Goal: Task Accomplishment & Management: Use online tool/utility

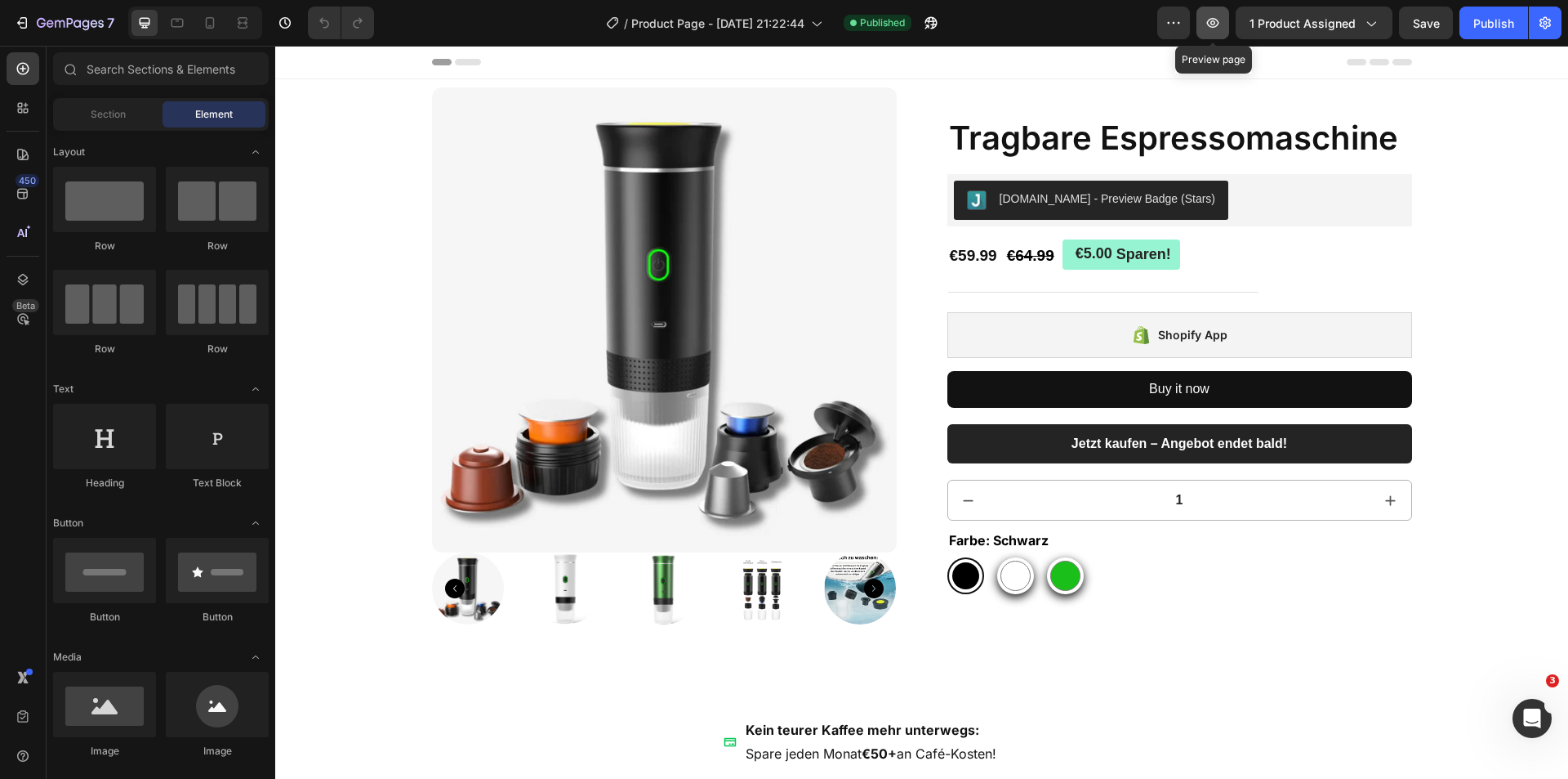
click at [1215, 22] on icon "button" at bounding box center [1212, 22] width 16 height 16
click at [1526, 722] on icon "Intercom-Nachrichtendienst öffnen" at bounding box center [1530, 716] width 27 height 27
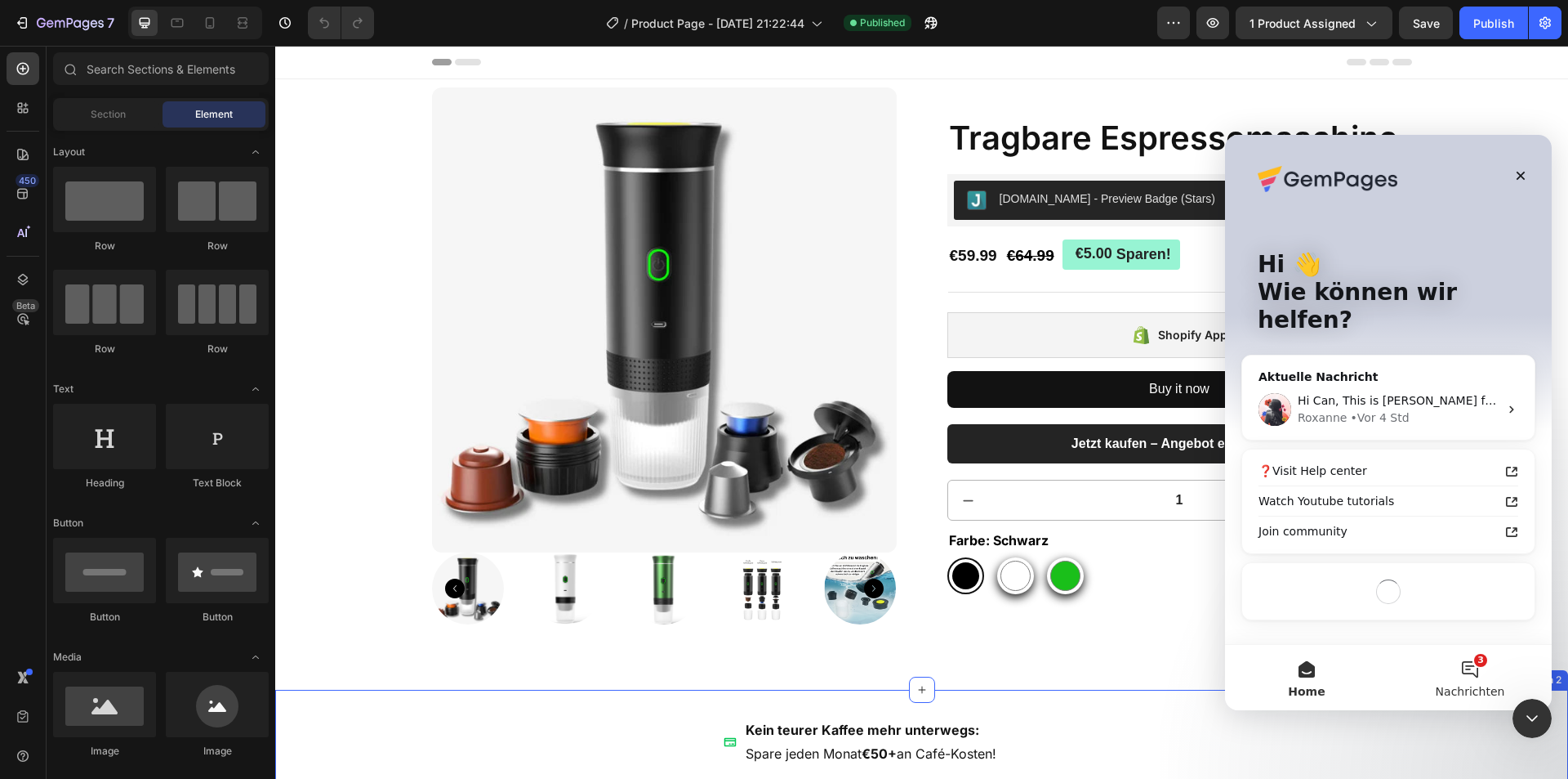
drag, startPoint x: 1481, startPoint y: 690, endPoint x: 2432, endPoint y: 802, distance: 957.6
click at [1481, 690] on span "Nachrichten" at bounding box center [1470, 691] width 70 height 12
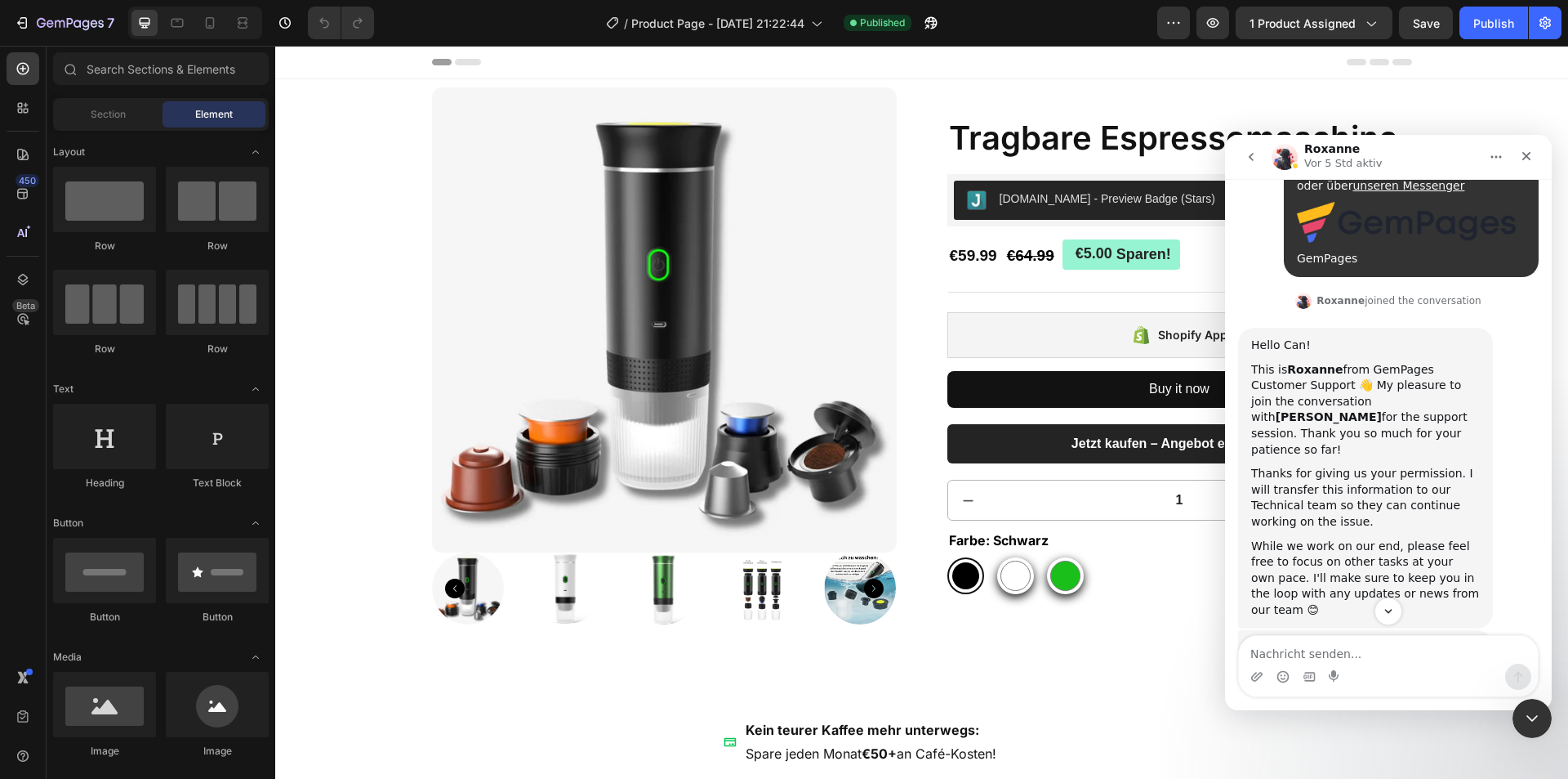
scroll to position [2945, 0]
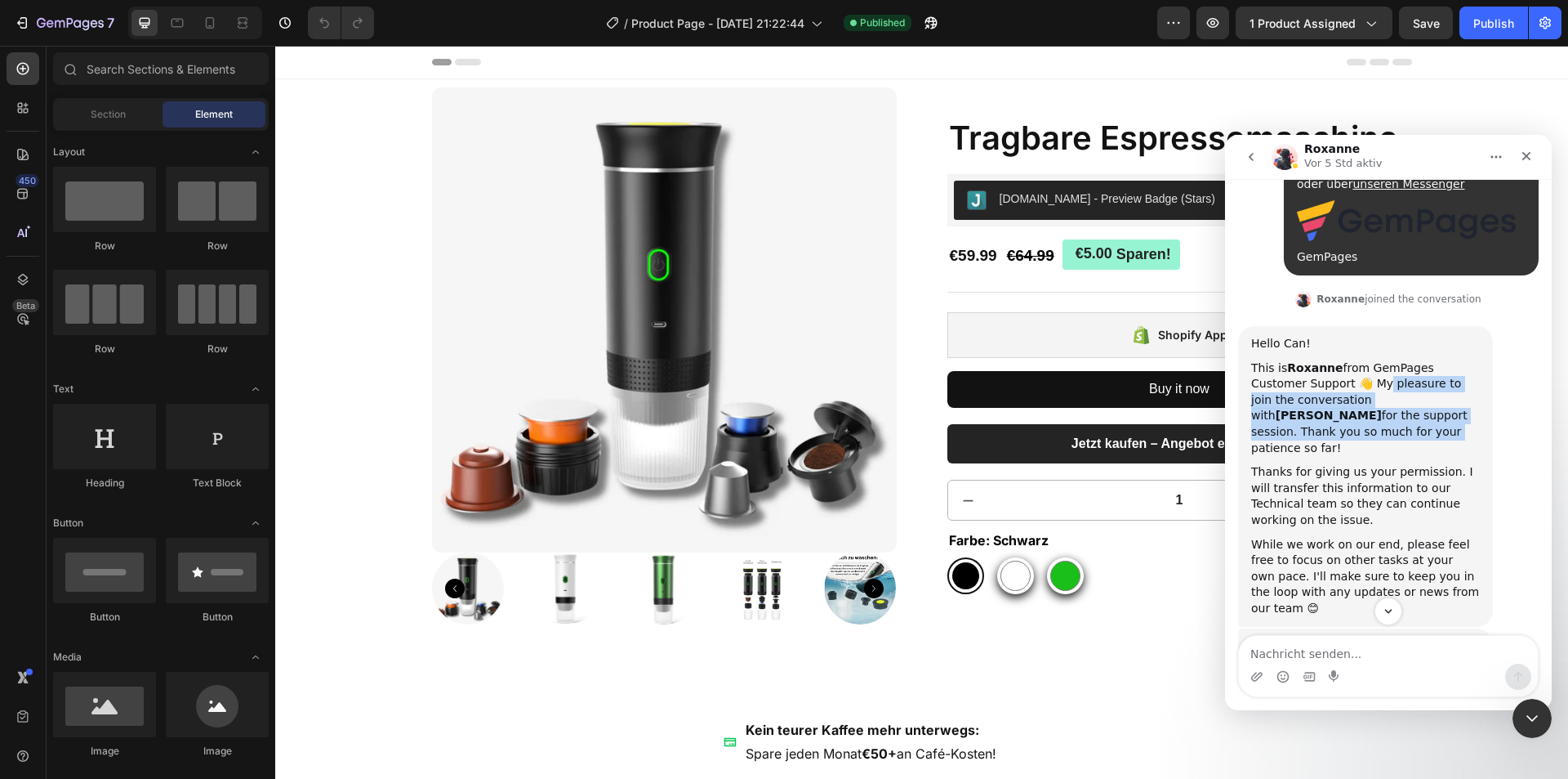
drag, startPoint x: 1318, startPoint y: 300, endPoint x: 1462, endPoint y: 329, distance: 146.9
click at [1462, 360] on div "This is Roxanne from GemPages Customer Support 👋 My pleasure to join the conver…" at bounding box center [1366, 408] width 228 height 97
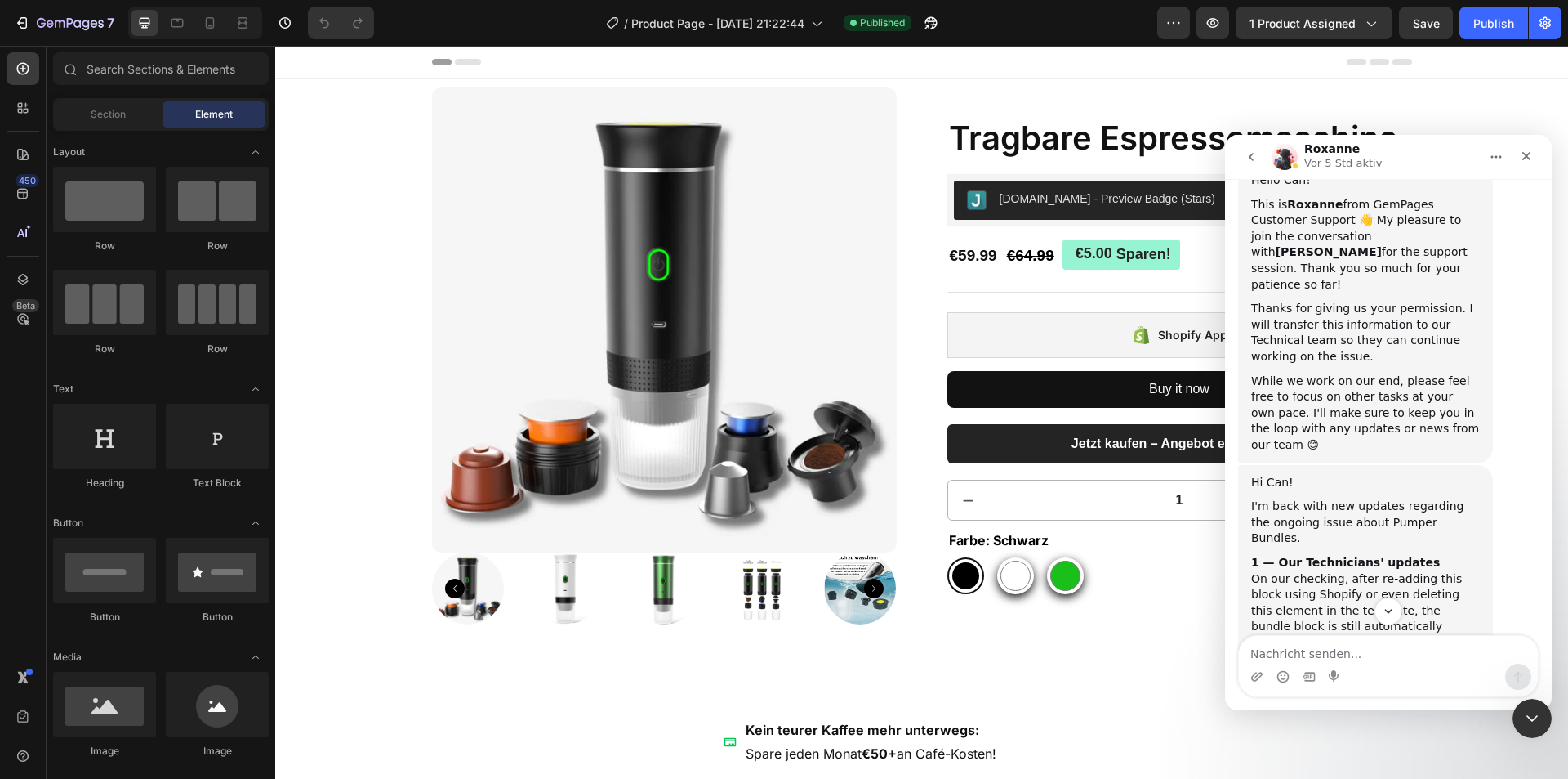
scroll to position [3272, 0]
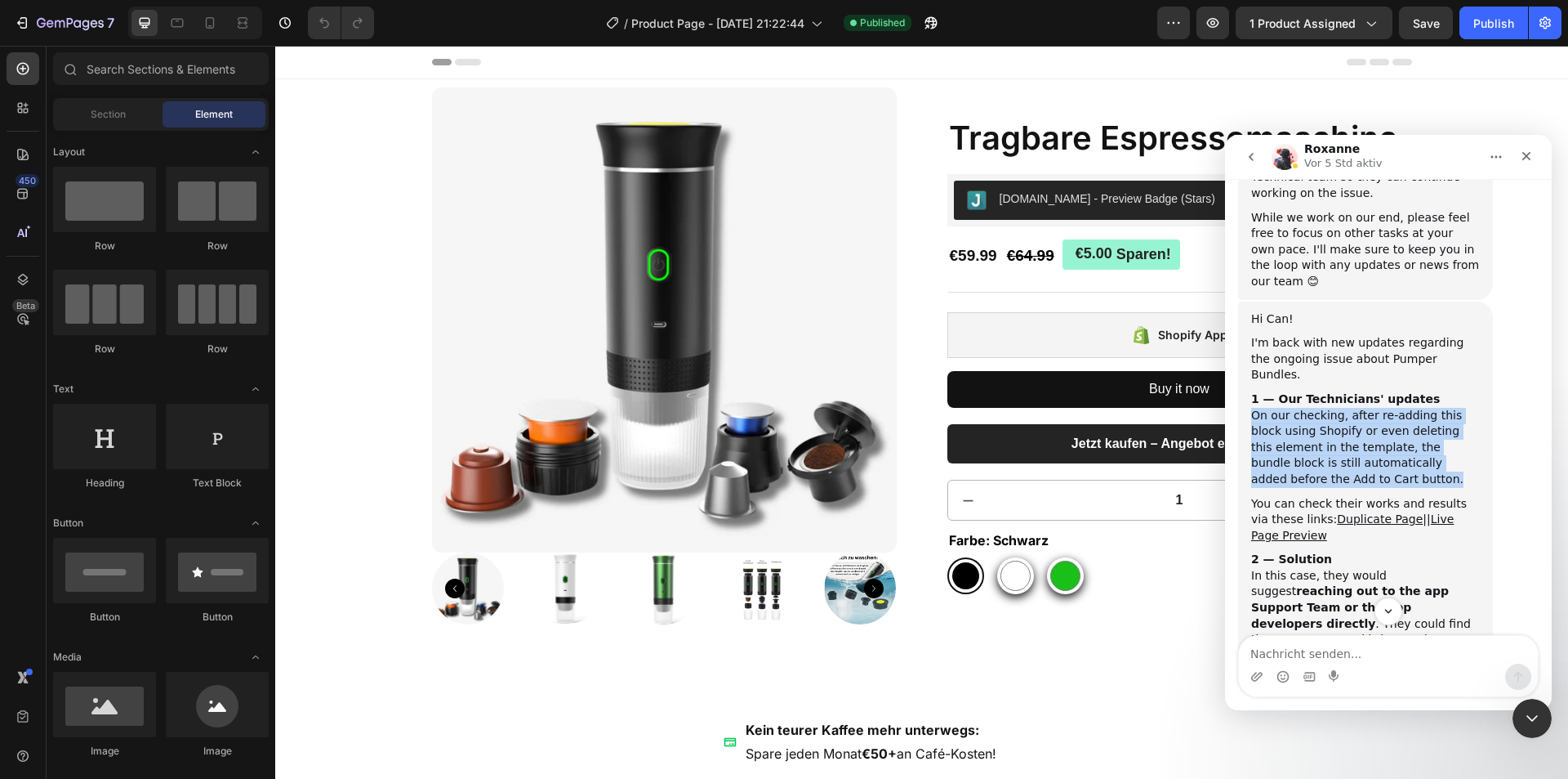
drag, startPoint x: 1250, startPoint y: 290, endPoint x: 1466, endPoint y: 347, distance: 223.4
click at [1468, 347] on div "Hi Can! I'm back with new updates regarding the ongoing issue about Pumper Bund…" at bounding box center [1365, 568] width 254 height 533
click at [1466, 407] on div "On our checking, after re-adding this block using Shopify or even deleting this…" at bounding box center [1366, 447] width 228 height 80
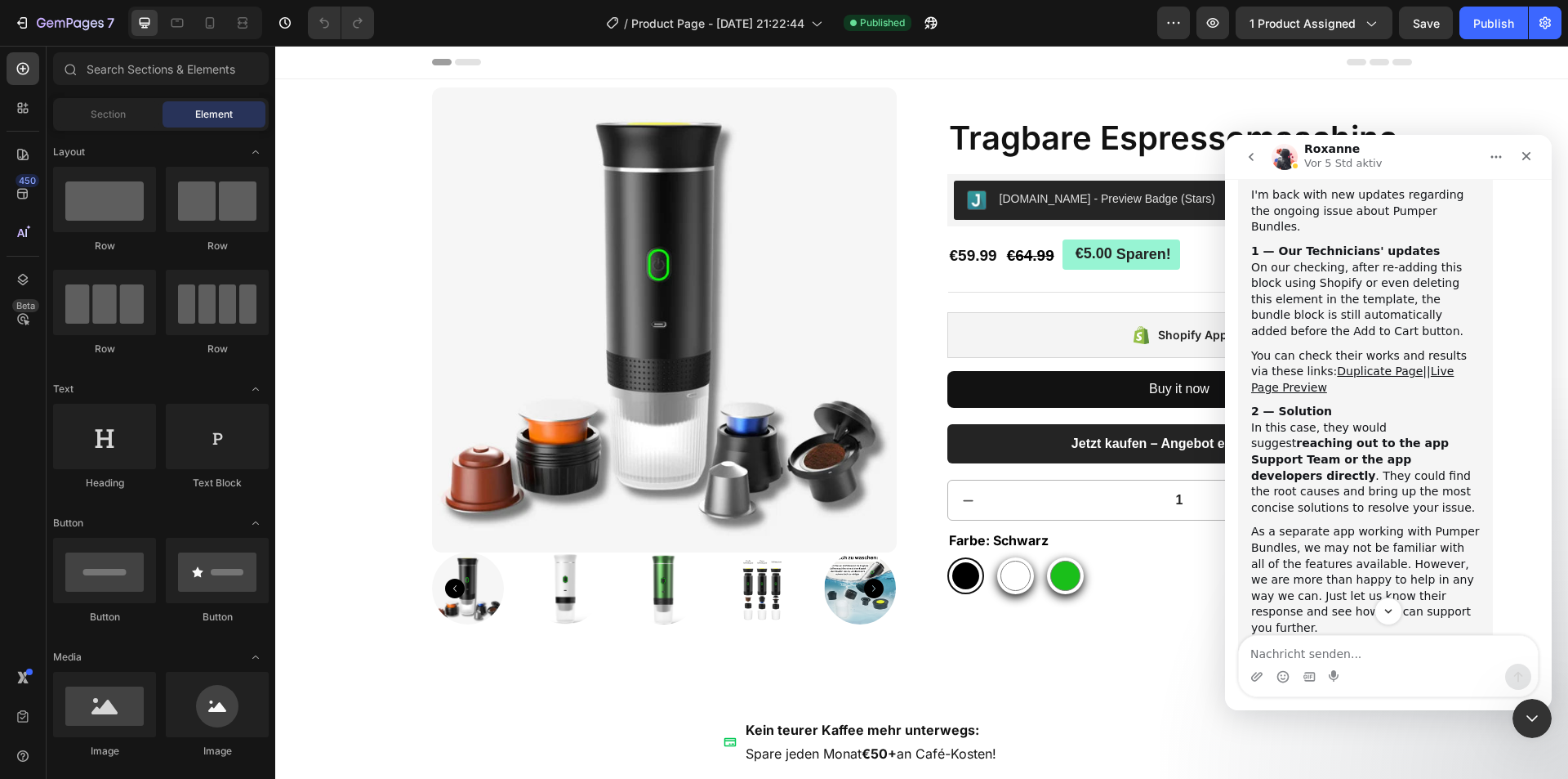
scroll to position [3435, 0]
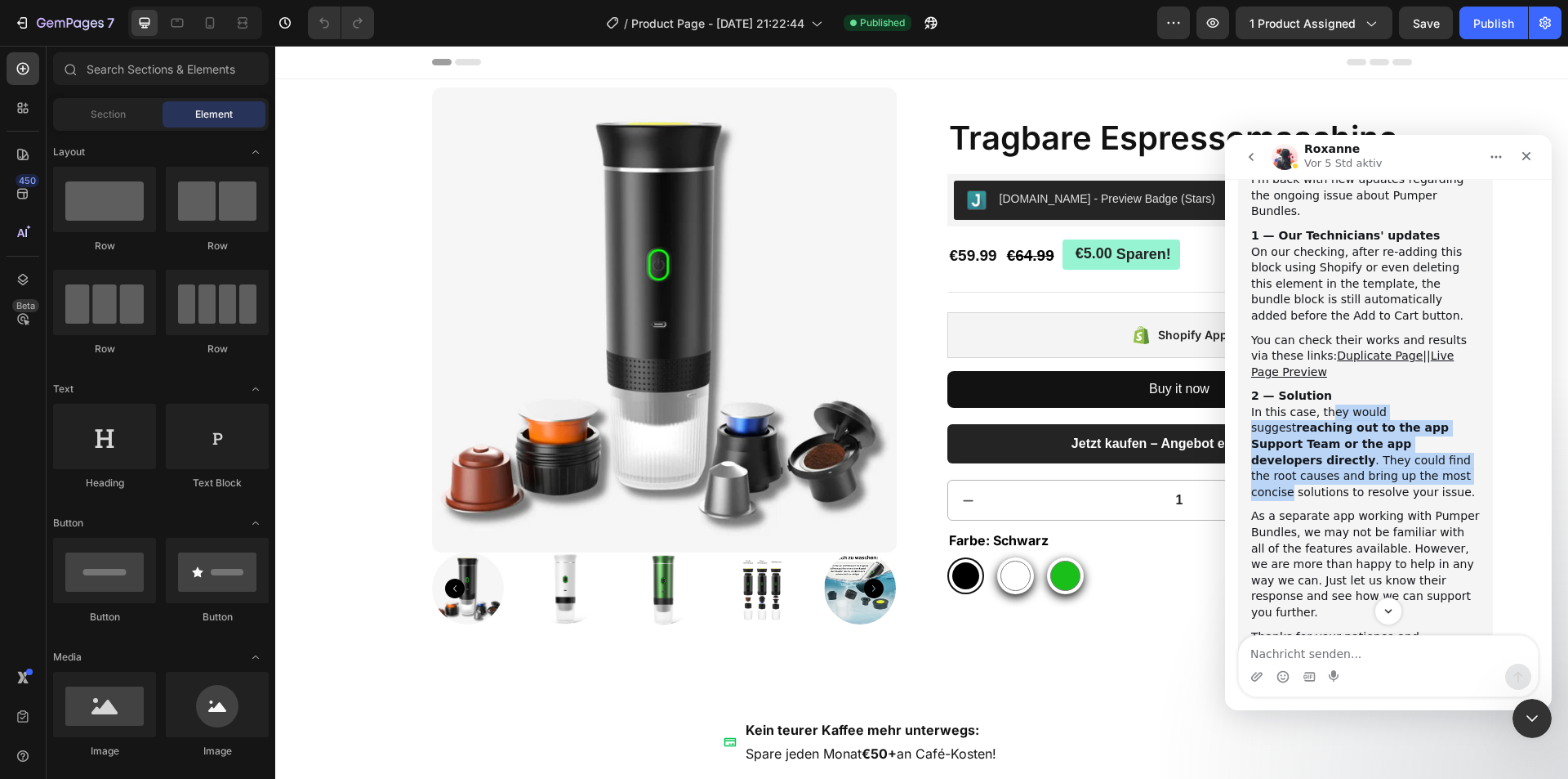
drag, startPoint x: 1319, startPoint y: 282, endPoint x: 1457, endPoint y: 336, distance: 148.2
click at [1457, 404] on div "In this case, they would suggest reaching out to the app Support Team or the ap…" at bounding box center [1366, 453] width 228 height 97
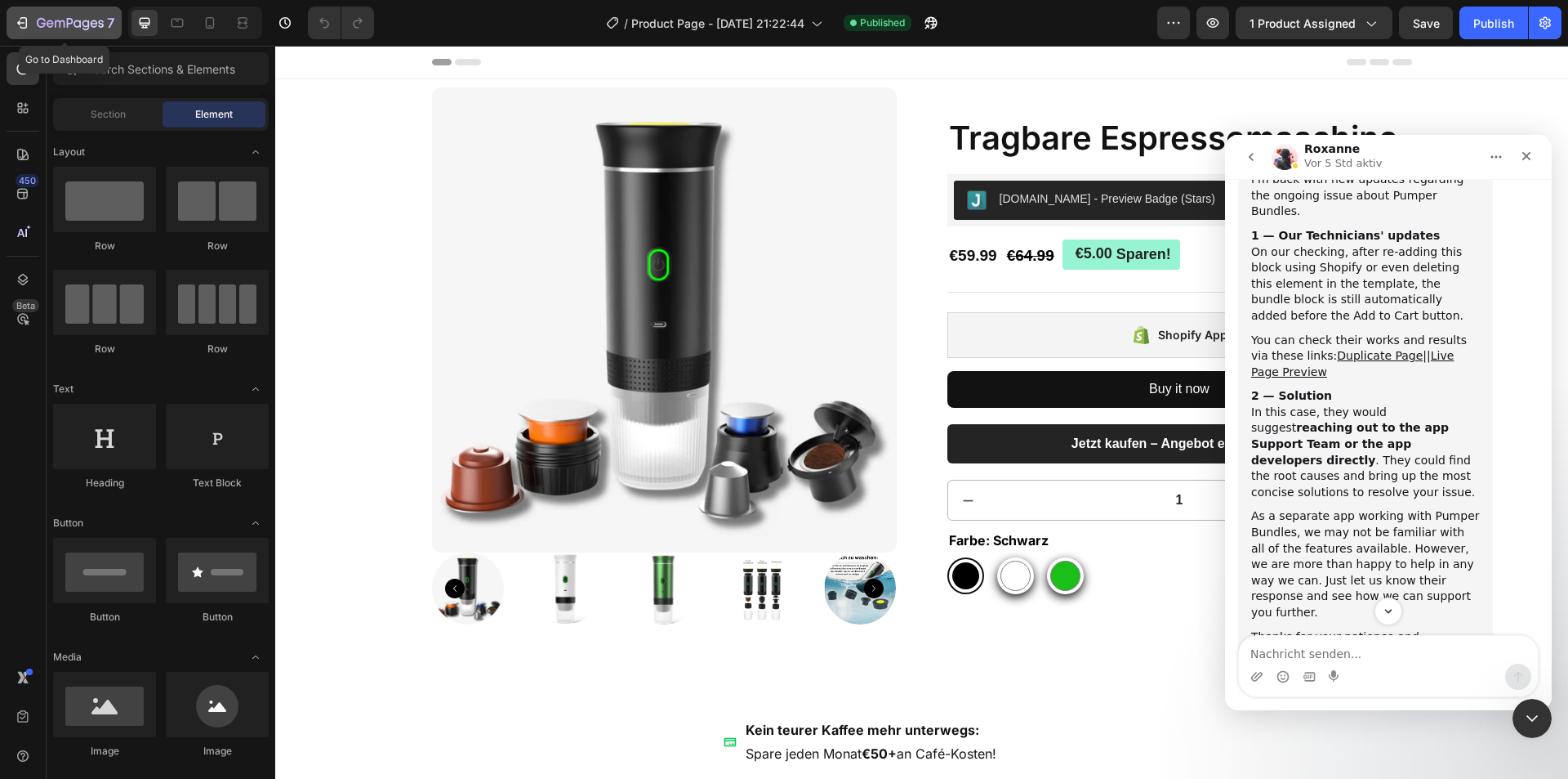
click at [23, 24] on icon "button" at bounding box center [21, 22] width 16 height 16
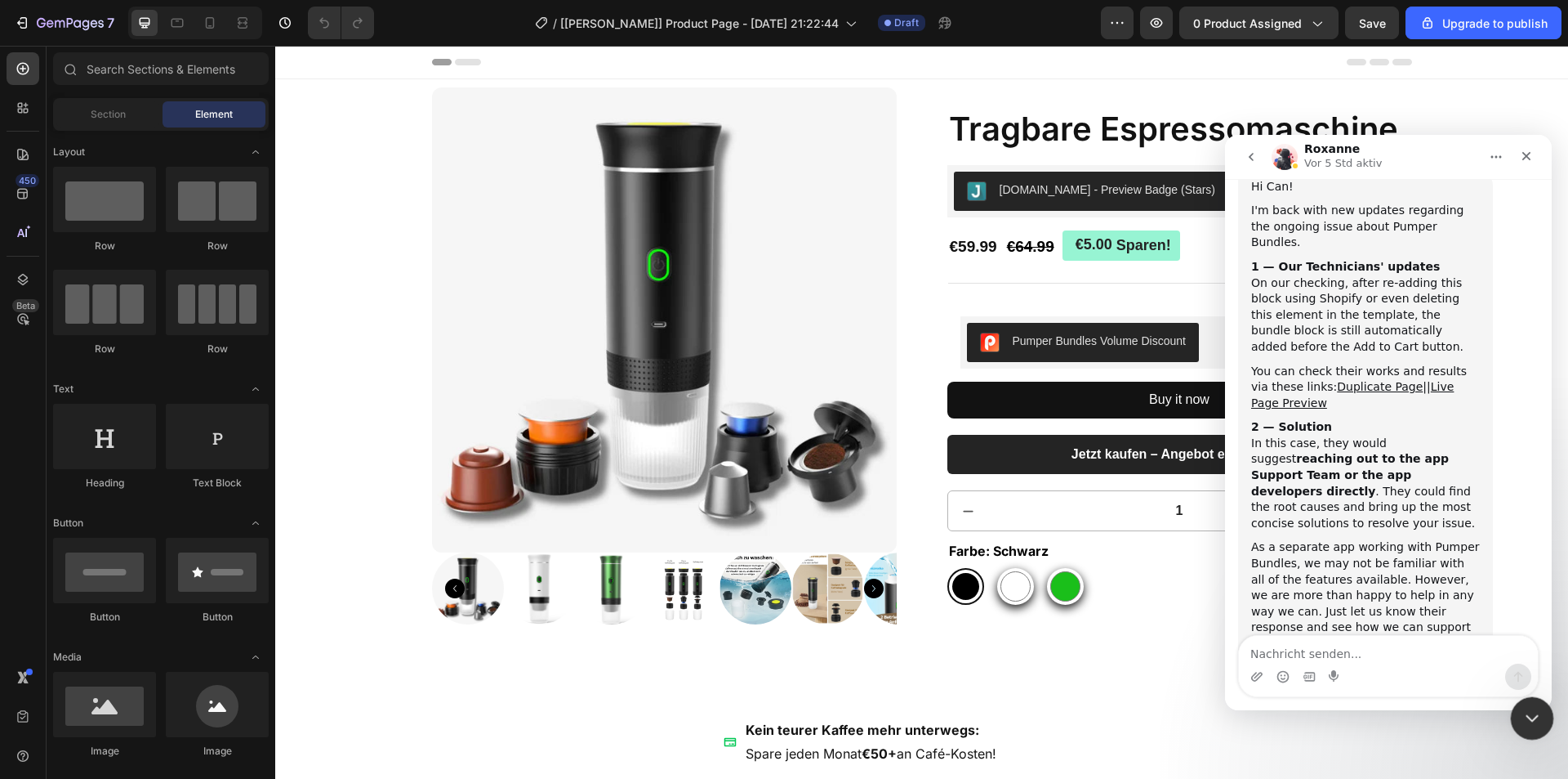
click at [1535, 721] on icon "Intercom-Nachrichtendienst schließen" at bounding box center [1529, 716] width 19 height 19
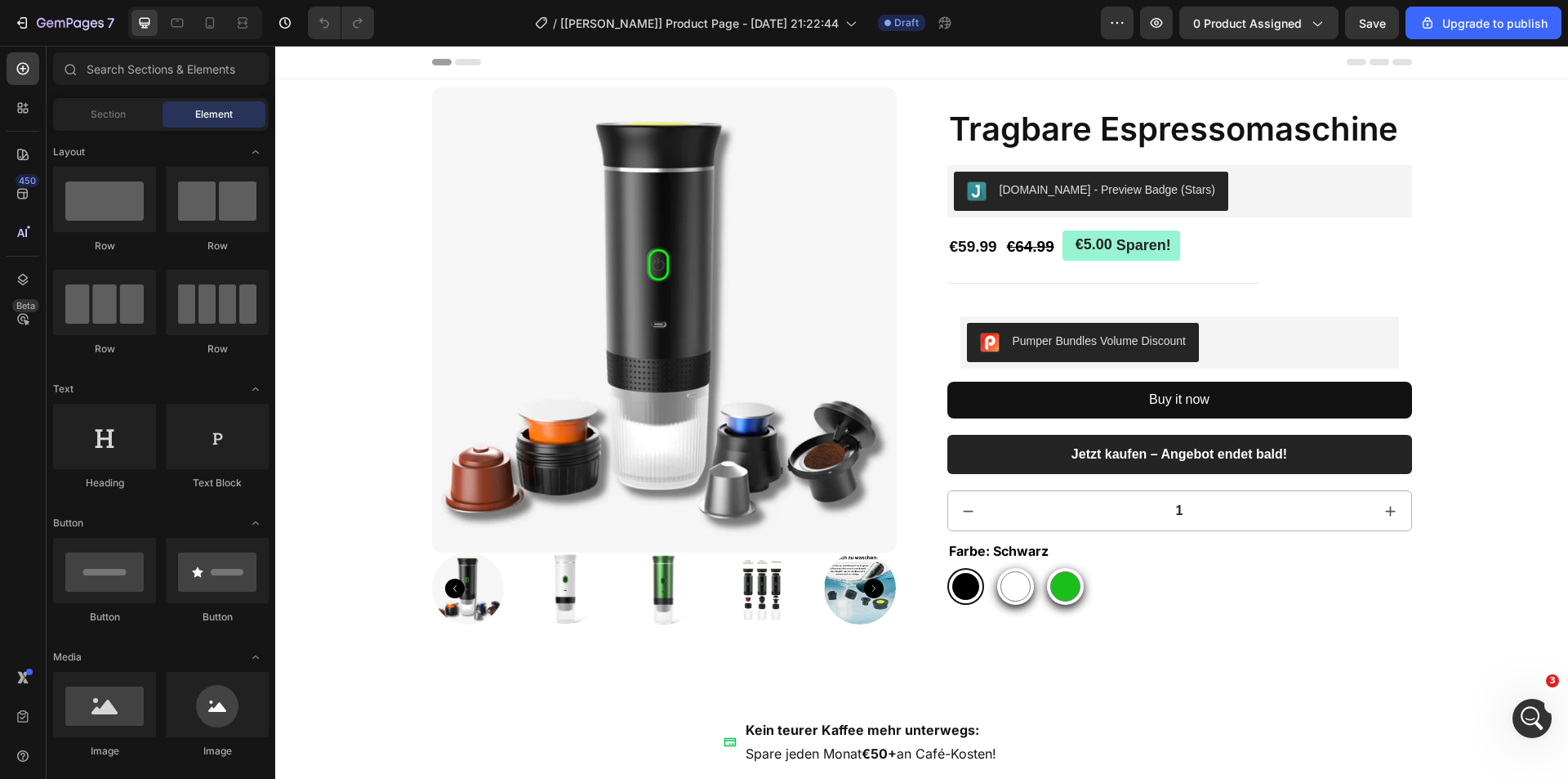
scroll to position [3598, 0]
click at [1159, 20] on icon "button" at bounding box center [1156, 22] width 16 height 16
click at [851, 584] on img at bounding box center [860, 588] width 72 height 72
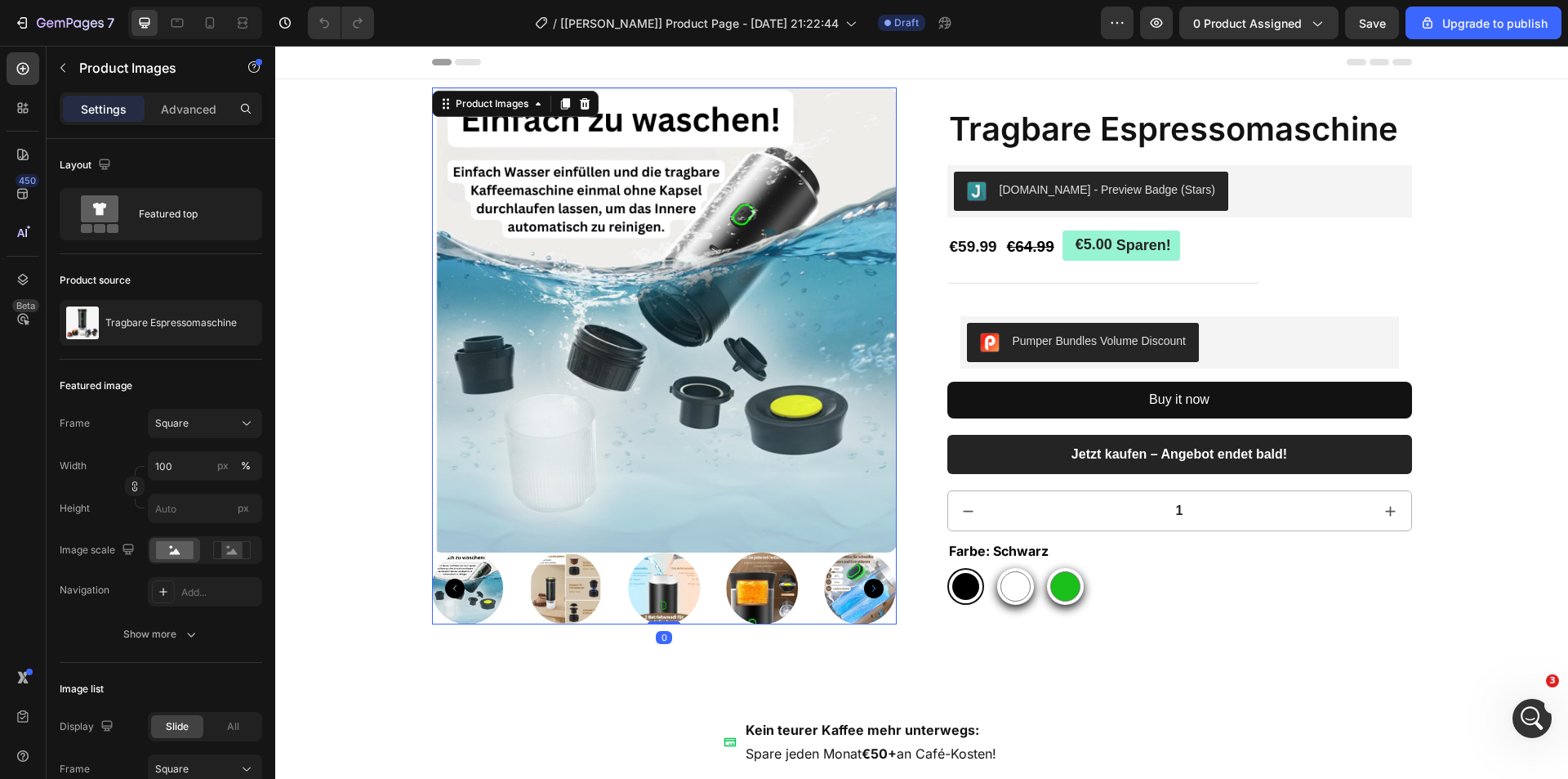
click at [659, 590] on img at bounding box center [664, 588] width 72 height 72
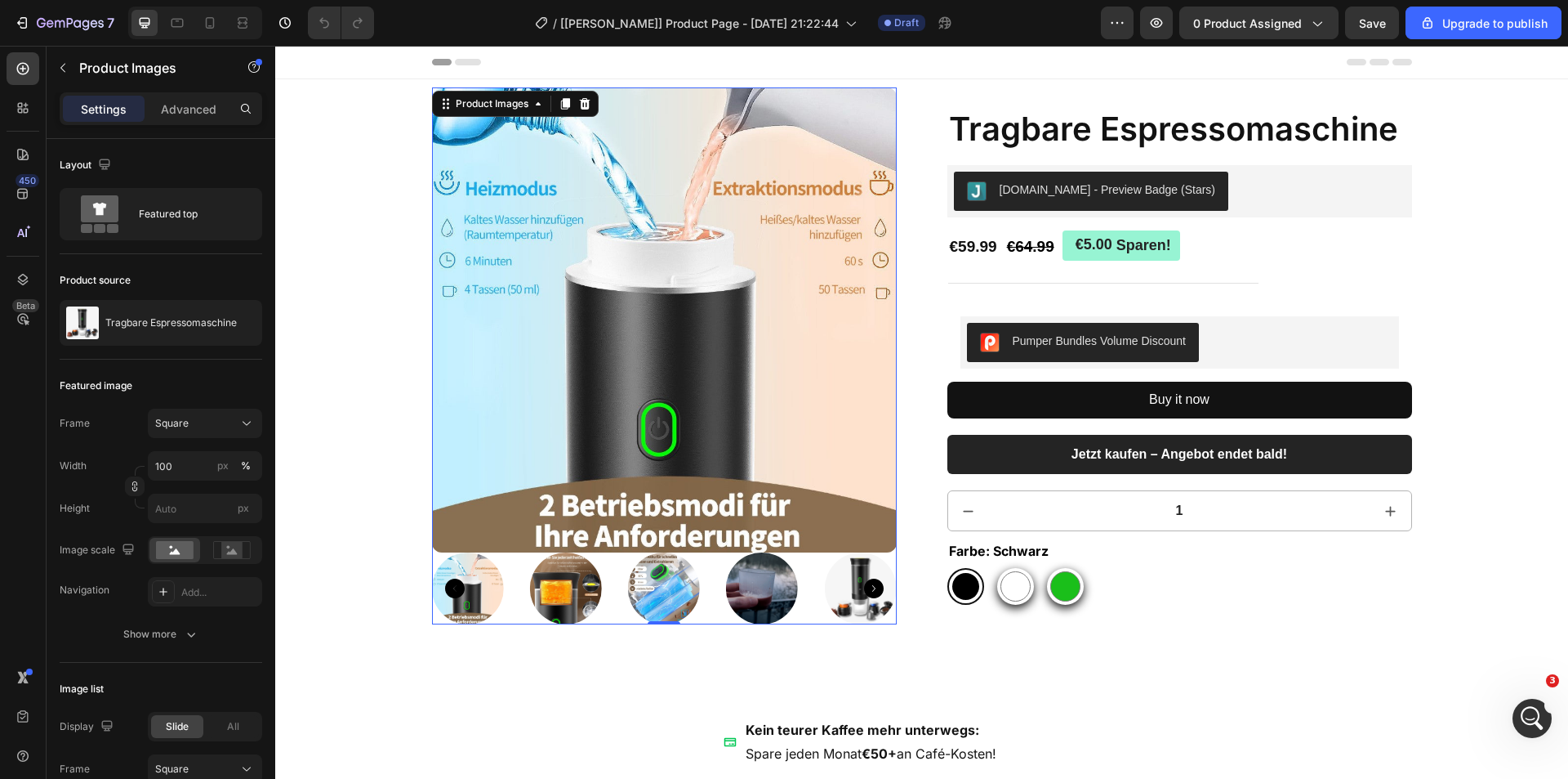
click at [657, 589] on img at bounding box center [664, 588] width 72 height 72
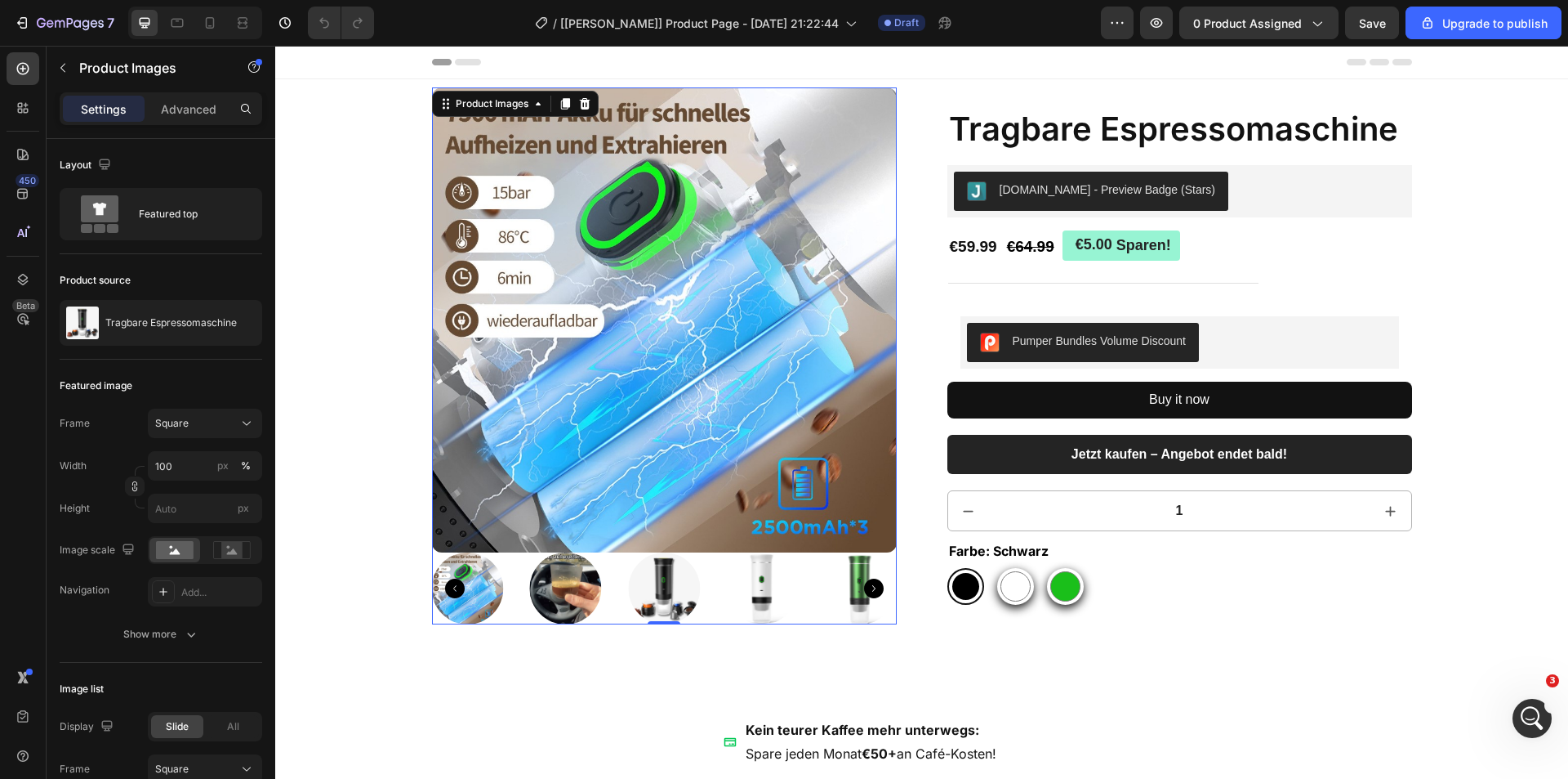
click at [688, 591] on div at bounding box center [665, 588] width 464 height 72
click at [446, 575] on img at bounding box center [467, 588] width 72 height 72
click at [451, 585] on icon "Carousel Back Arrow" at bounding box center [455, 588] width 19 height 19
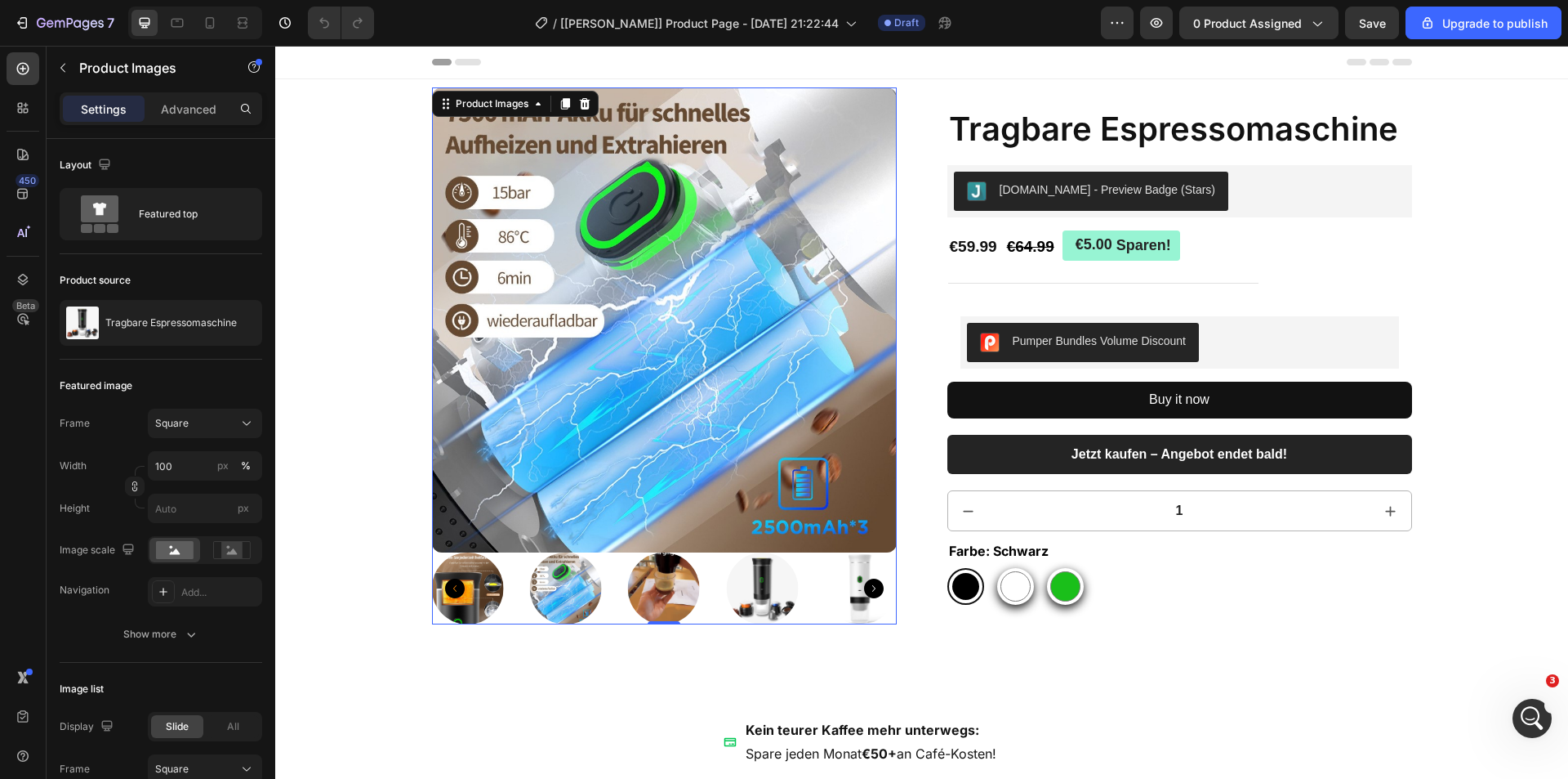
click at [647, 587] on img at bounding box center [664, 588] width 72 height 72
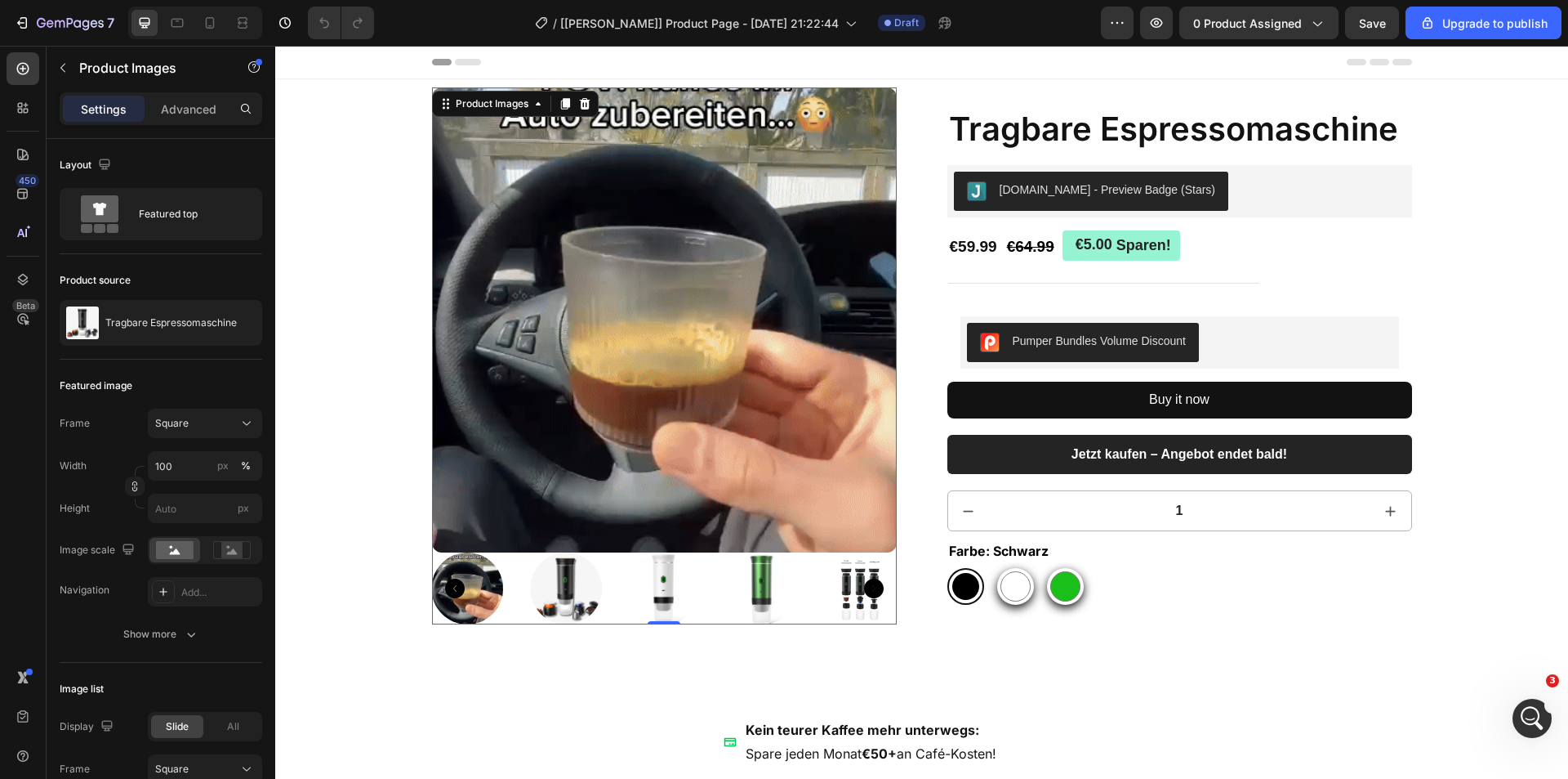
click at [451, 582] on icon "Carousel Back Arrow" at bounding box center [455, 588] width 19 height 19
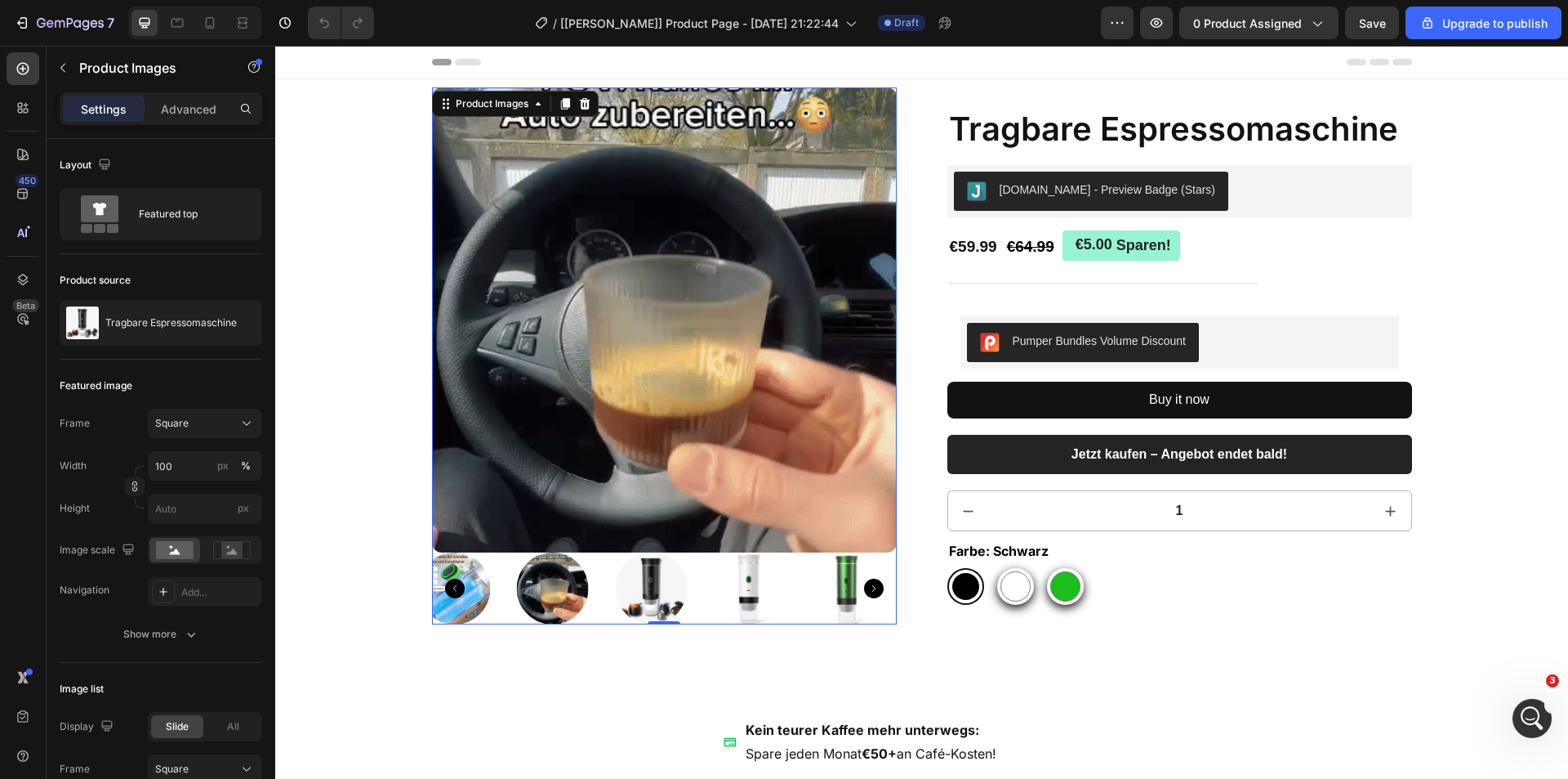
click at [451, 587] on icon "Carousel Back Arrow" at bounding box center [455, 588] width 19 height 19
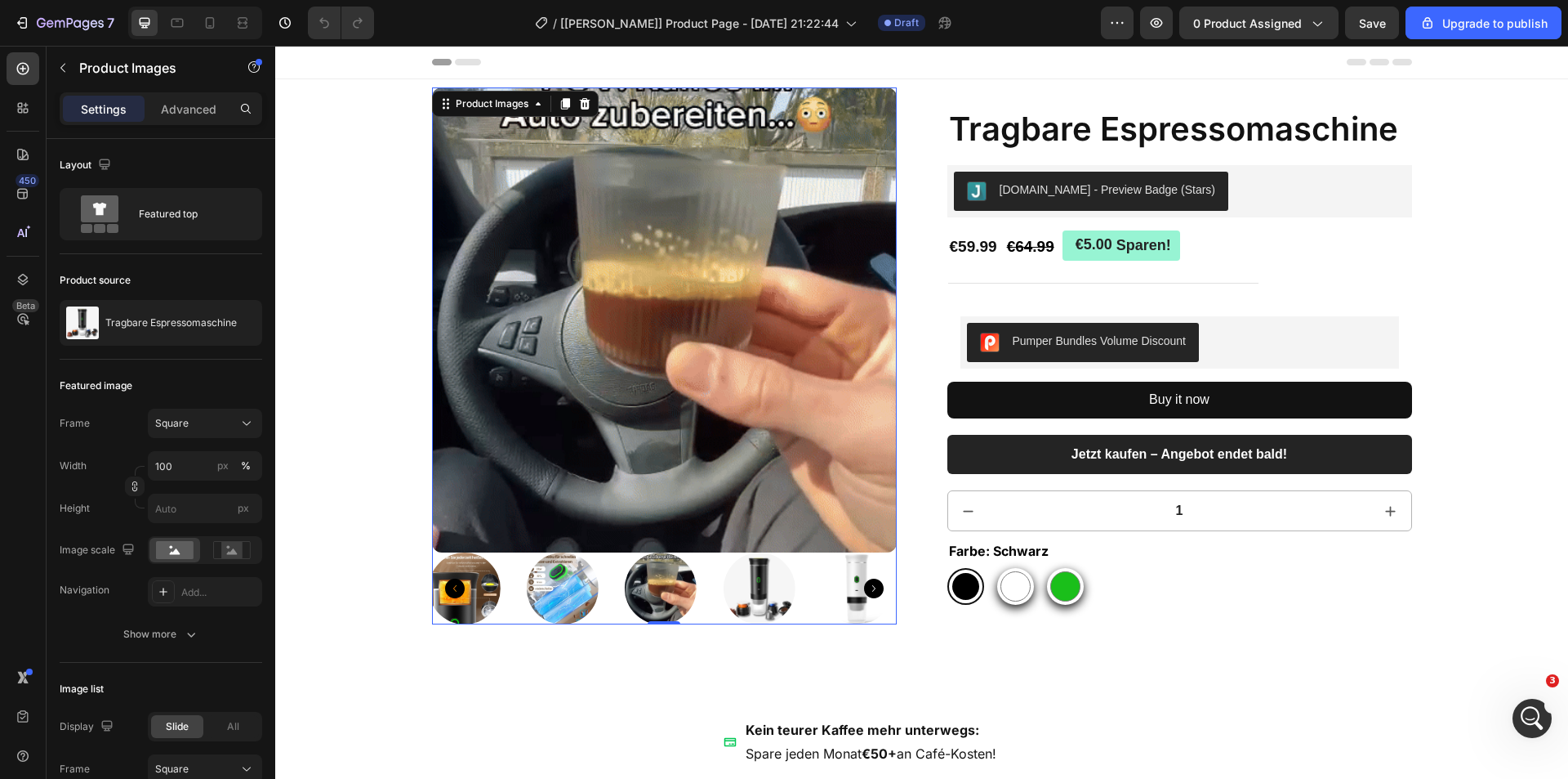
click at [450, 587] on icon "Carousel Back Arrow" at bounding box center [455, 588] width 19 height 19
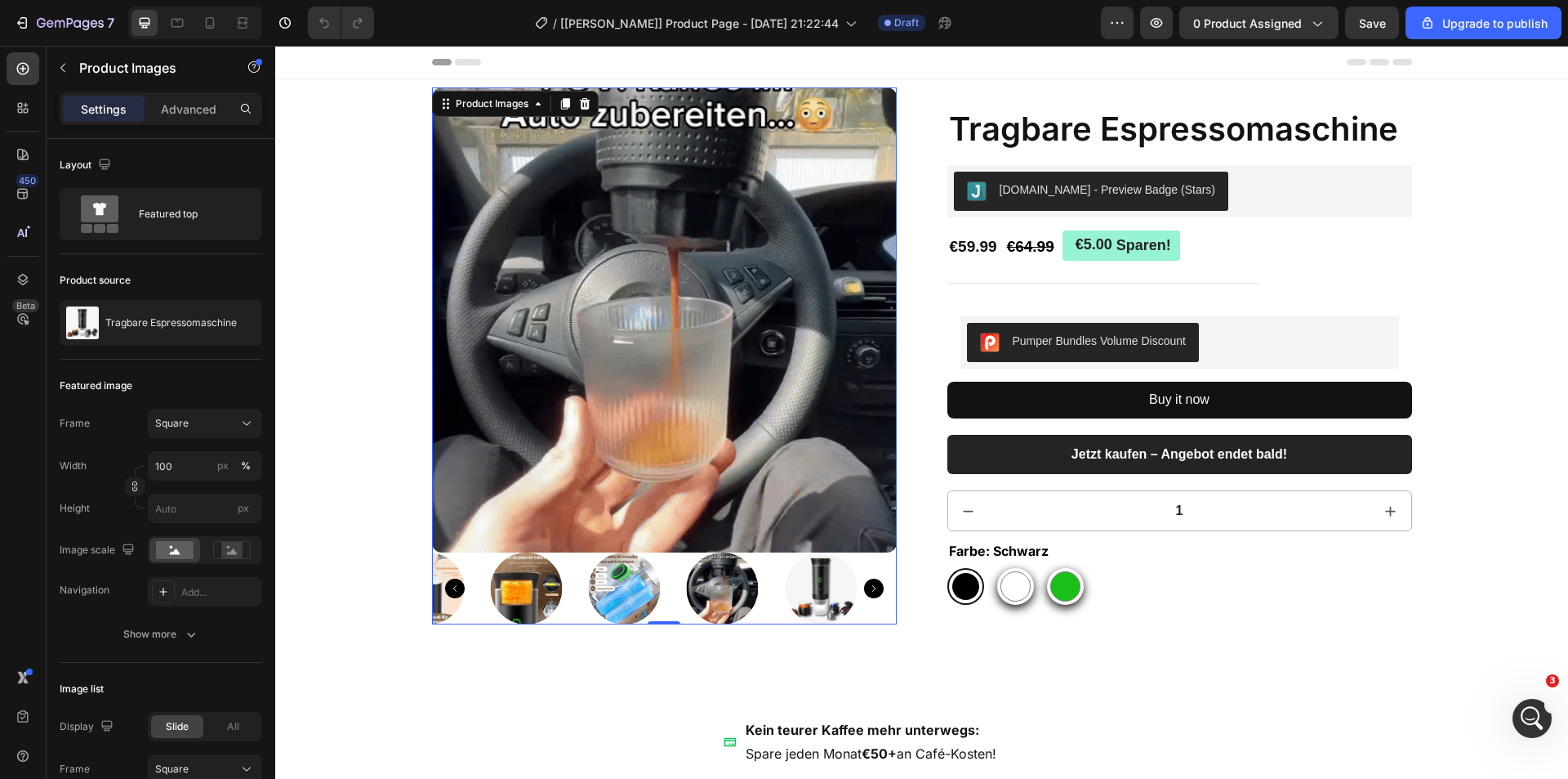
click at [450, 587] on icon "Carousel Back Arrow" at bounding box center [455, 588] width 19 height 19
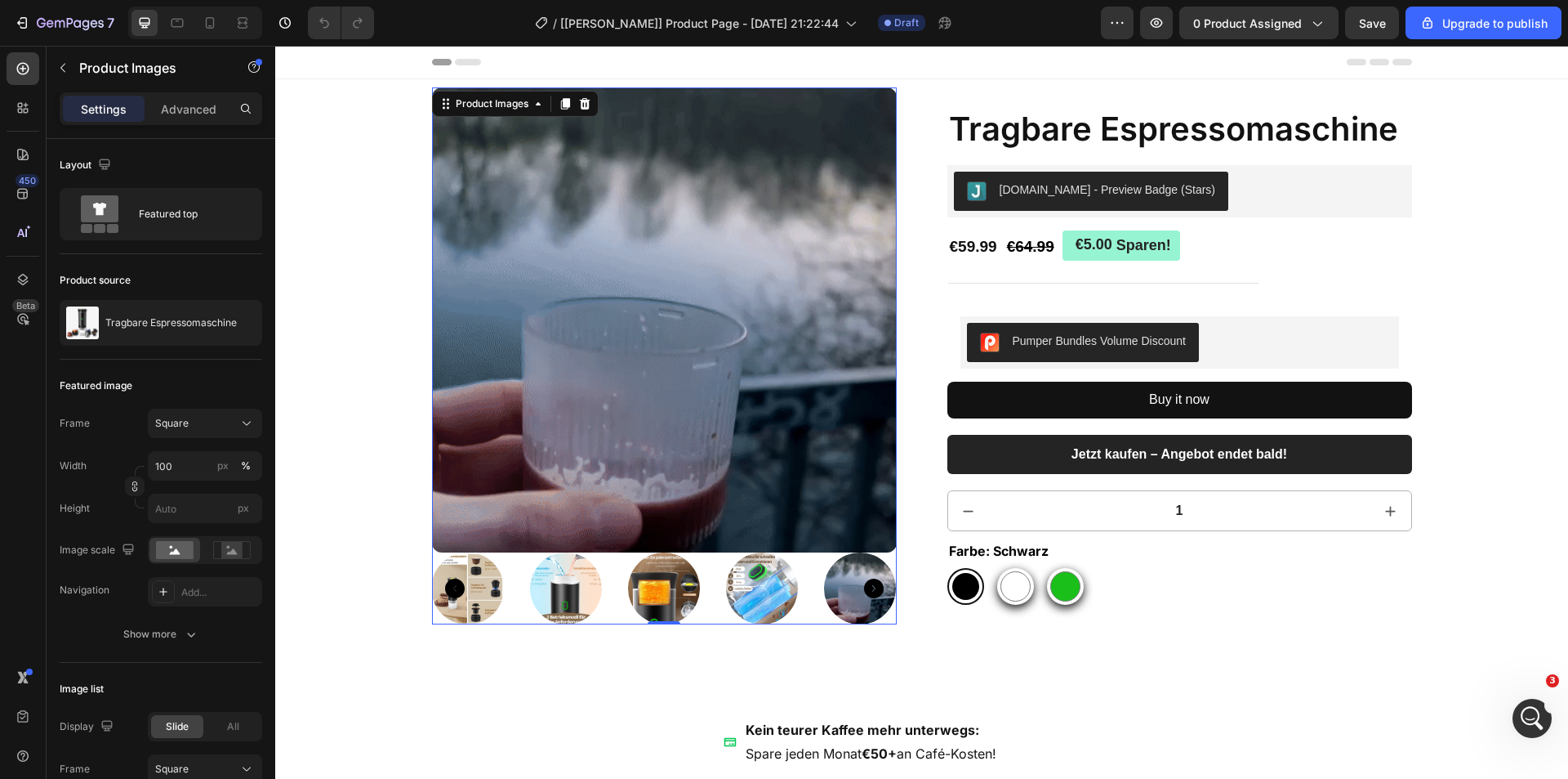
click at [578, 604] on img at bounding box center [566, 588] width 72 height 72
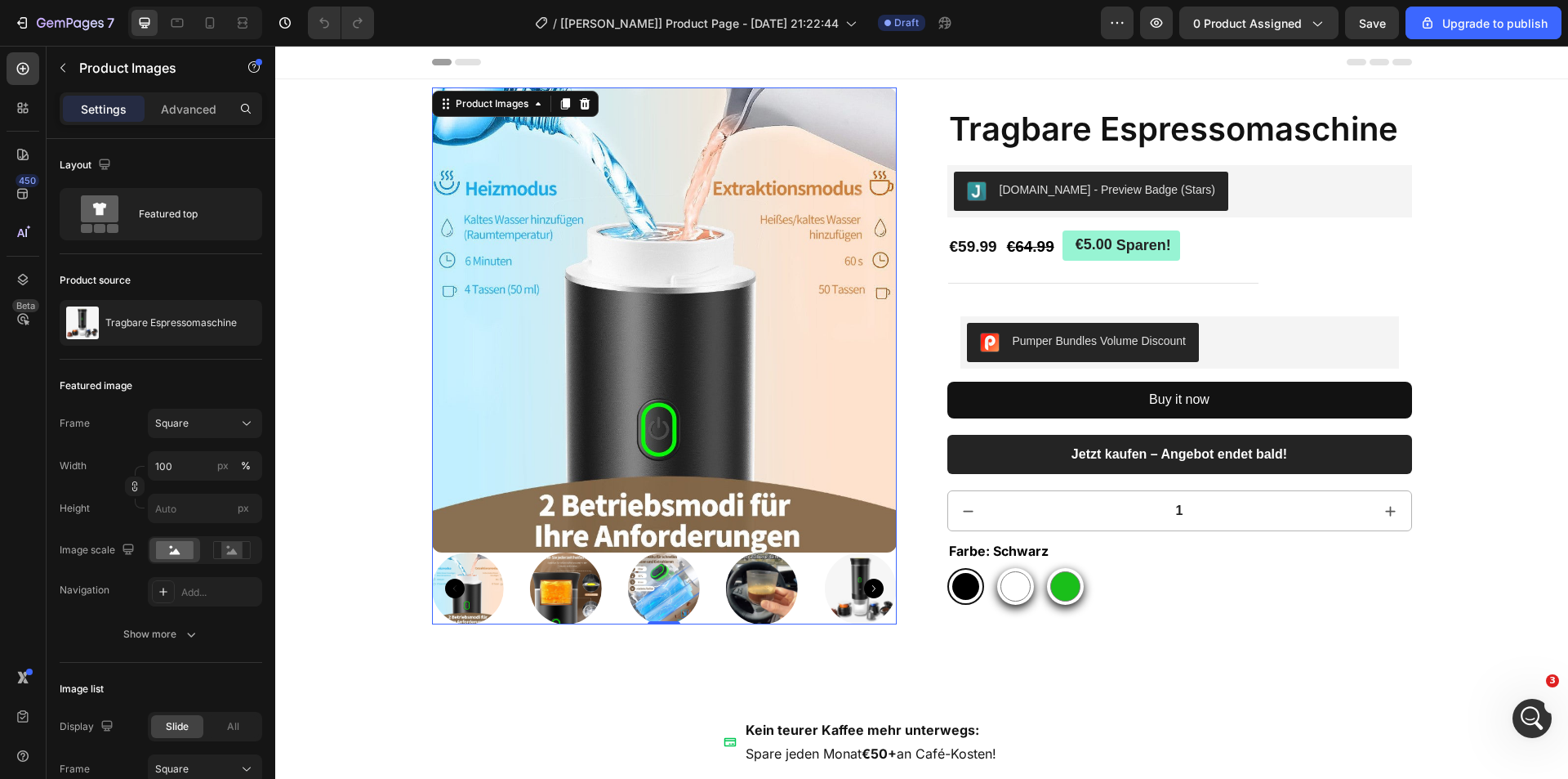
click at [445, 587] on icon "Carousel Back Arrow" at bounding box center [455, 588] width 19 height 19
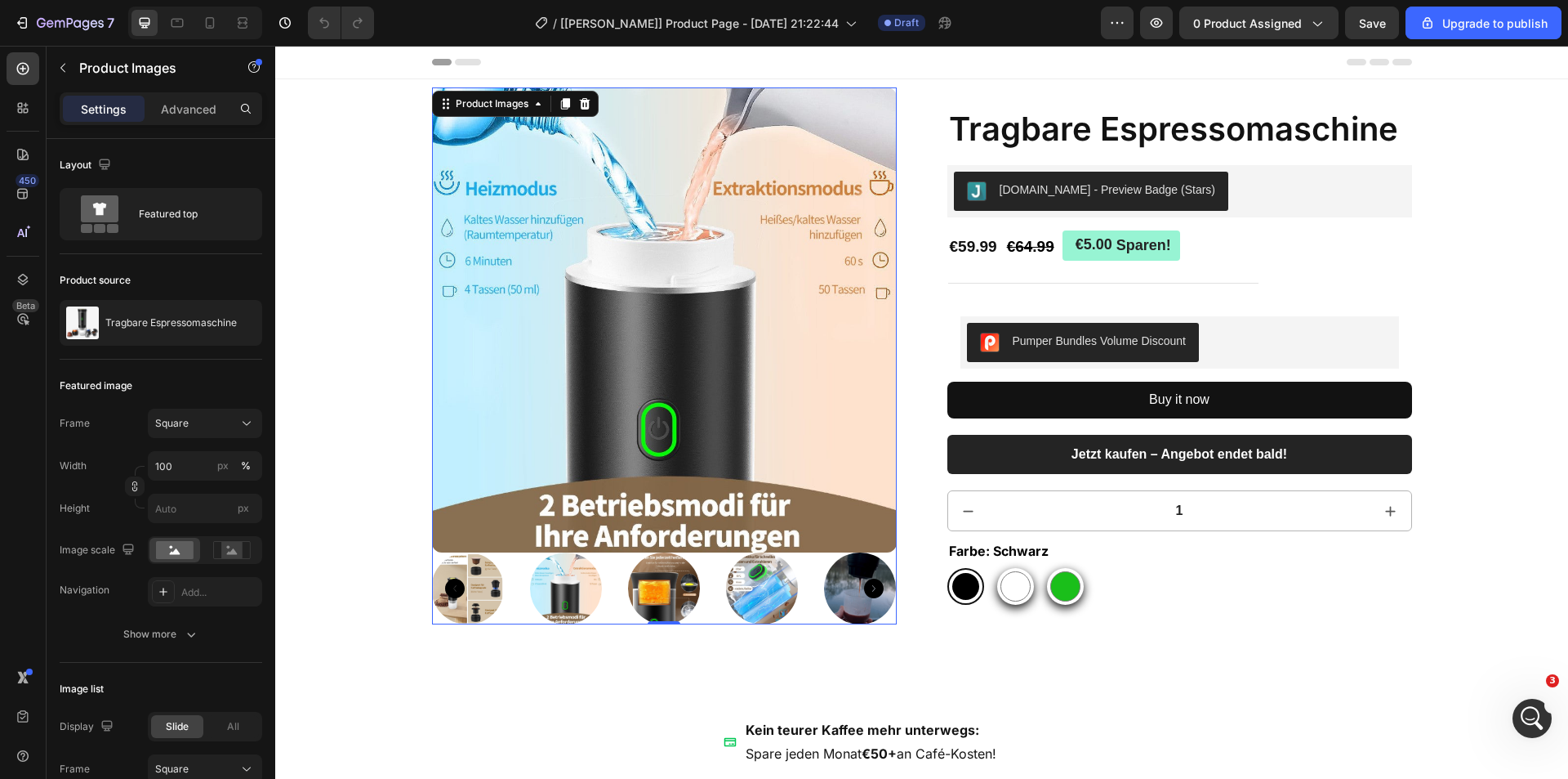
click at [499, 596] on div at bounding box center [665, 588] width 464 height 72
click at [486, 596] on img at bounding box center [467, 588] width 72 height 72
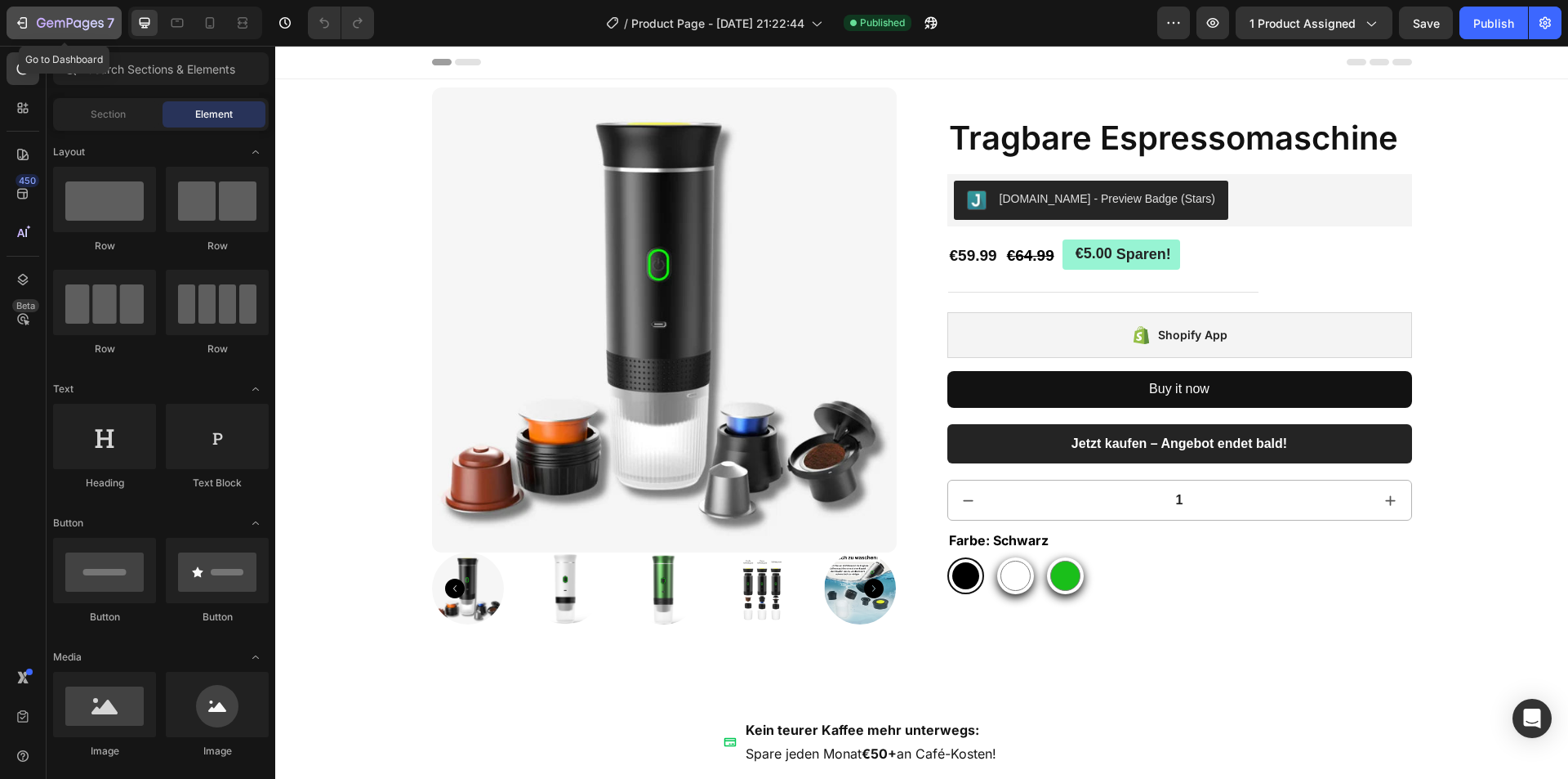
click at [67, 23] on icon "button" at bounding box center [70, 23] width 7 height 10
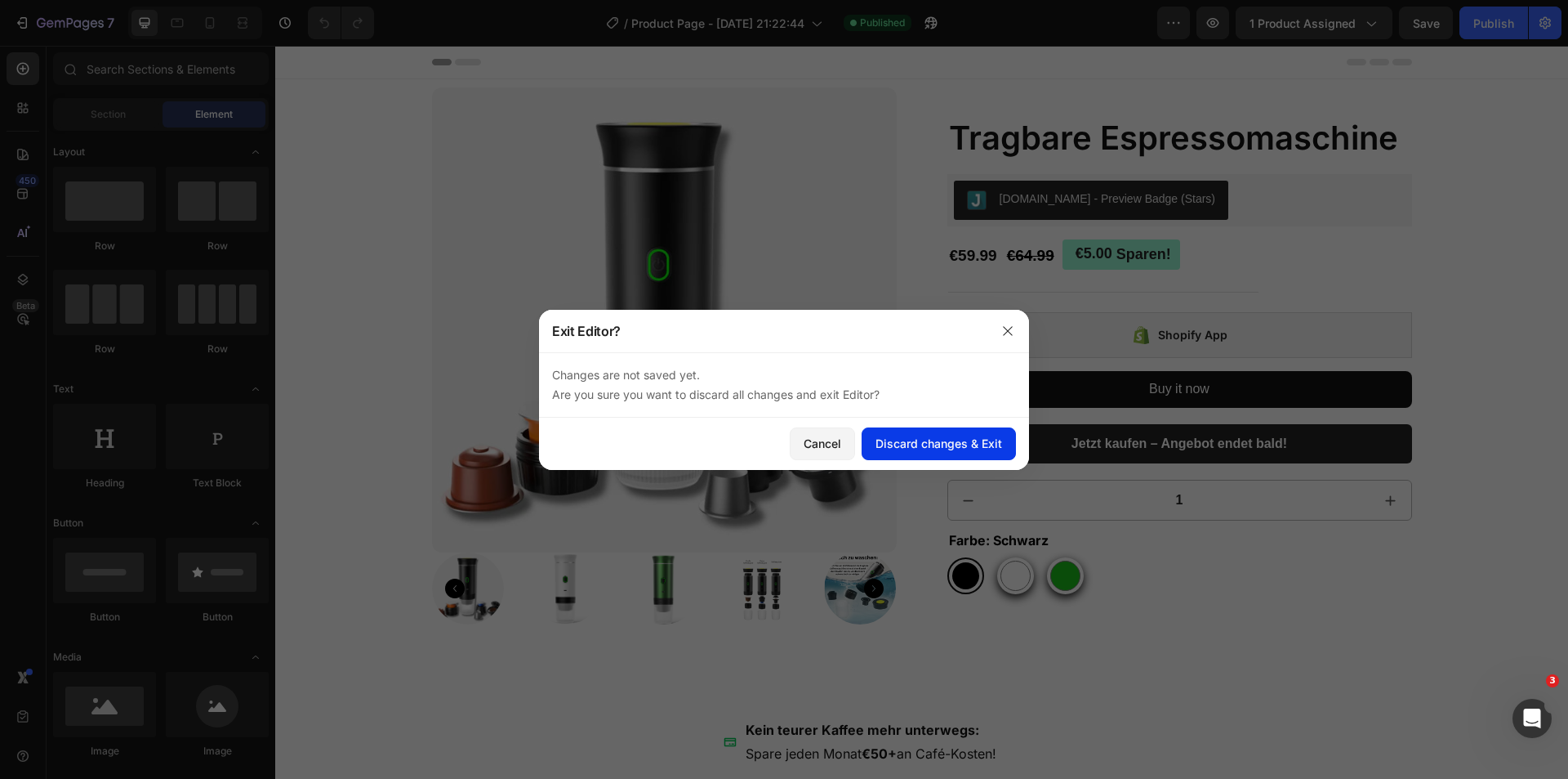
click at [926, 448] on div "Discard changes & Exit" at bounding box center [938, 443] width 127 height 17
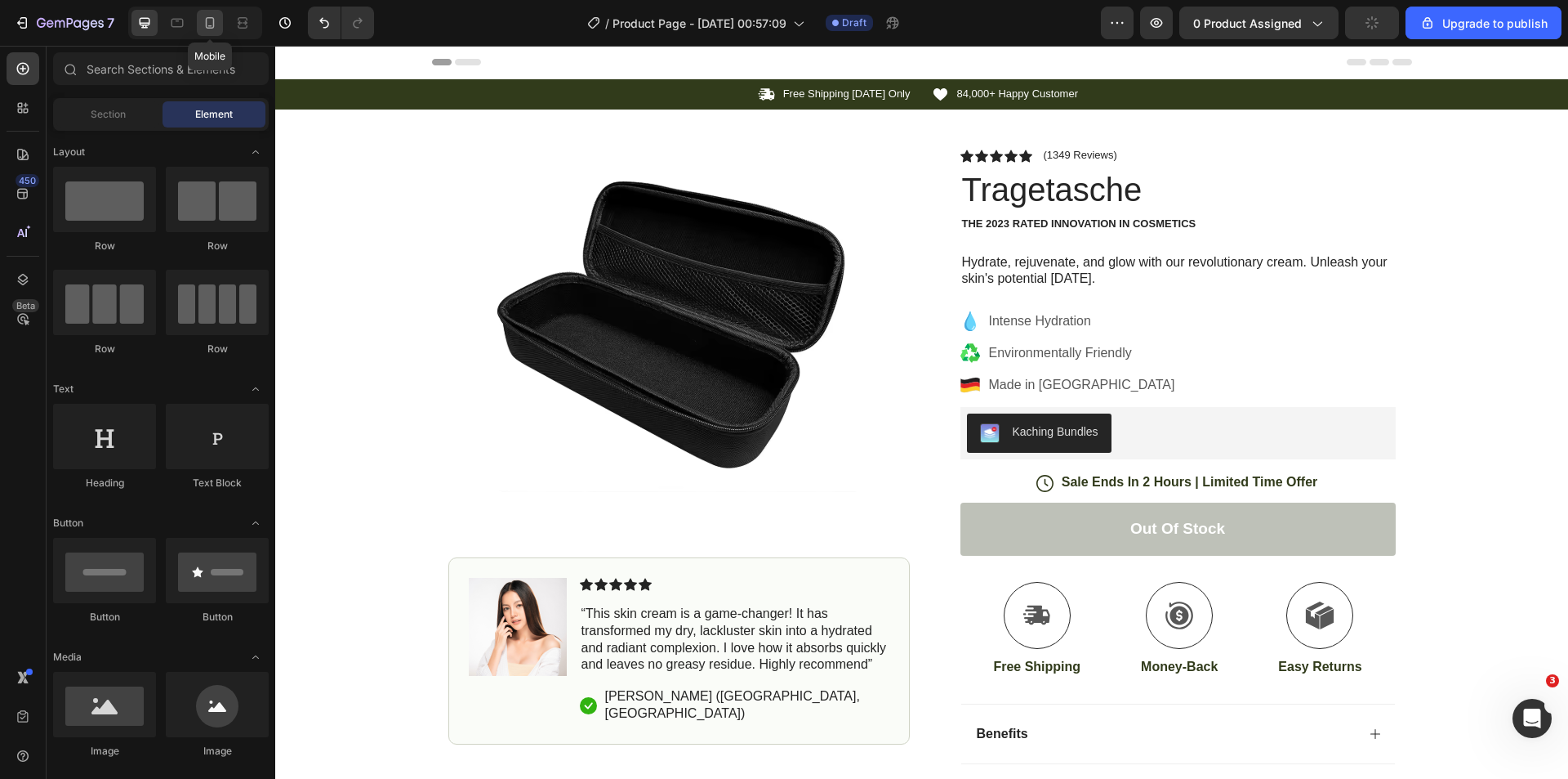
click at [215, 30] on icon at bounding box center [210, 22] width 16 height 16
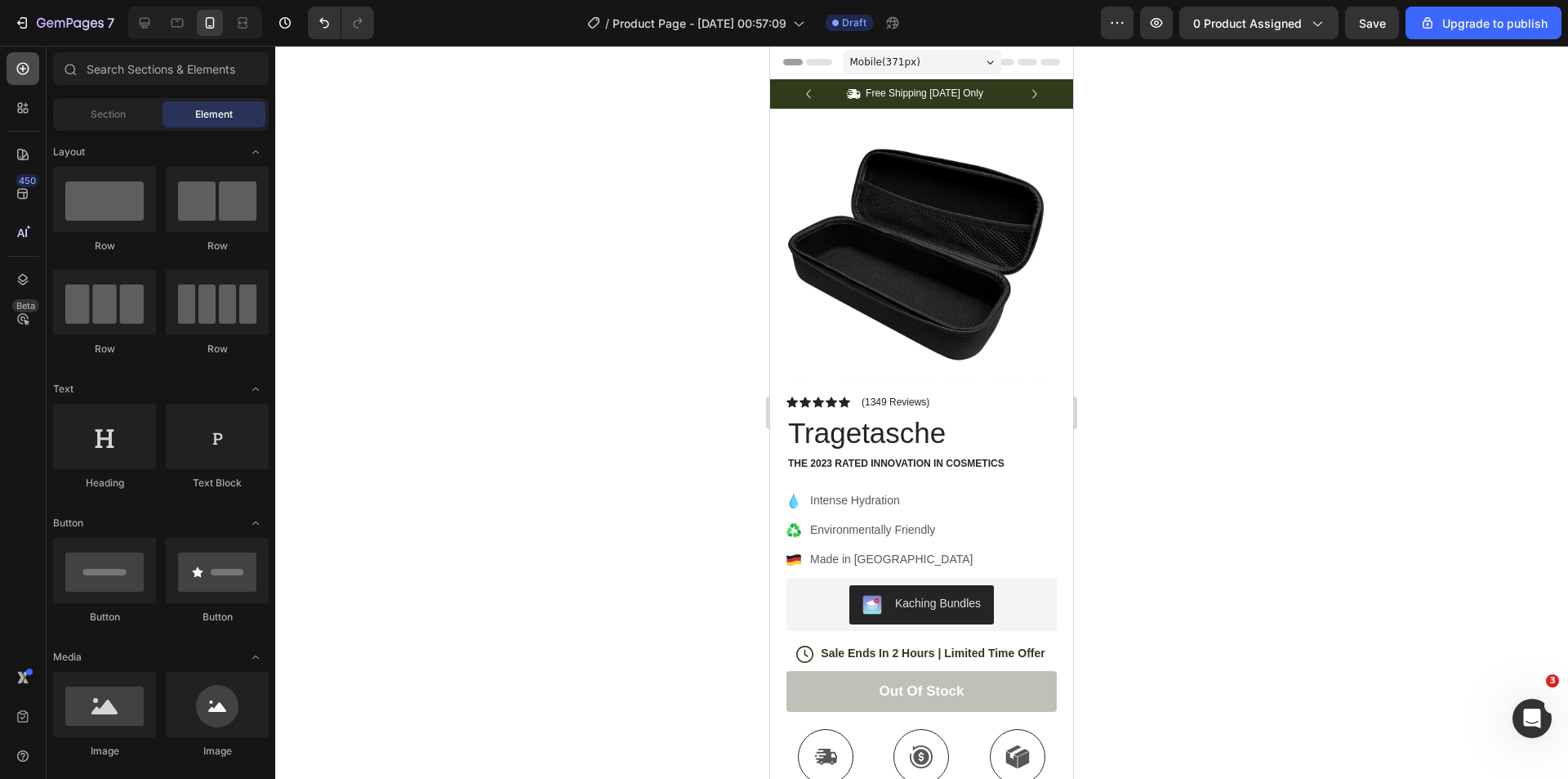
click at [25, 75] on icon at bounding box center [22, 68] width 16 height 16
click at [87, 117] on div "Section" at bounding box center [107, 114] width 103 height 26
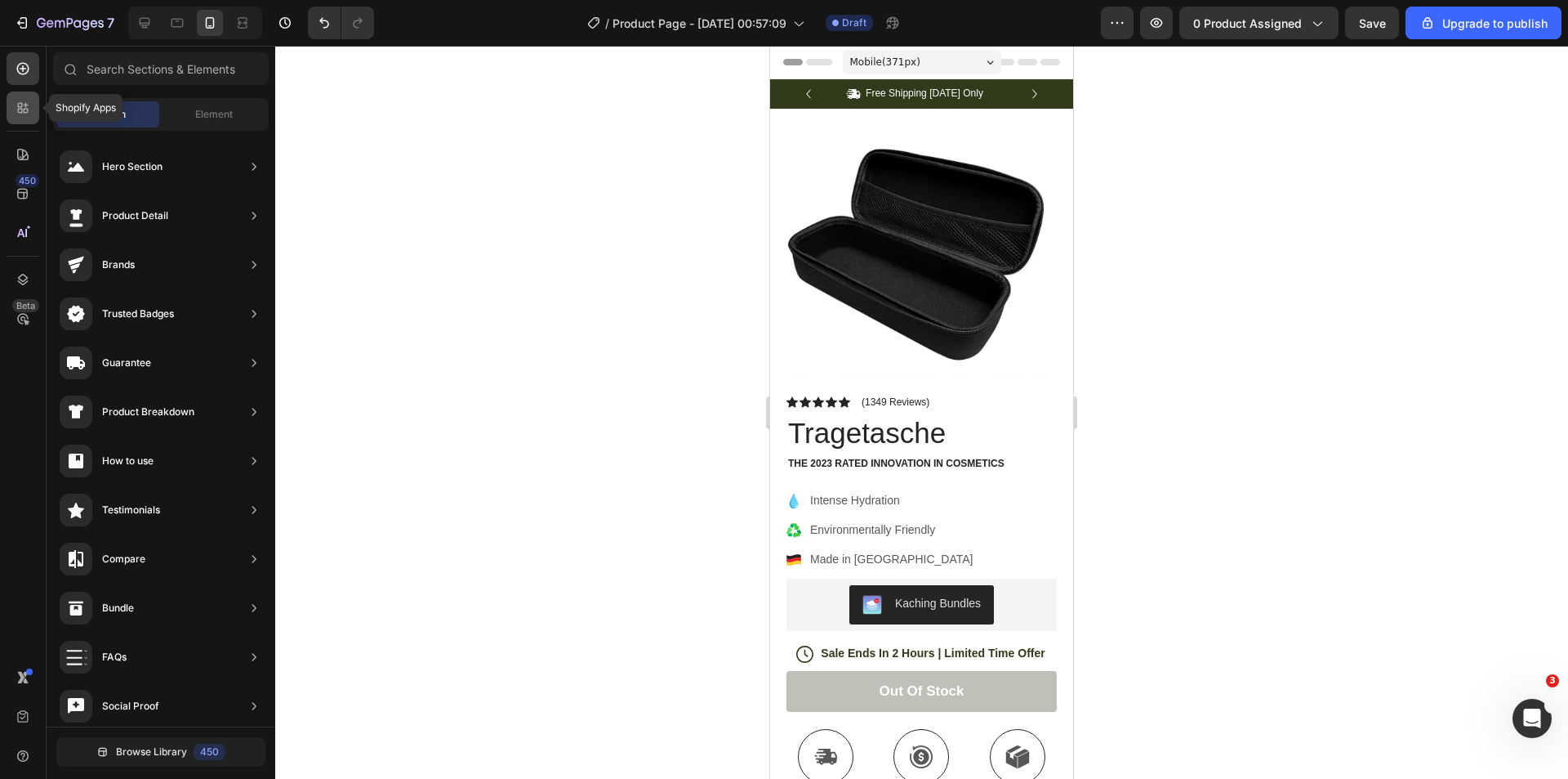
click at [14, 106] on div at bounding box center [23, 108] width 33 height 33
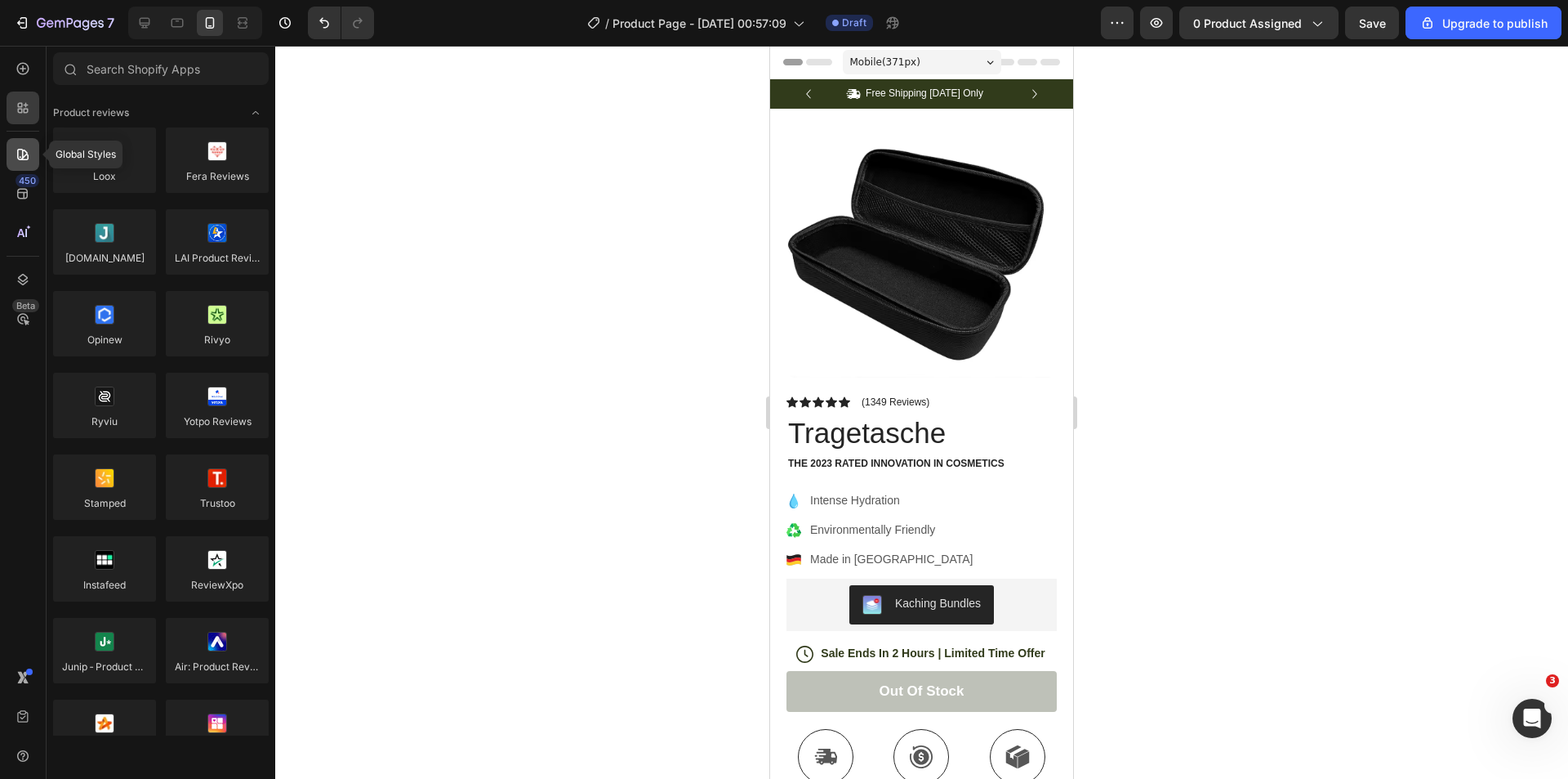
click at [27, 154] on icon at bounding box center [23, 155] width 12 height 12
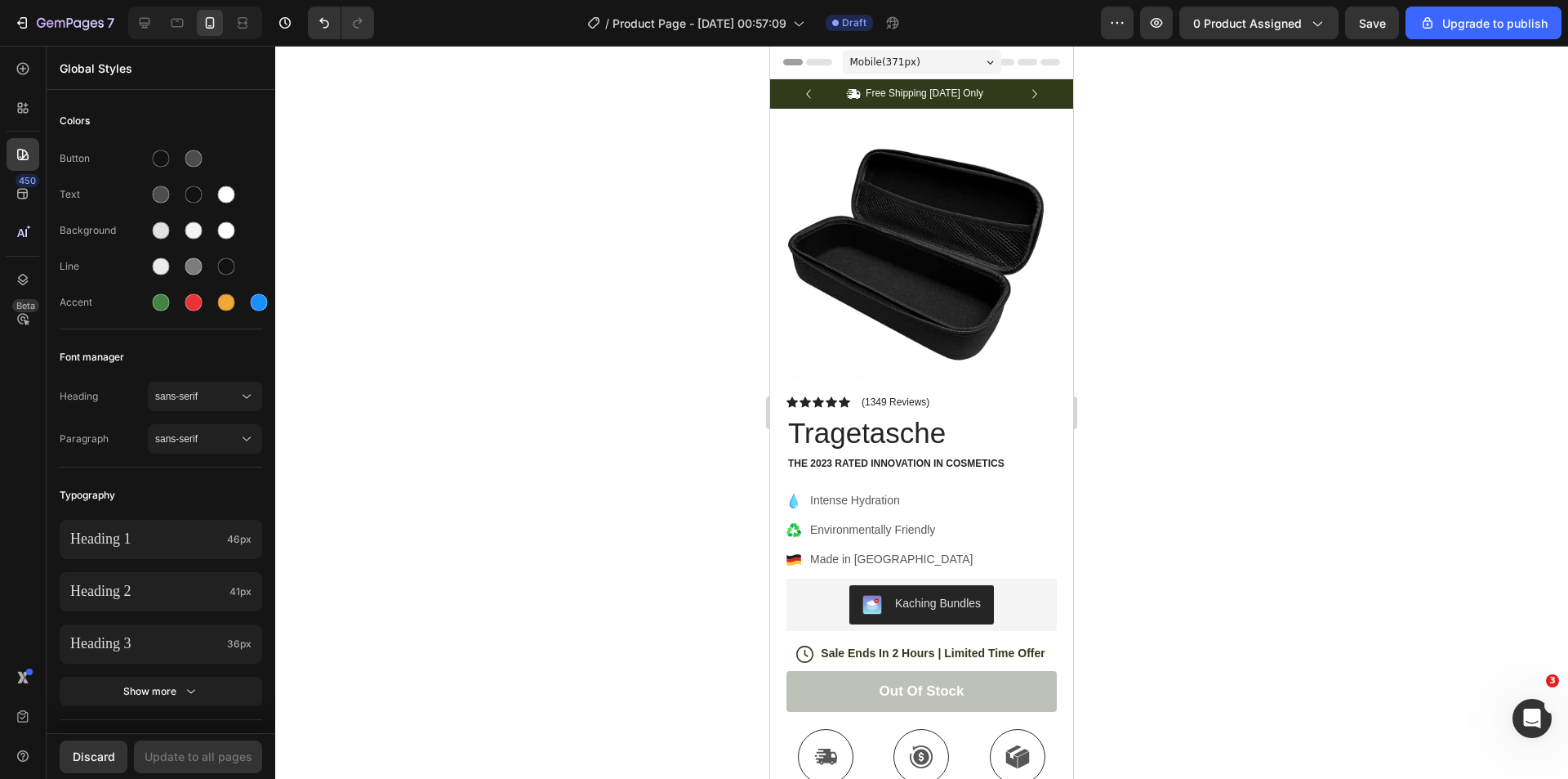
click at [895, 302] on img at bounding box center [921, 251] width 270 height 253
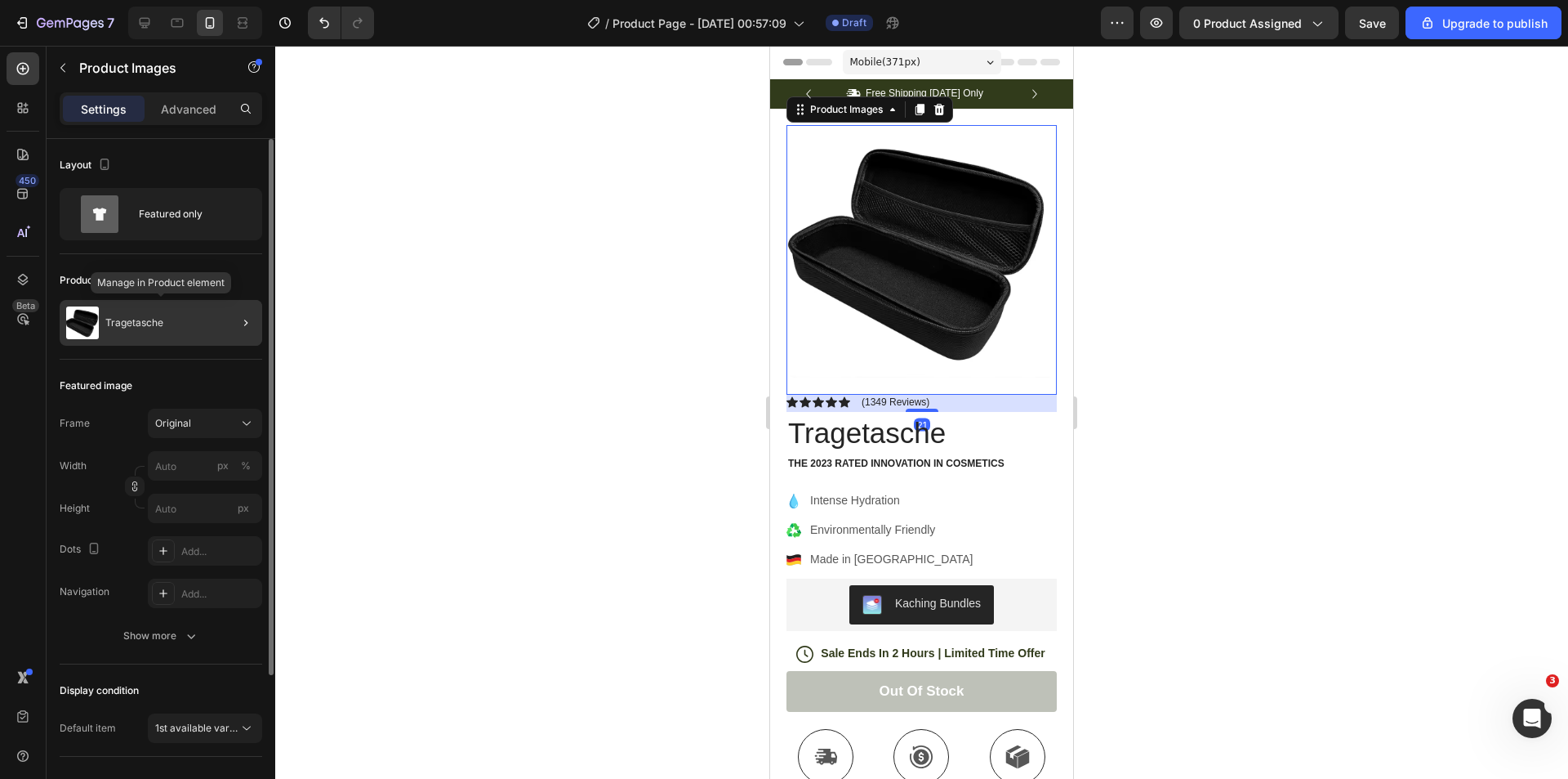
click at [155, 323] on p "Tragetasche" at bounding box center [134, 323] width 58 height 12
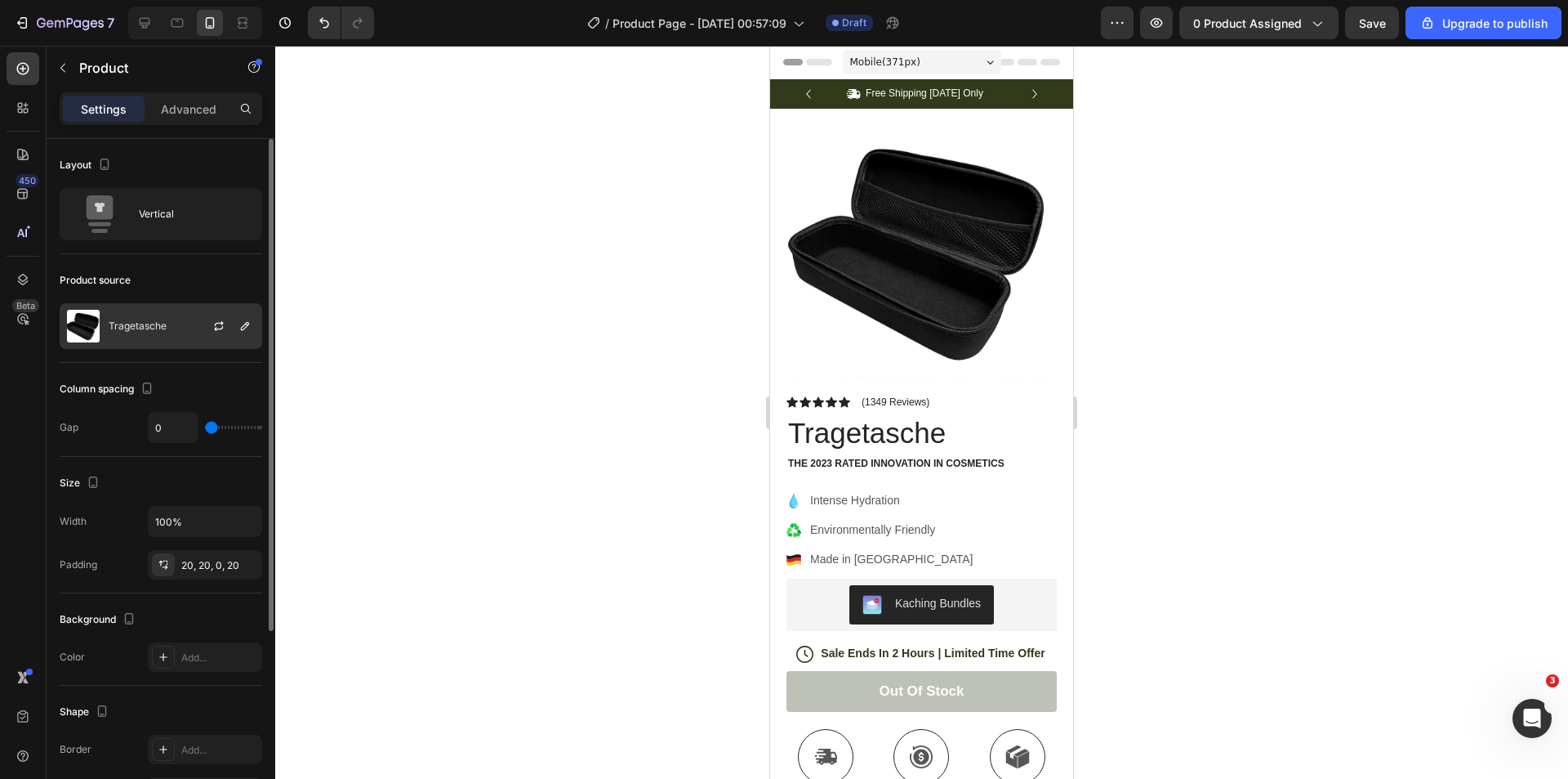
click at [77, 326] on img at bounding box center [83, 326] width 33 height 33
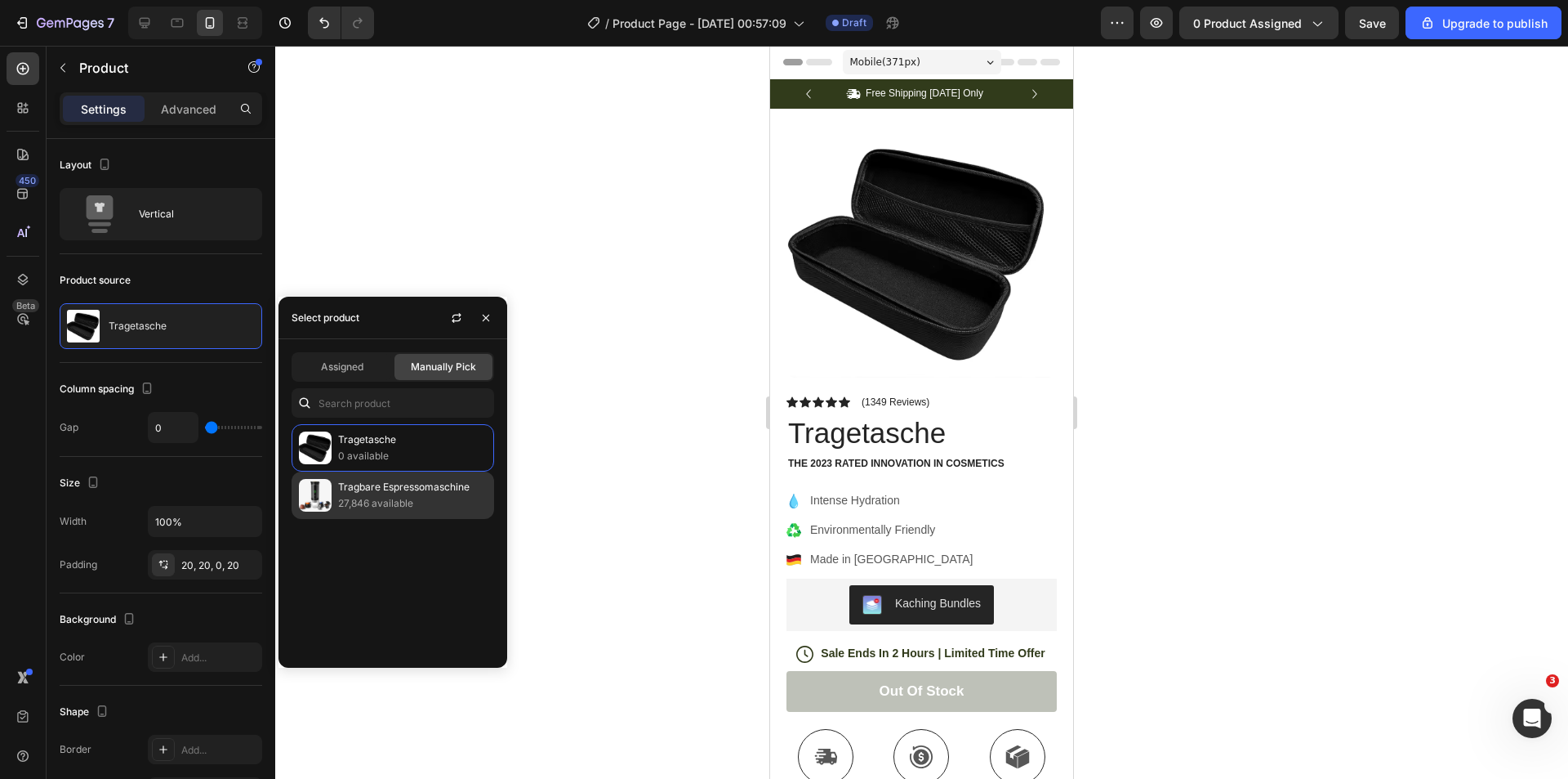
click at [436, 496] on p "27,846 available" at bounding box center [413, 503] width 149 height 16
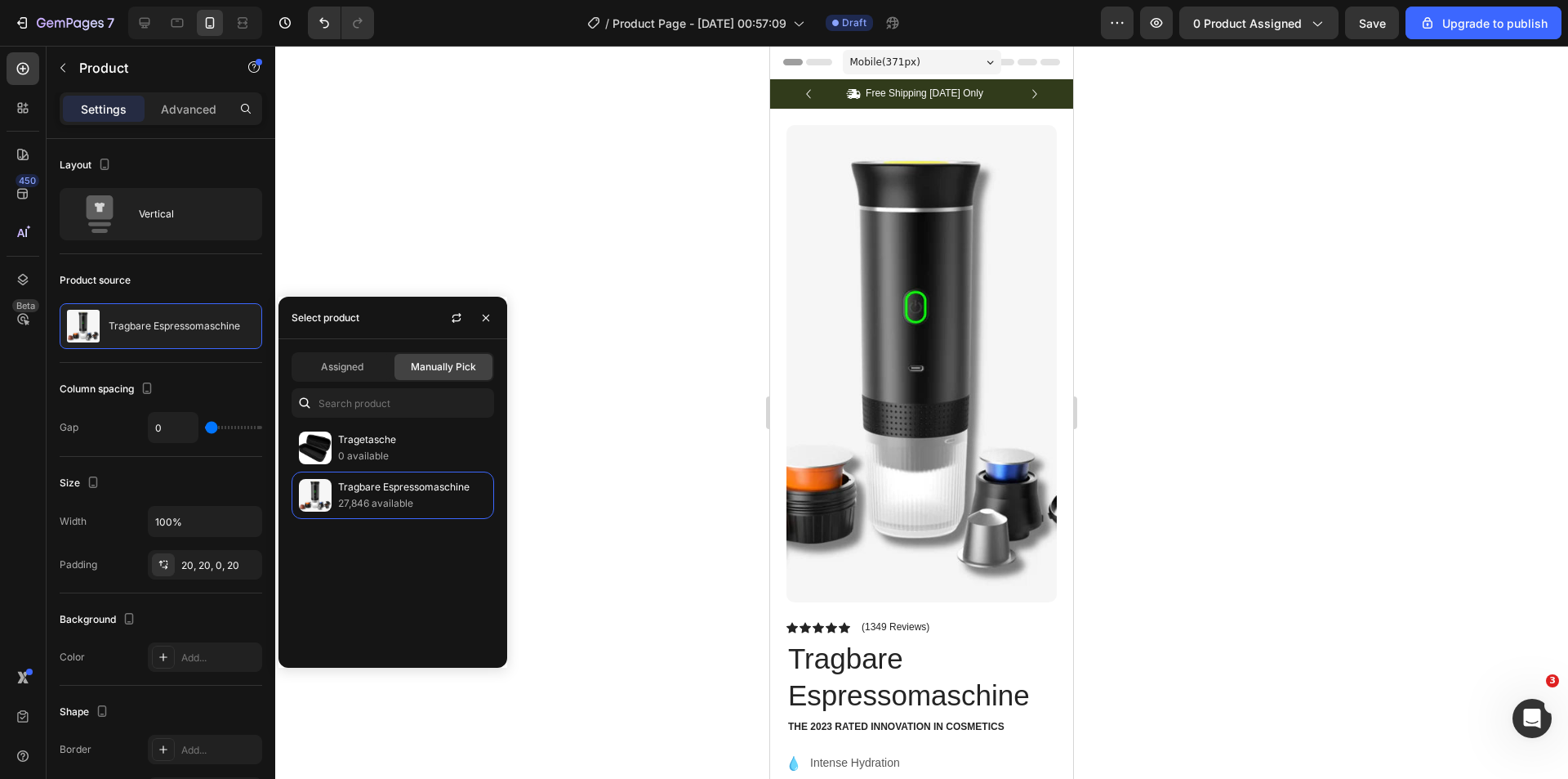
click at [606, 529] on div at bounding box center [922, 411] width 1293 height 733
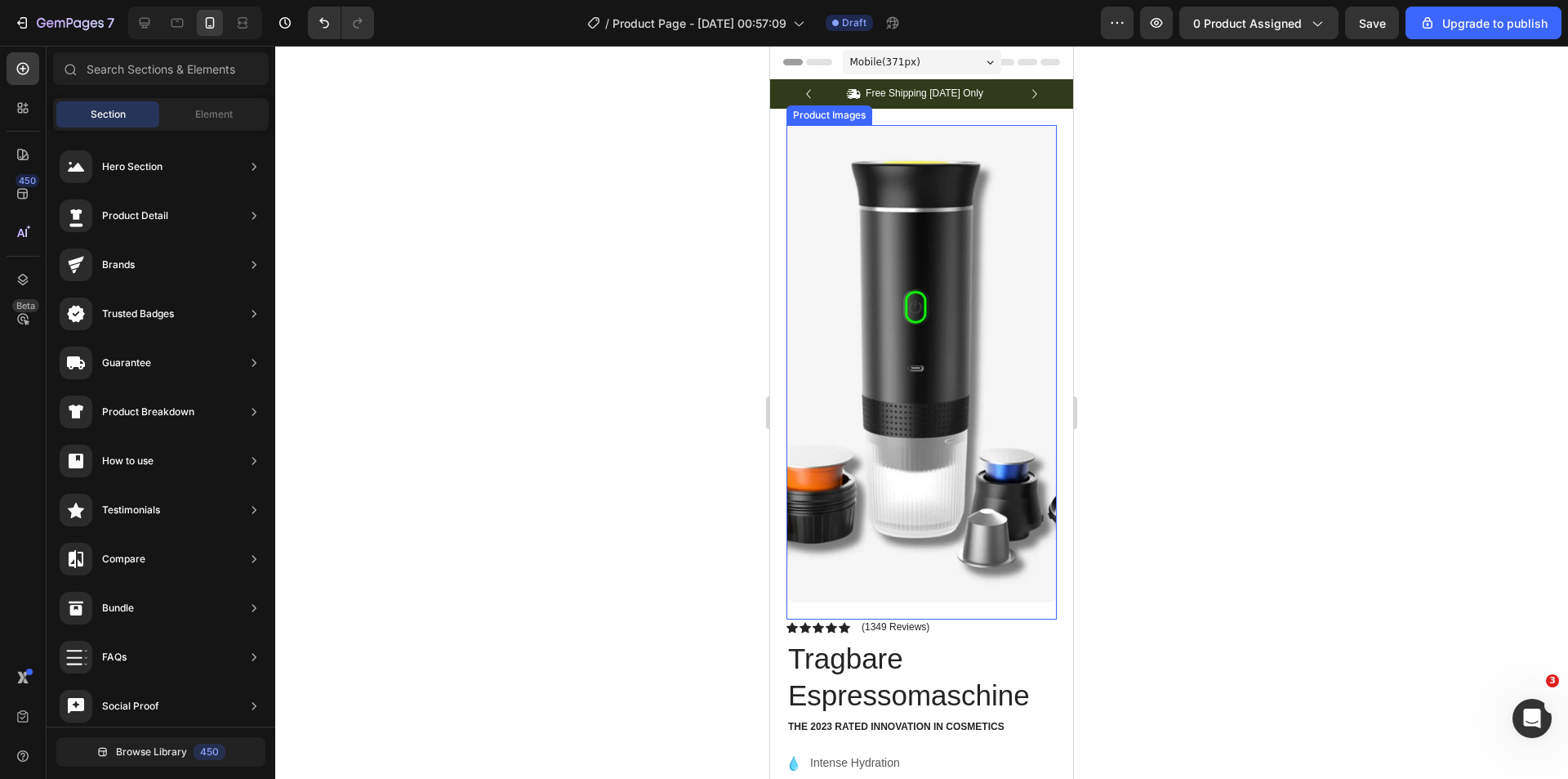
click at [931, 537] on img at bounding box center [921, 364] width 270 height 478
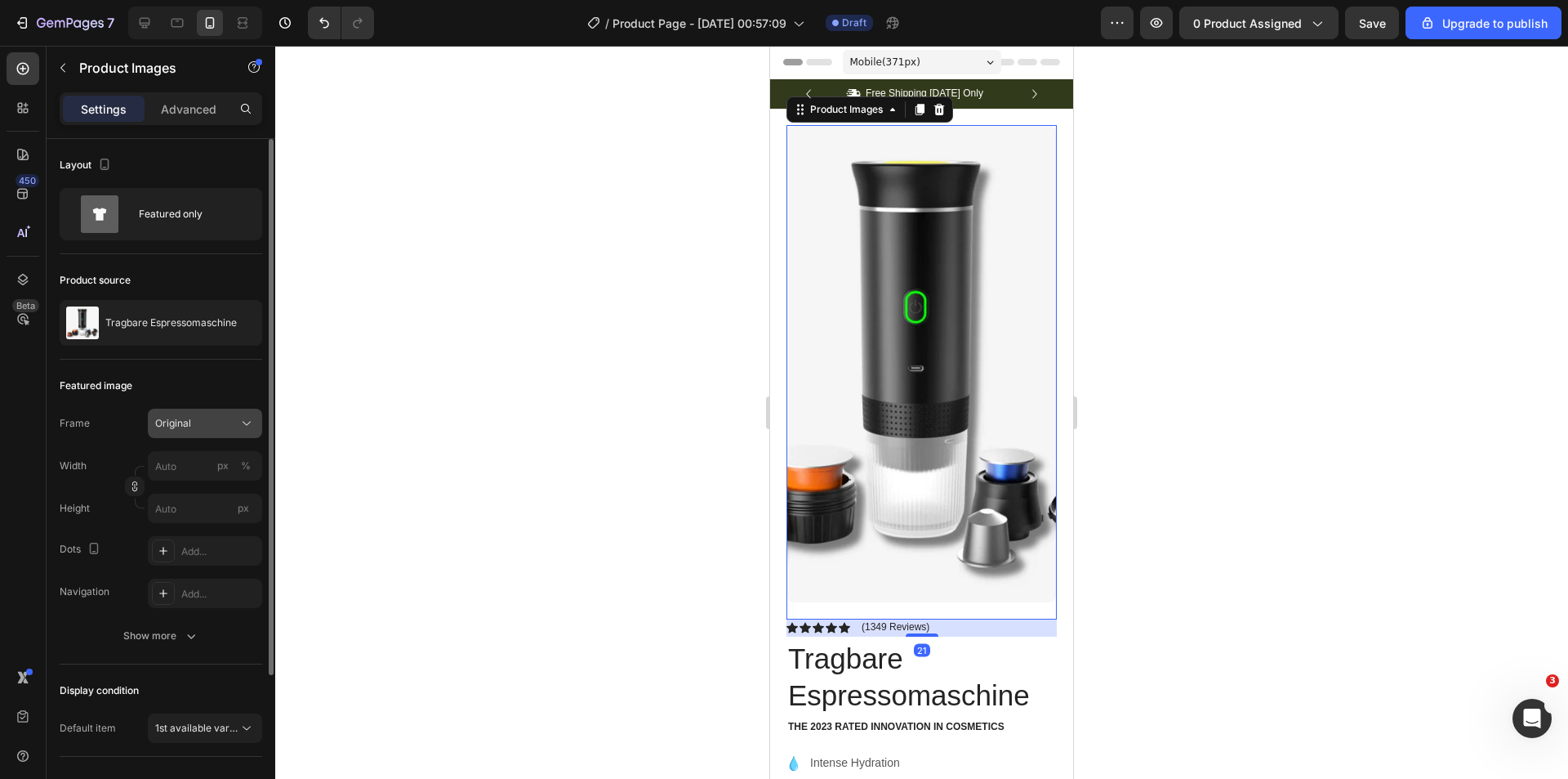
click at [247, 425] on icon at bounding box center [247, 424] width 8 height 4
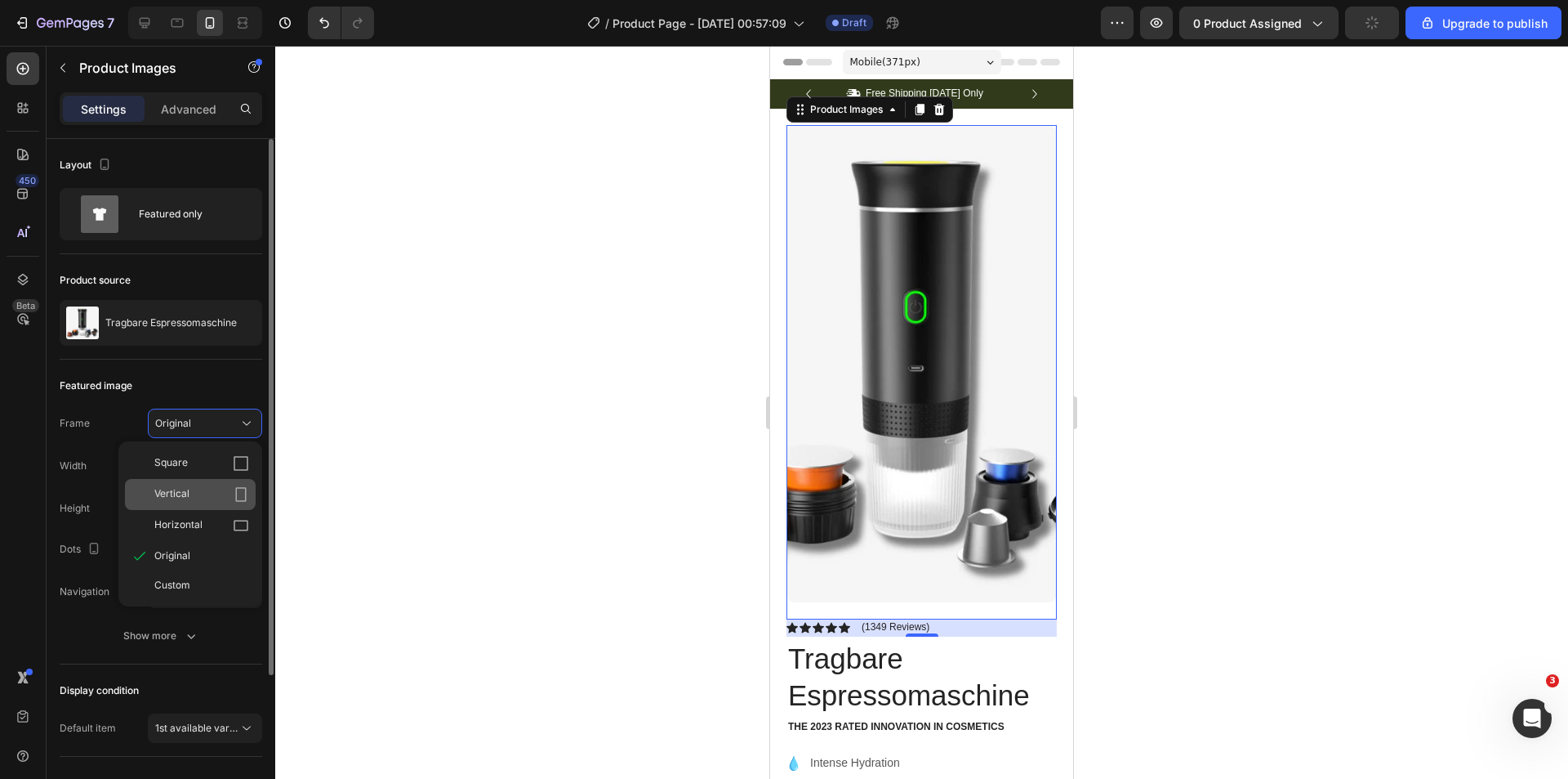
click at [222, 497] on div "Vertical" at bounding box center [202, 494] width 95 height 16
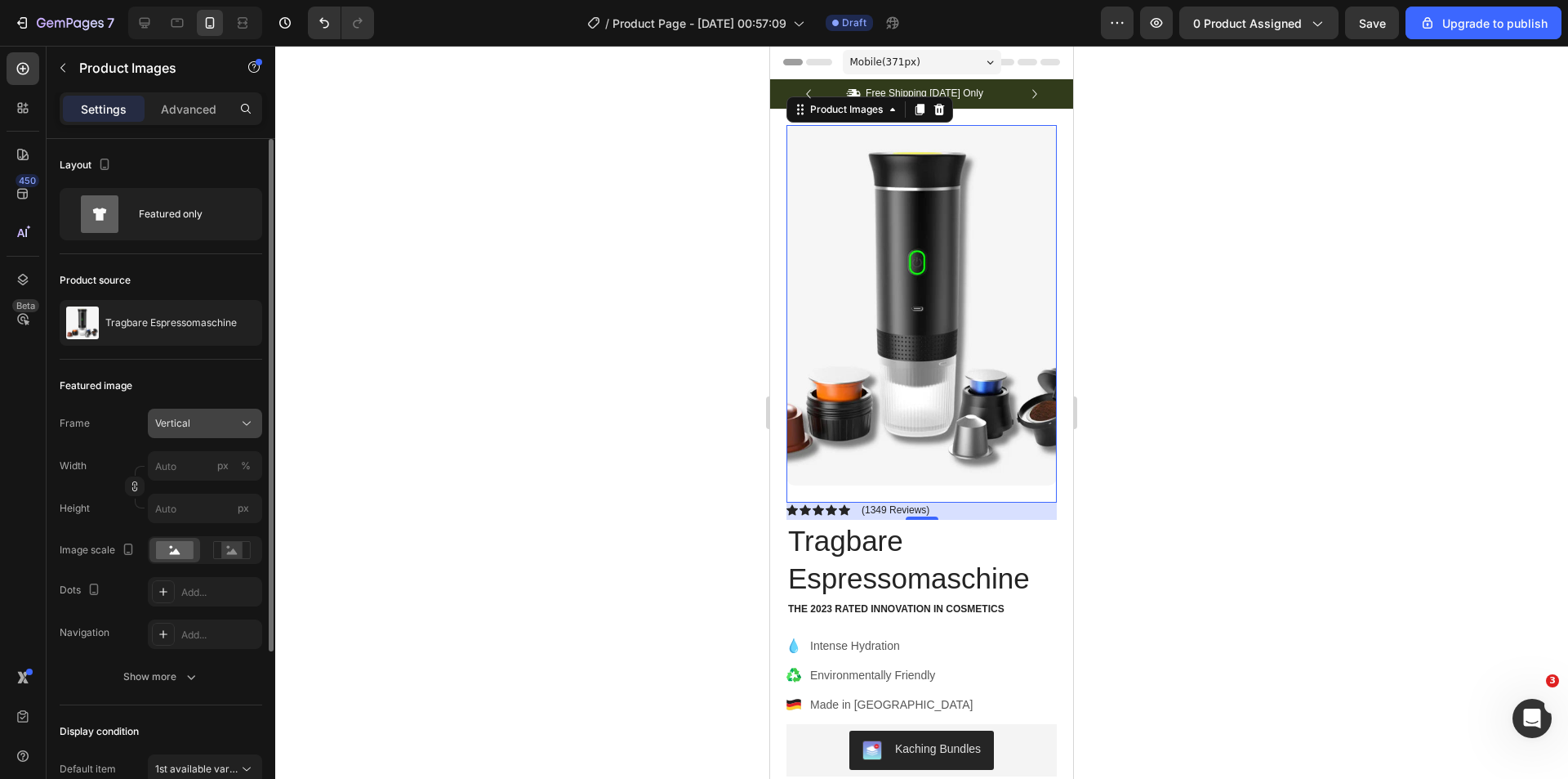
click at [228, 424] on div "Vertical" at bounding box center [194, 423] width 80 height 15
click at [228, 461] on div "Square" at bounding box center [202, 463] width 95 height 16
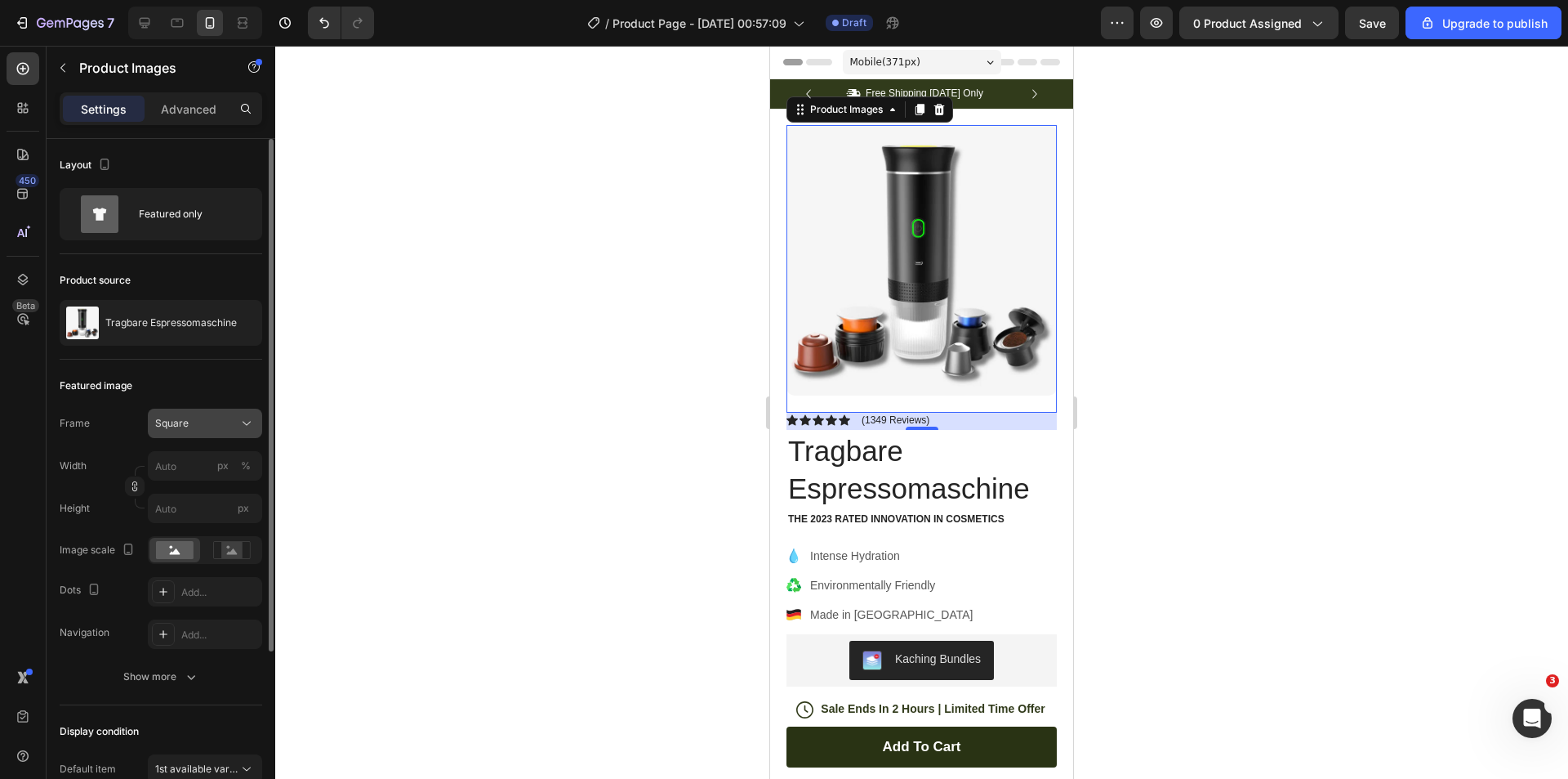
click at [235, 429] on div "Square" at bounding box center [204, 423] width 100 height 16
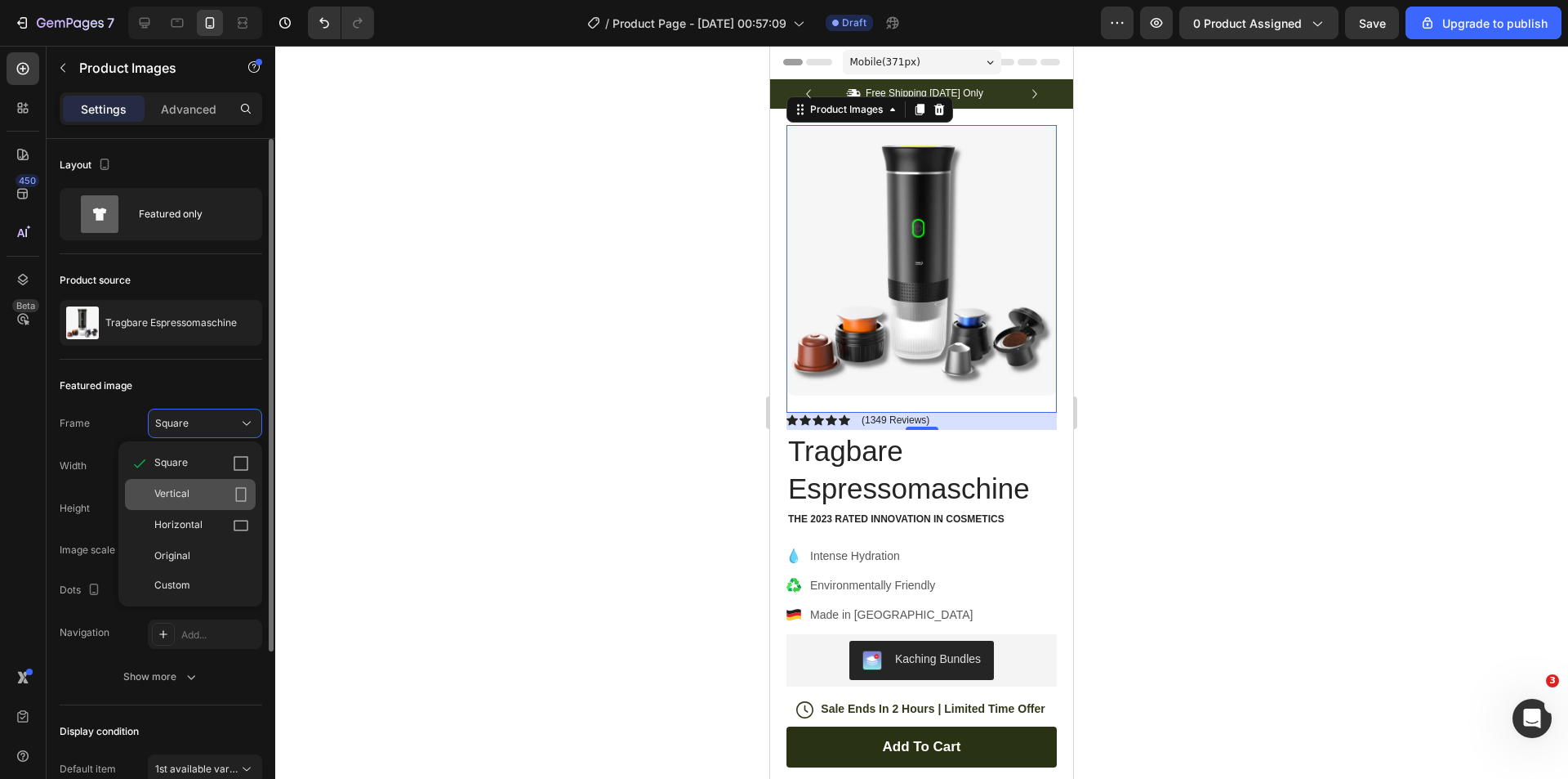
click at [223, 489] on div "Vertical" at bounding box center [202, 494] width 95 height 16
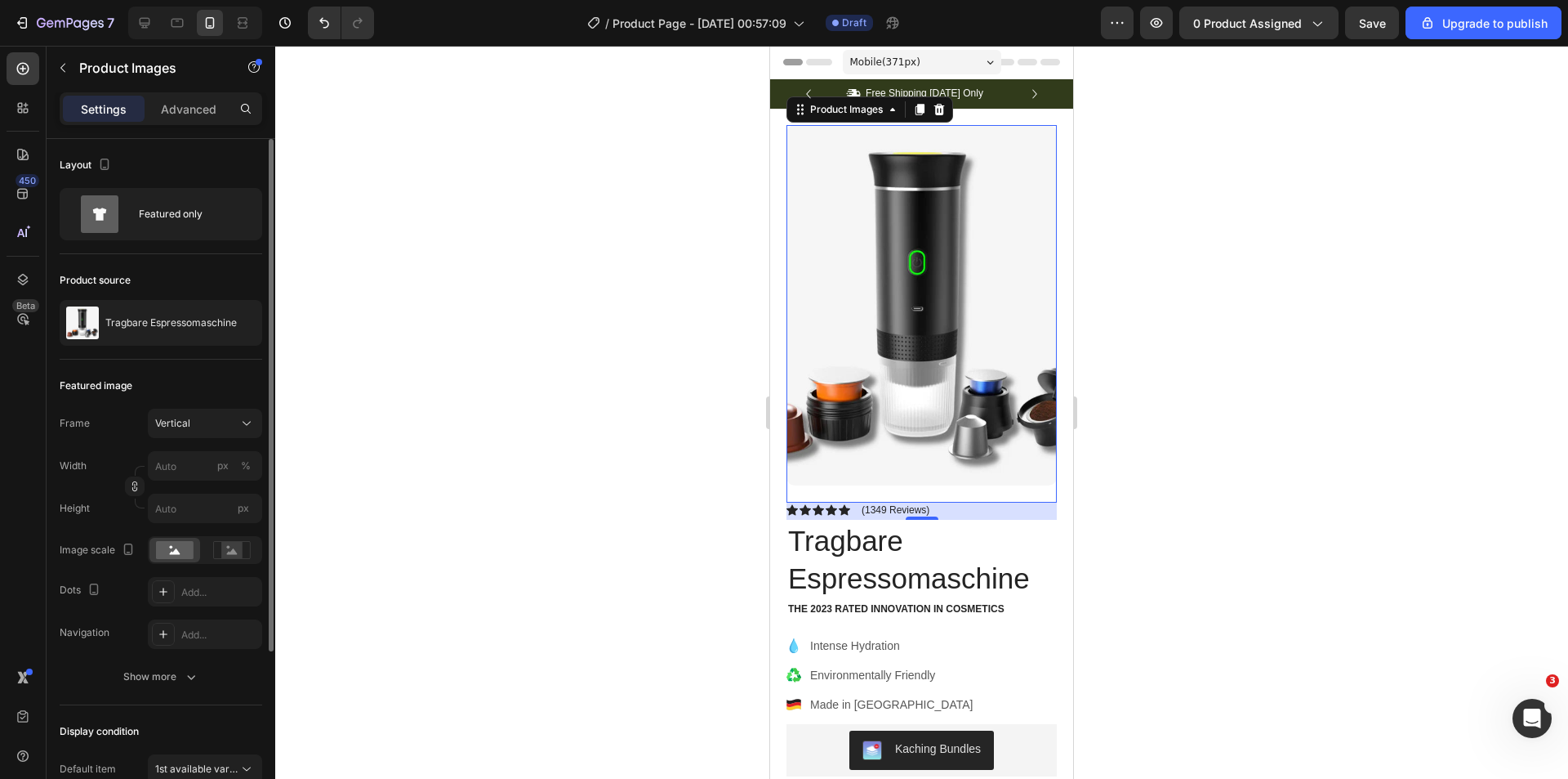
click at [1321, 501] on div at bounding box center [922, 411] width 1293 height 733
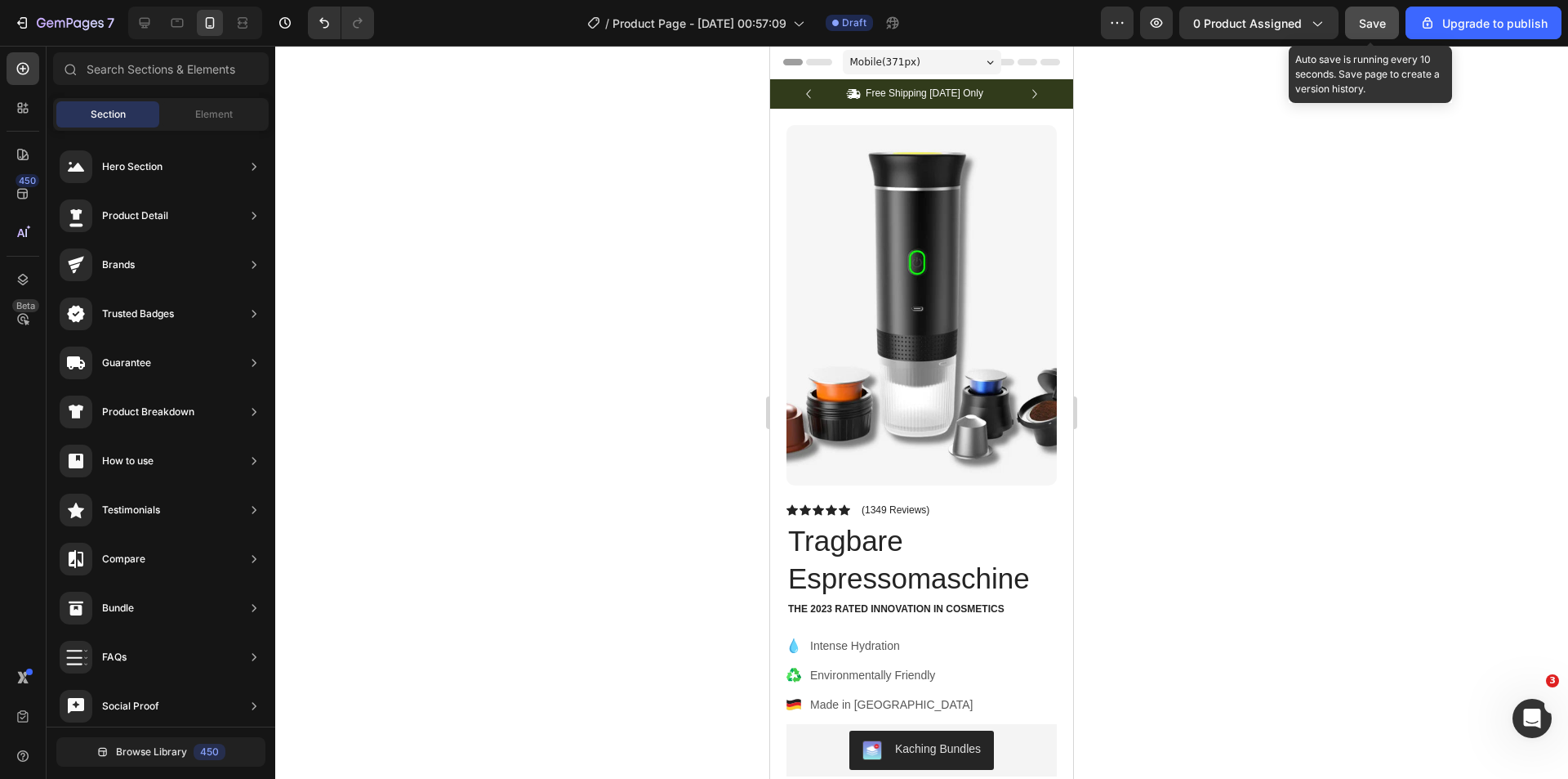
click at [1382, 28] on span "Save" at bounding box center [1373, 23] width 27 height 14
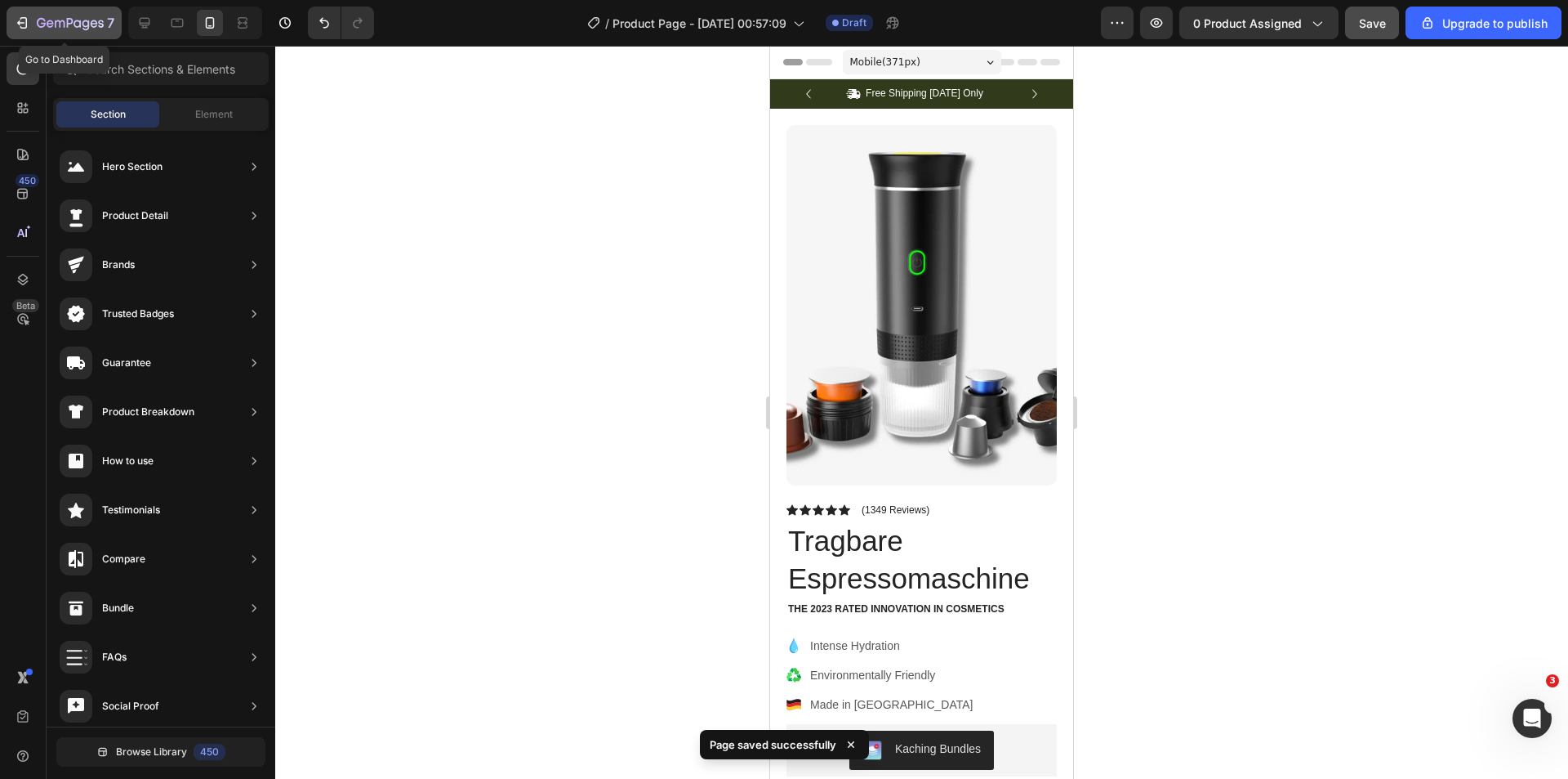
click at [29, 23] on icon "button" at bounding box center [21, 22] width 16 height 16
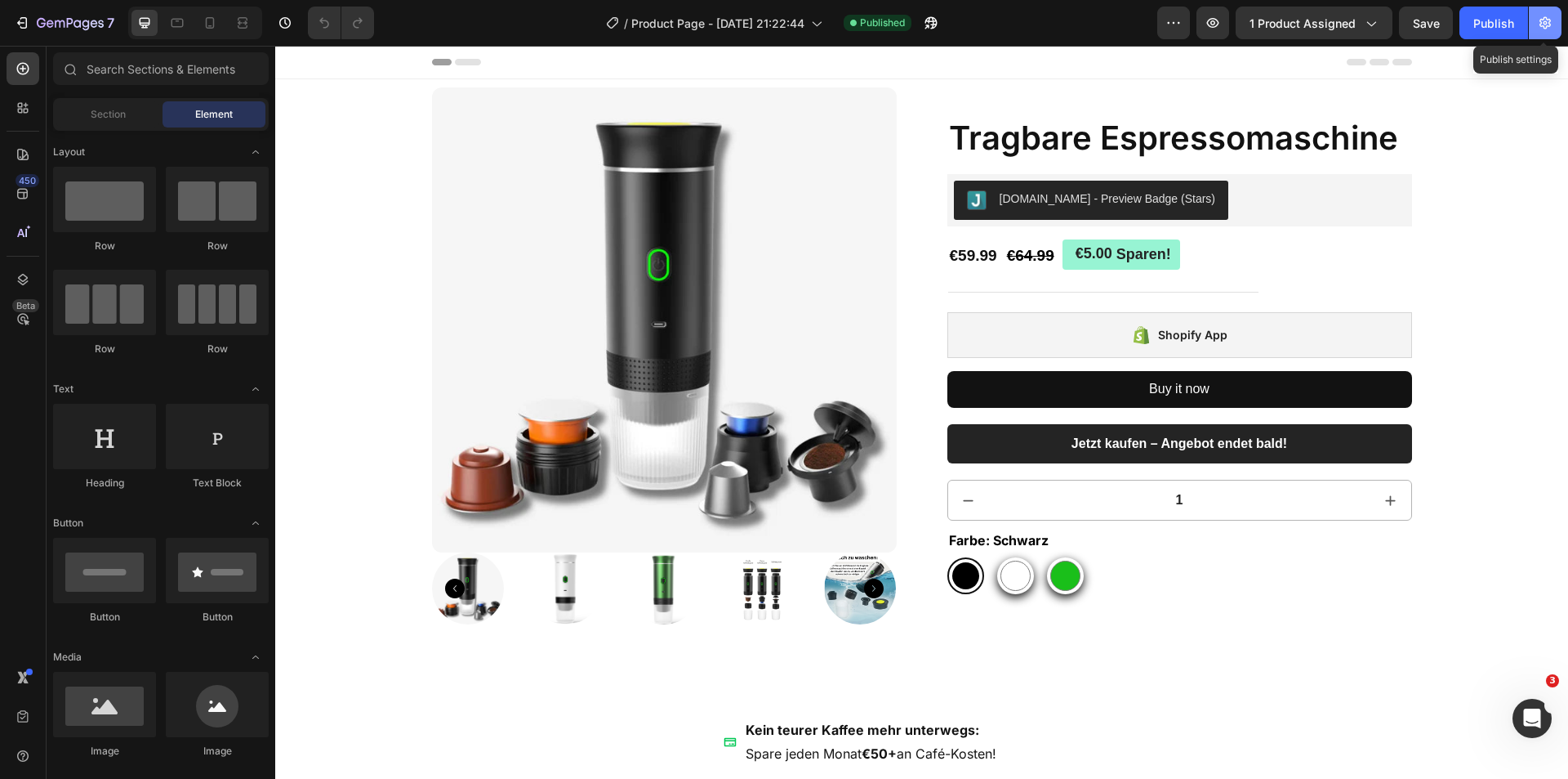
click at [1541, 27] on icon "button" at bounding box center [1546, 23] width 12 height 13
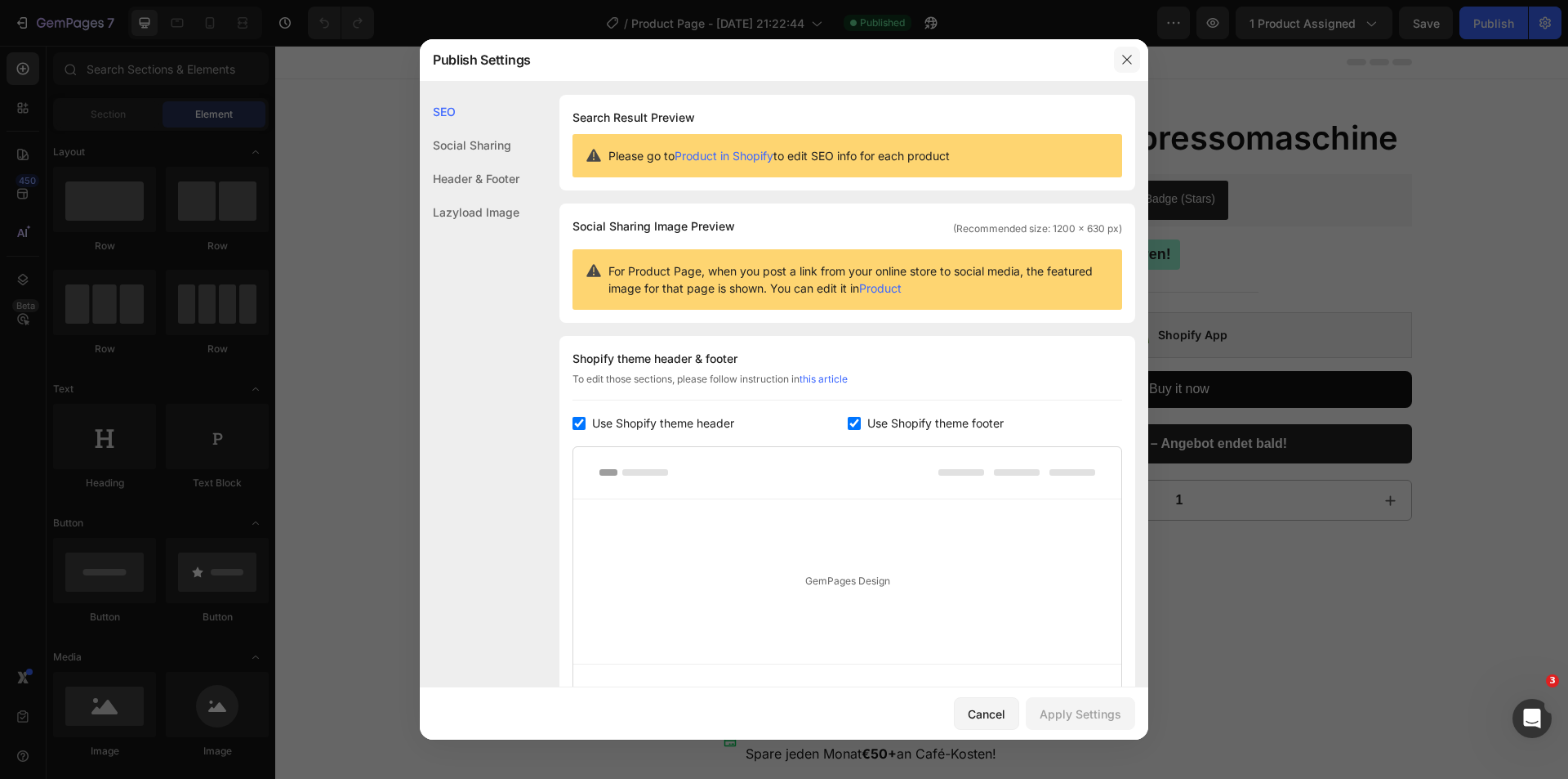
click at [1137, 56] on button "button" at bounding box center [1127, 59] width 26 height 26
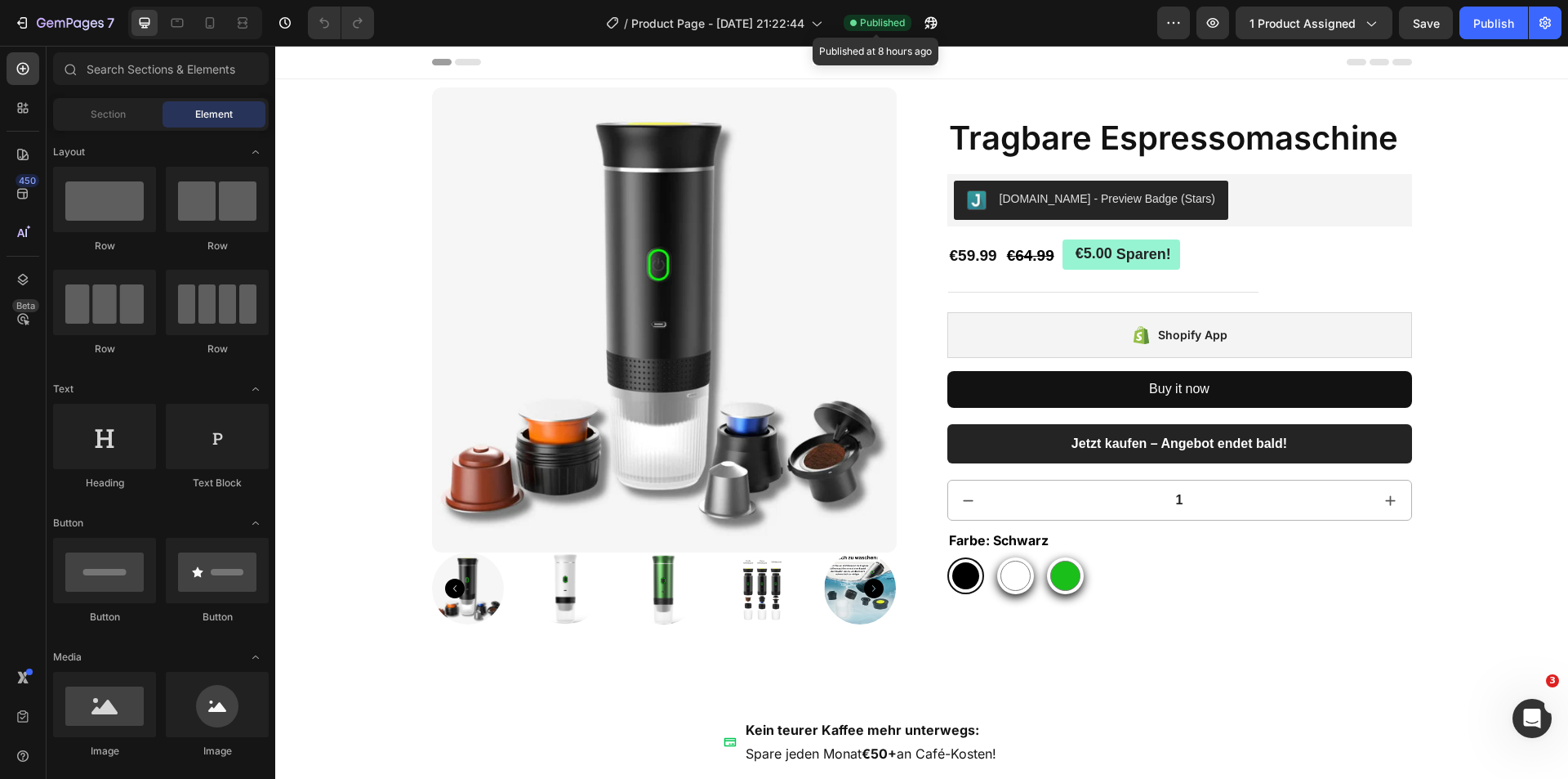
click at [875, 23] on span "Published" at bounding box center [882, 22] width 44 height 15
click at [18, 19] on icon "button" at bounding box center [21, 22] width 16 height 16
click at [26, 12] on button "7" at bounding box center [64, 23] width 115 height 33
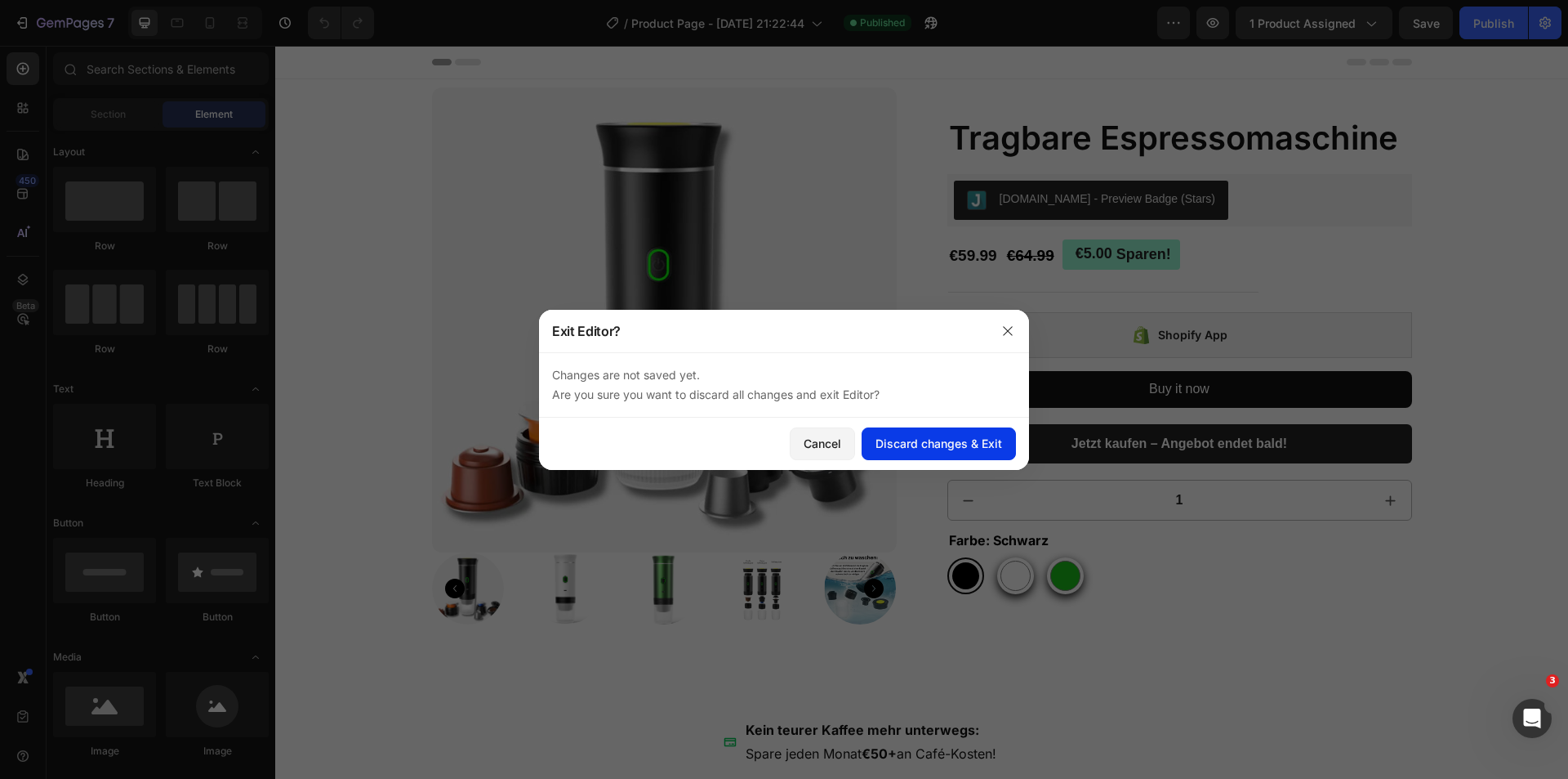
click at [947, 449] on div "Discard changes & Exit" at bounding box center [938, 443] width 127 height 17
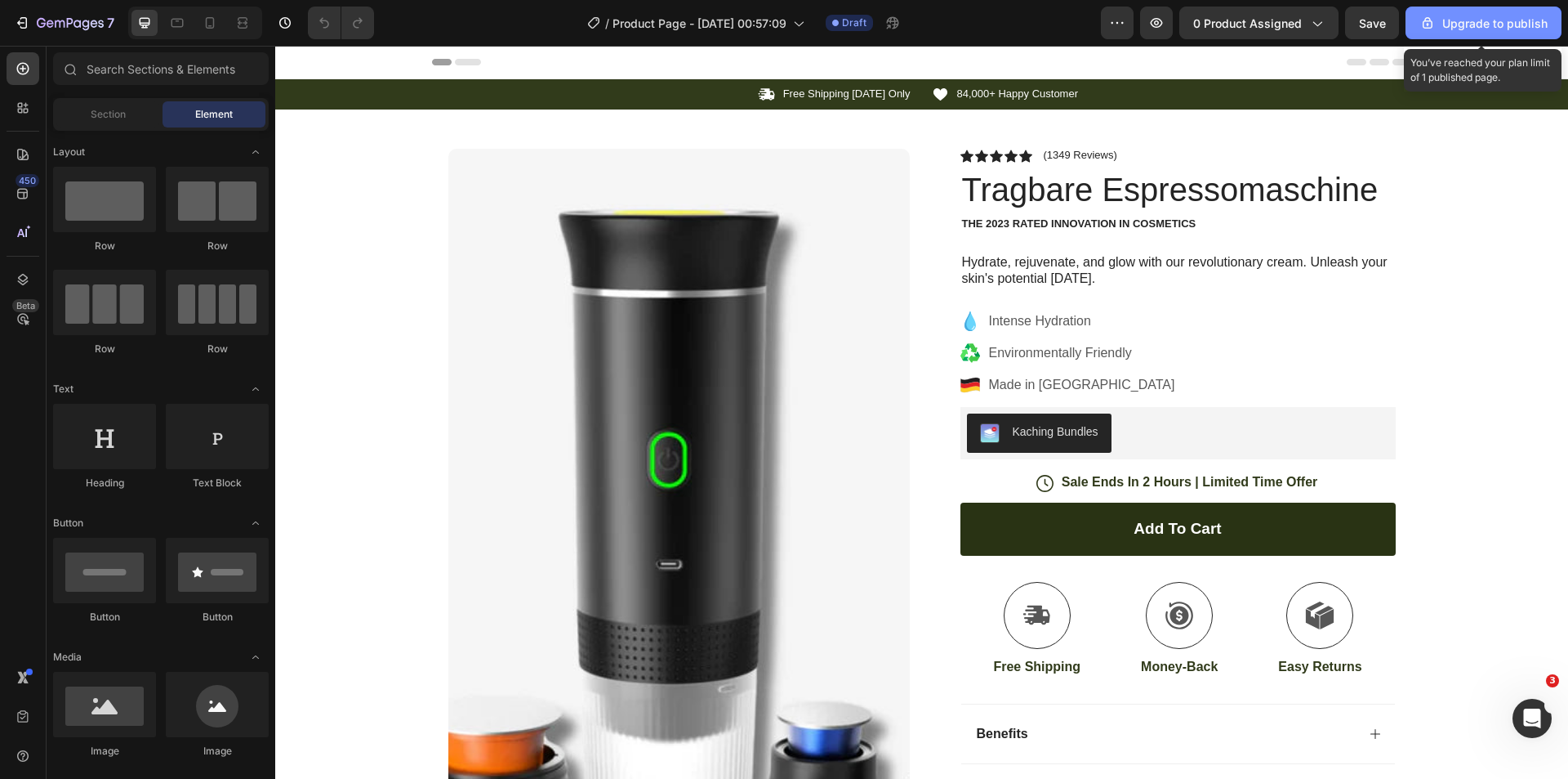
click at [1462, 31] on div "Upgrade to publish" at bounding box center [1483, 23] width 129 height 17
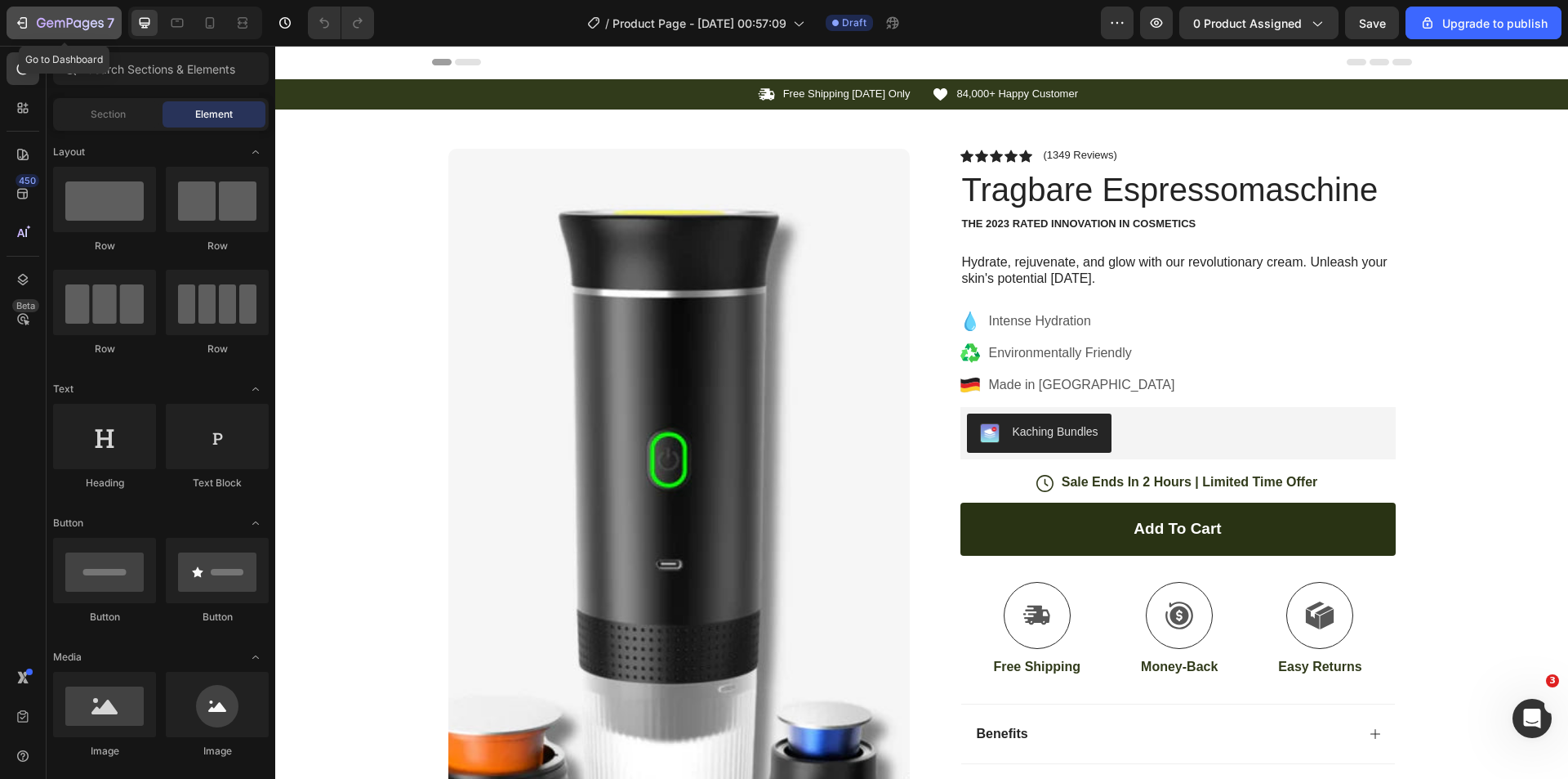
click at [29, 20] on icon "button" at bounding box center [21, 22] width 16 height 16
click at [208, 25] on icon at bounding box center [210, 22] width 16 height 16
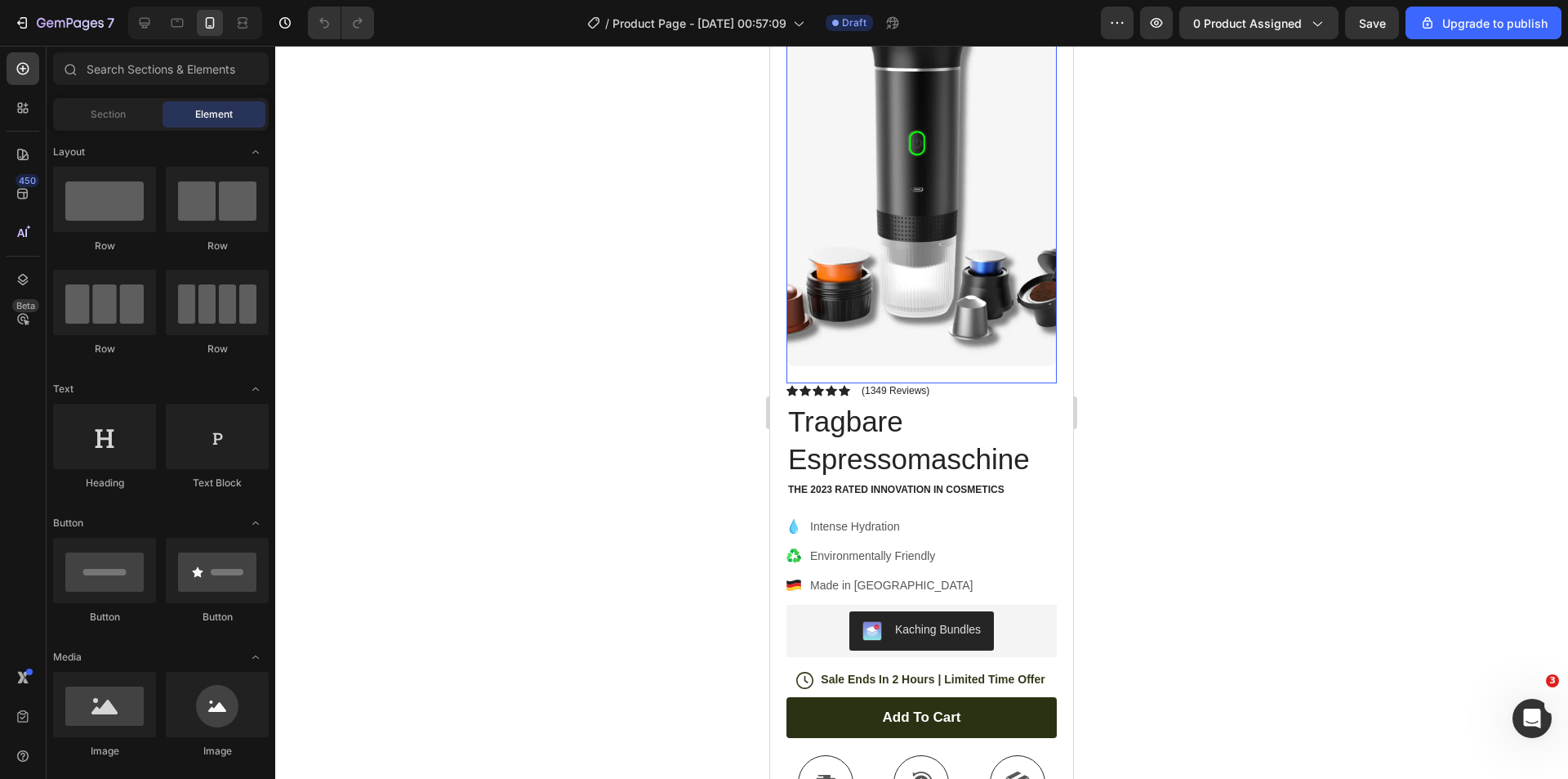
scroll to position [245, 0]
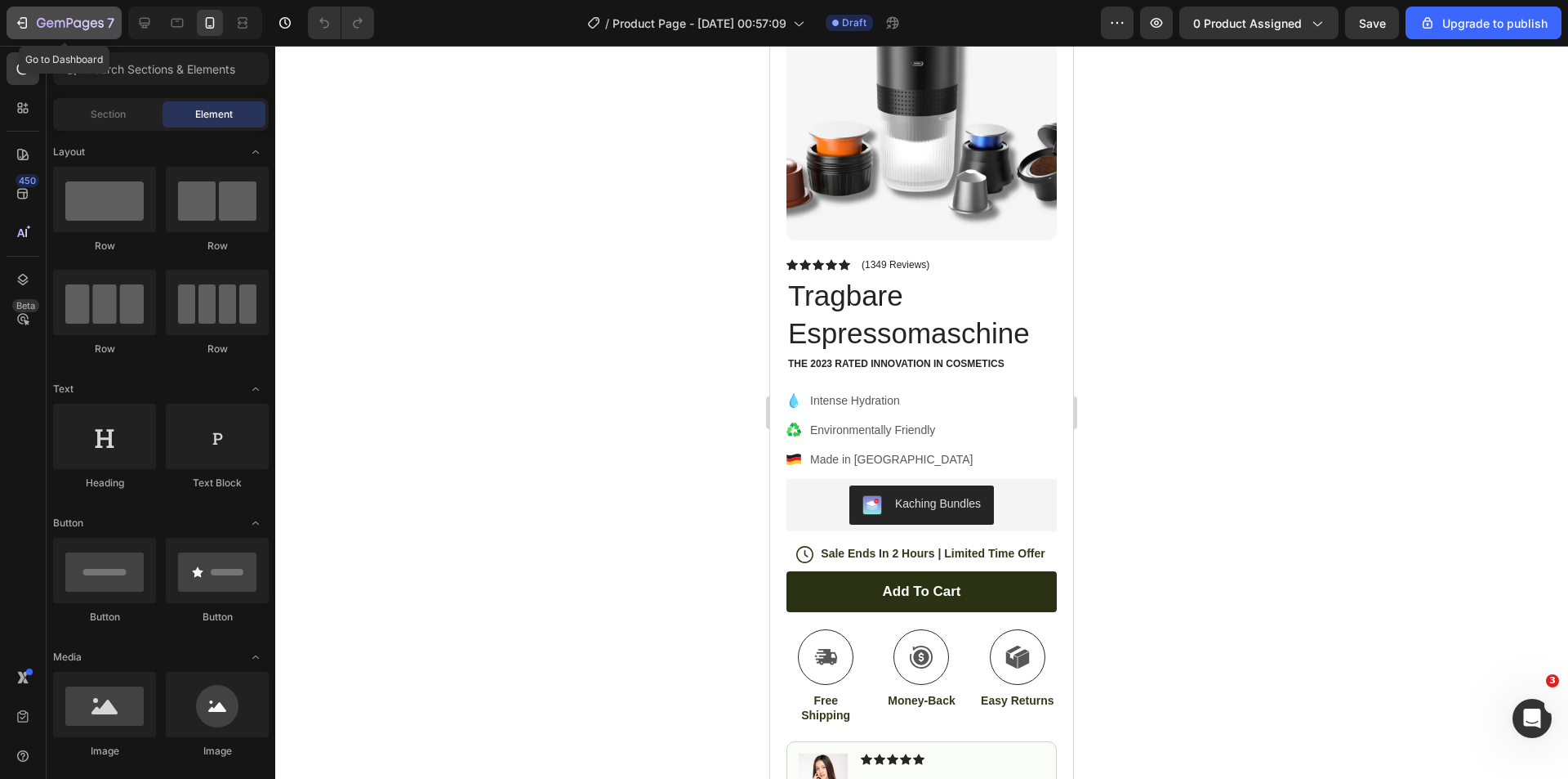
click at [19, 23] on icon "button" at bounding box center [21, 22] width 16 height 16
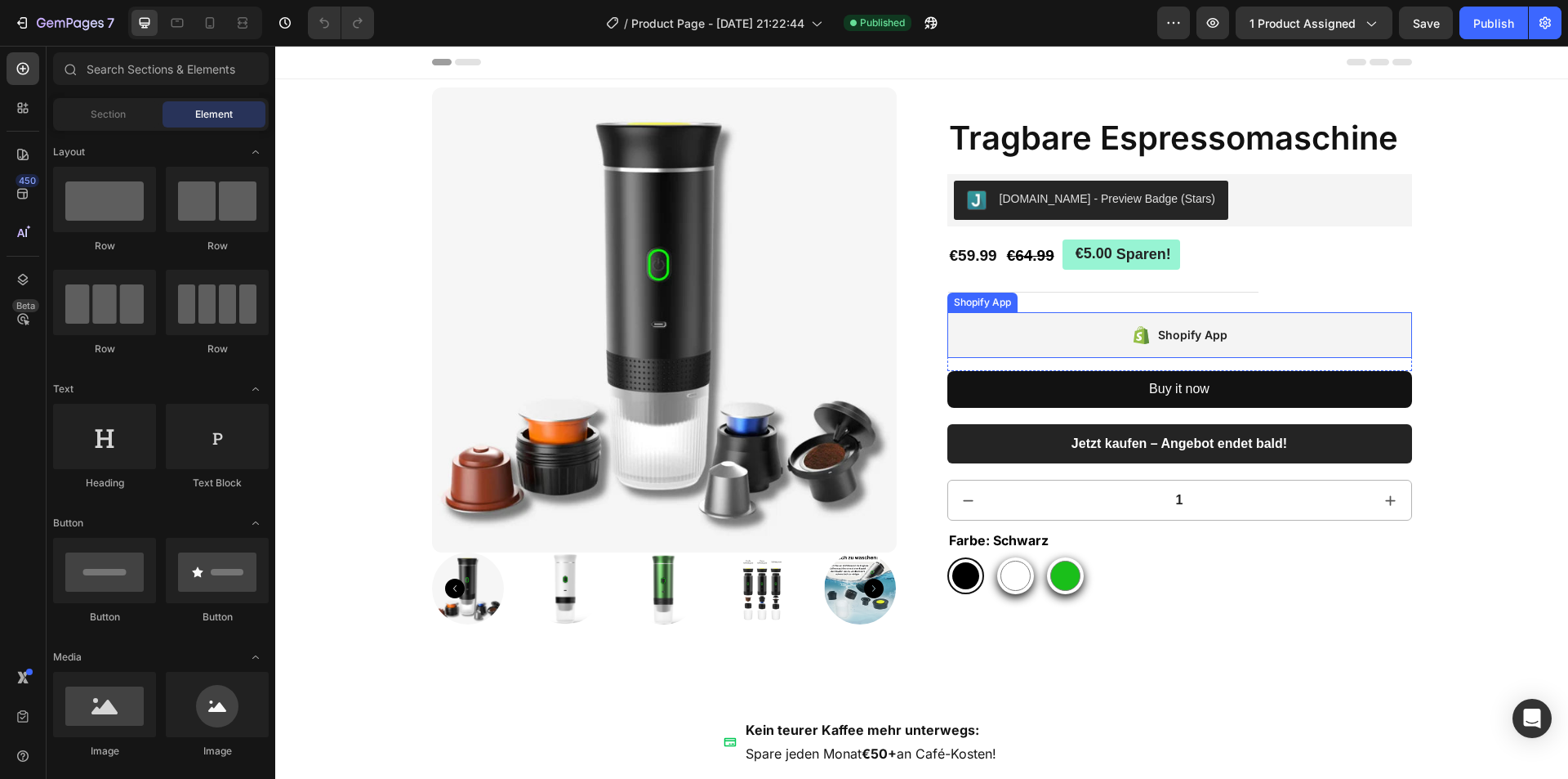
click at [1269, 322] on div "Shopify App" at bounding box center [1179, 335] width 464 height 45
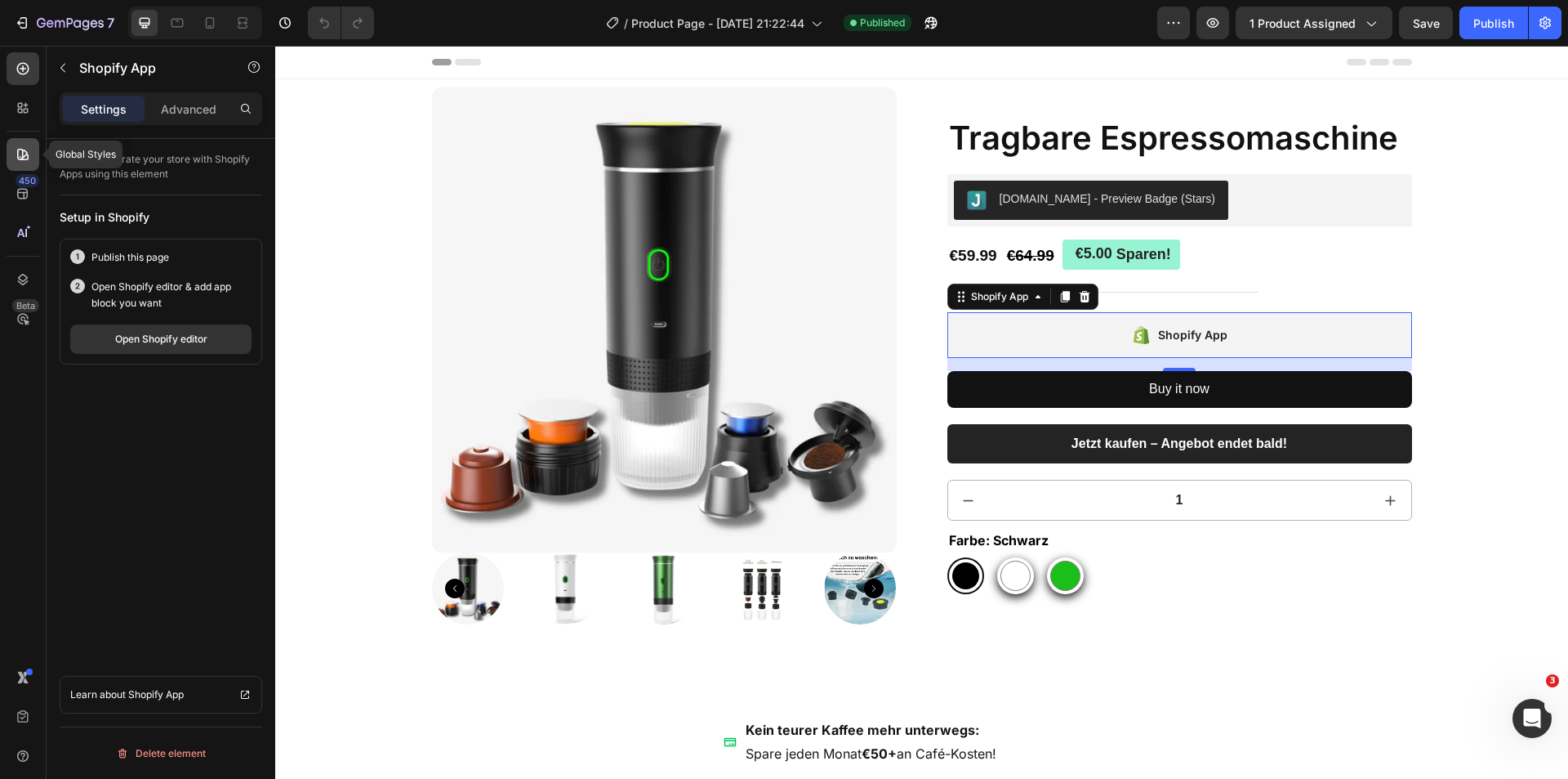
click at [17, 153] on icon at bounding box center [23, 155] width 12 height 12
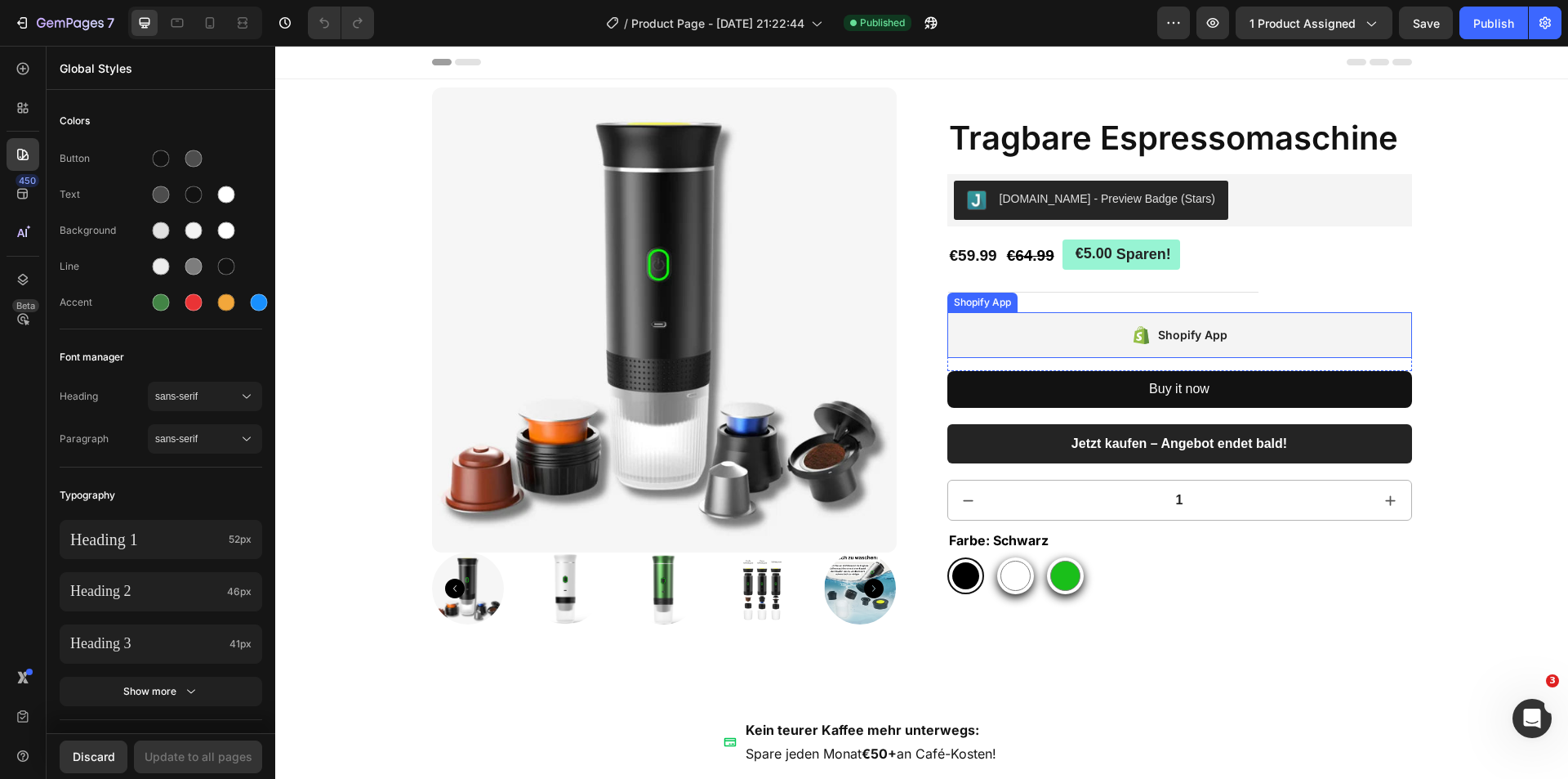
click at [1341, 332] on div "Shopify App" at bounding box center [1179, 335] width 464 height 45
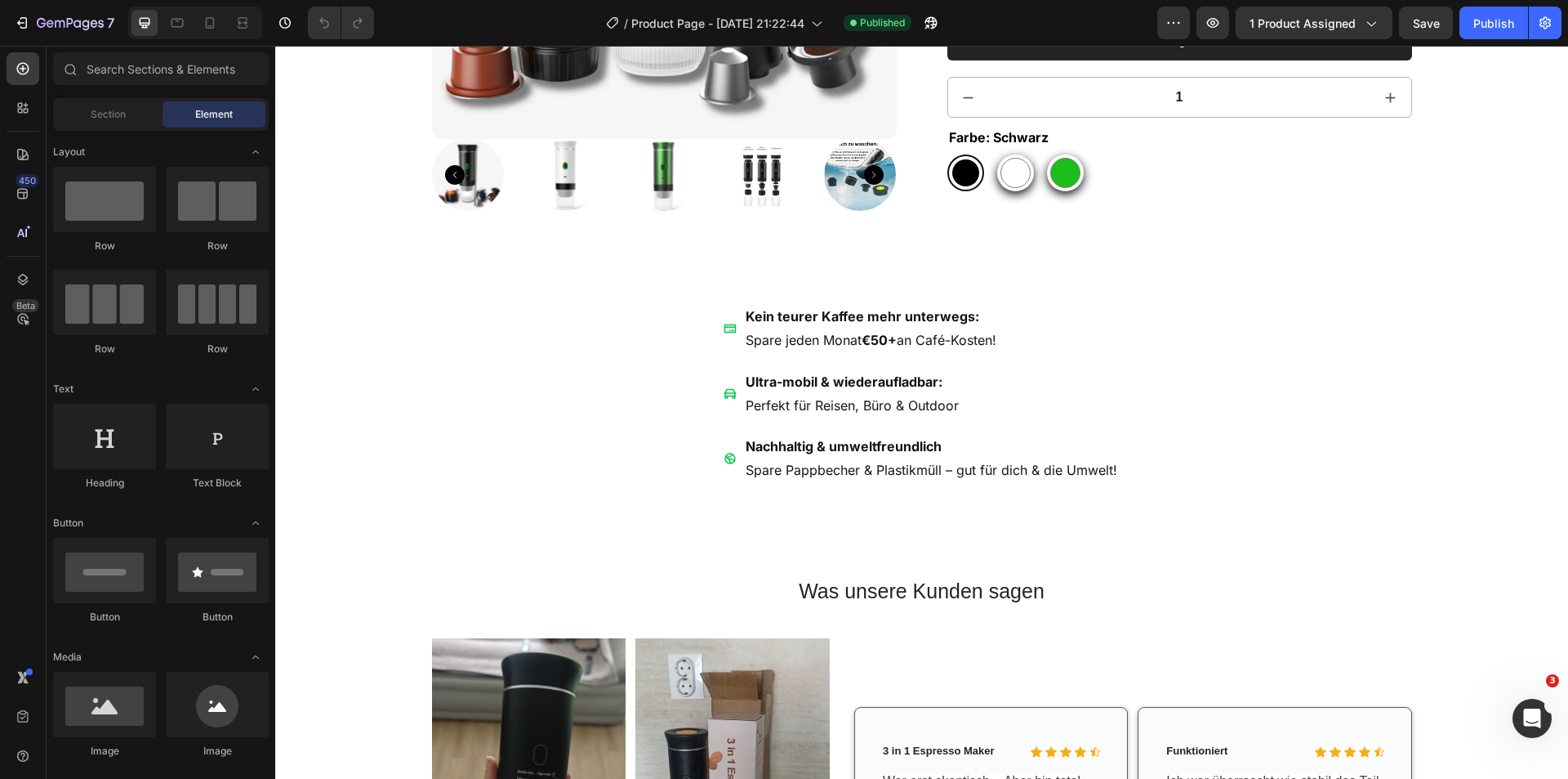
scroll to position [641, 0]
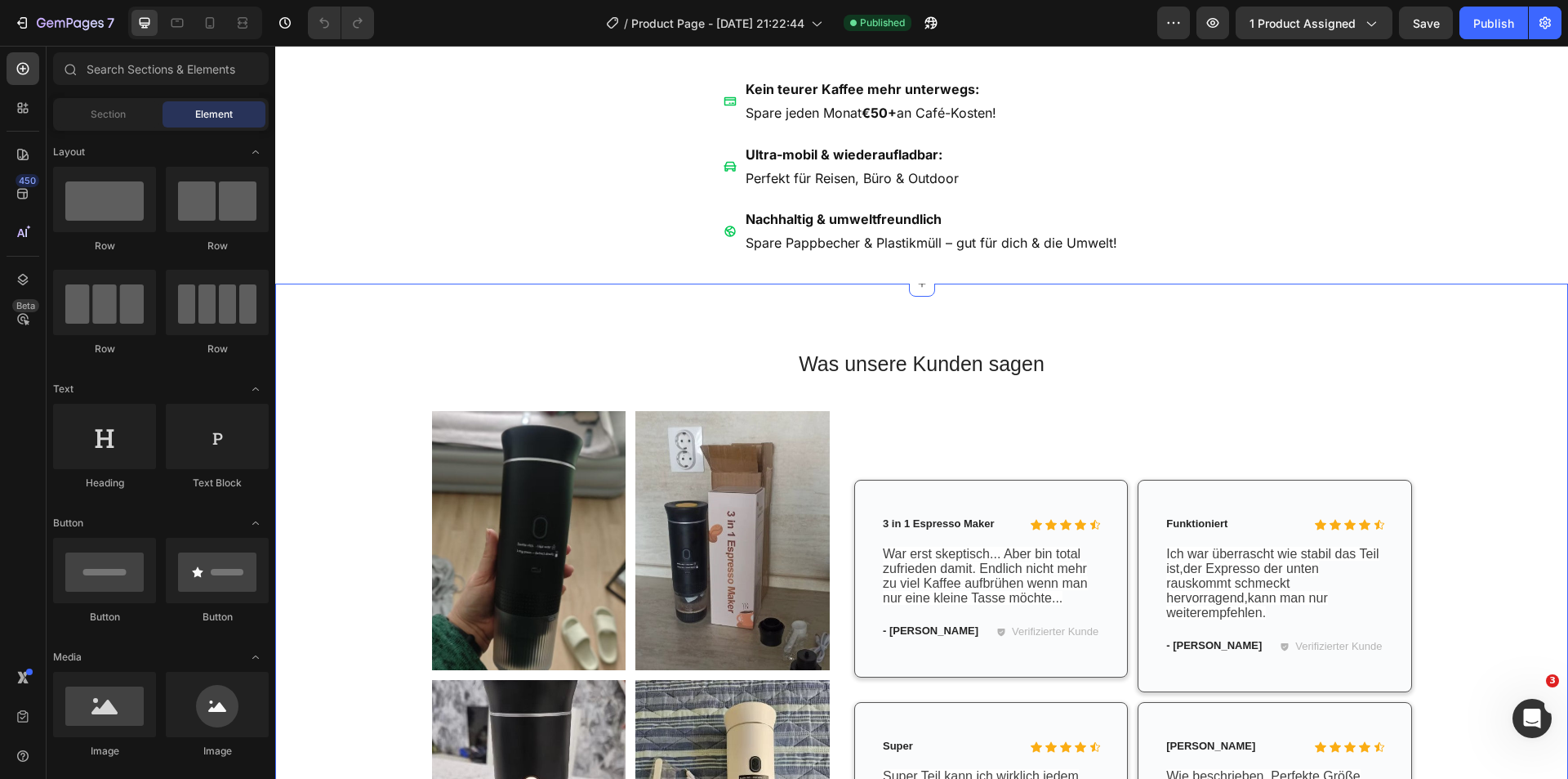
click at [1533, 317] on div "Was unsere Kunden sagen Heading Row Image Image Row Image Image Row Icon Icon I…" at bounding box center [922, 624] width 1293 height 682
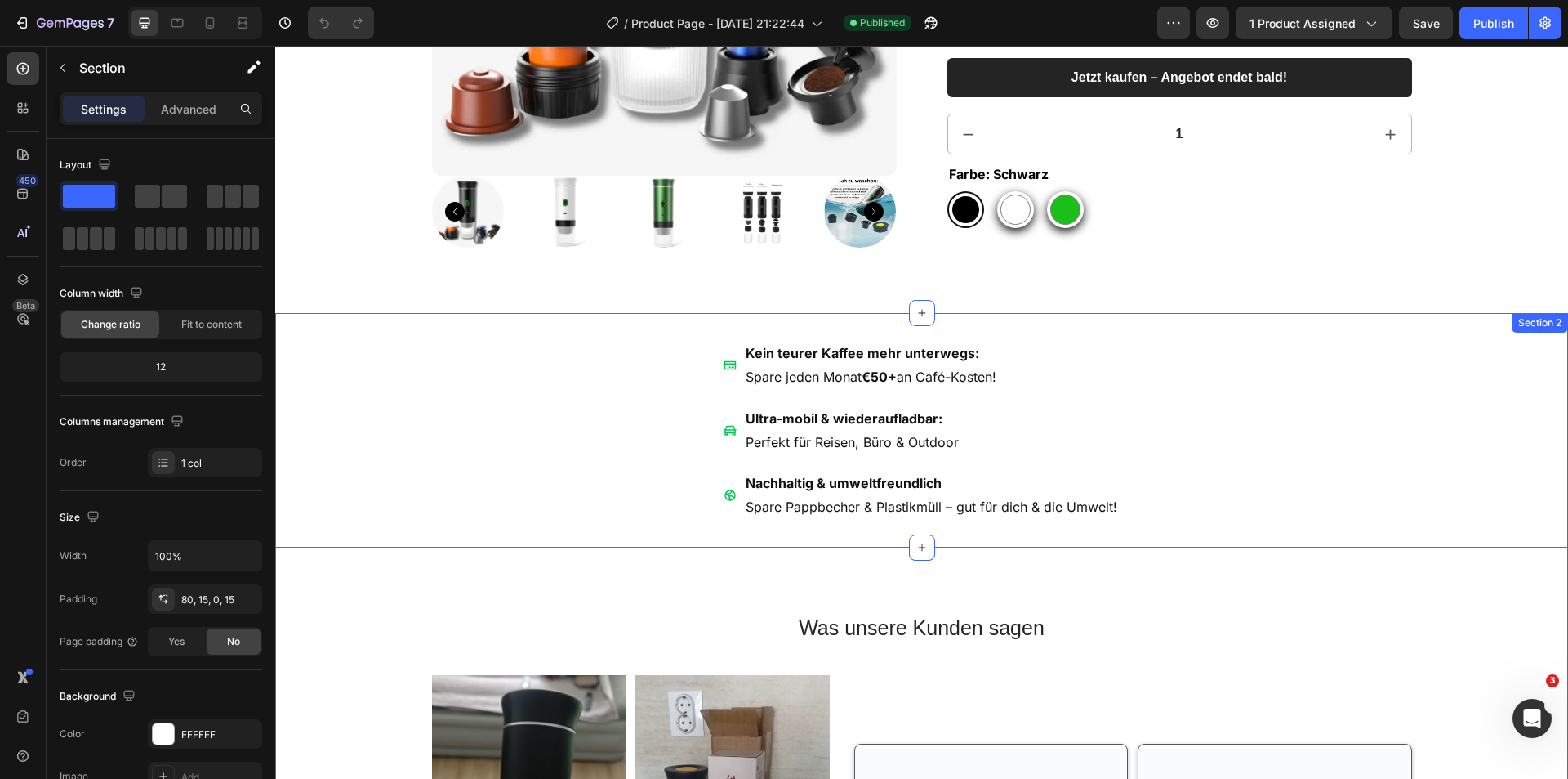
scroll to position [0, 0]
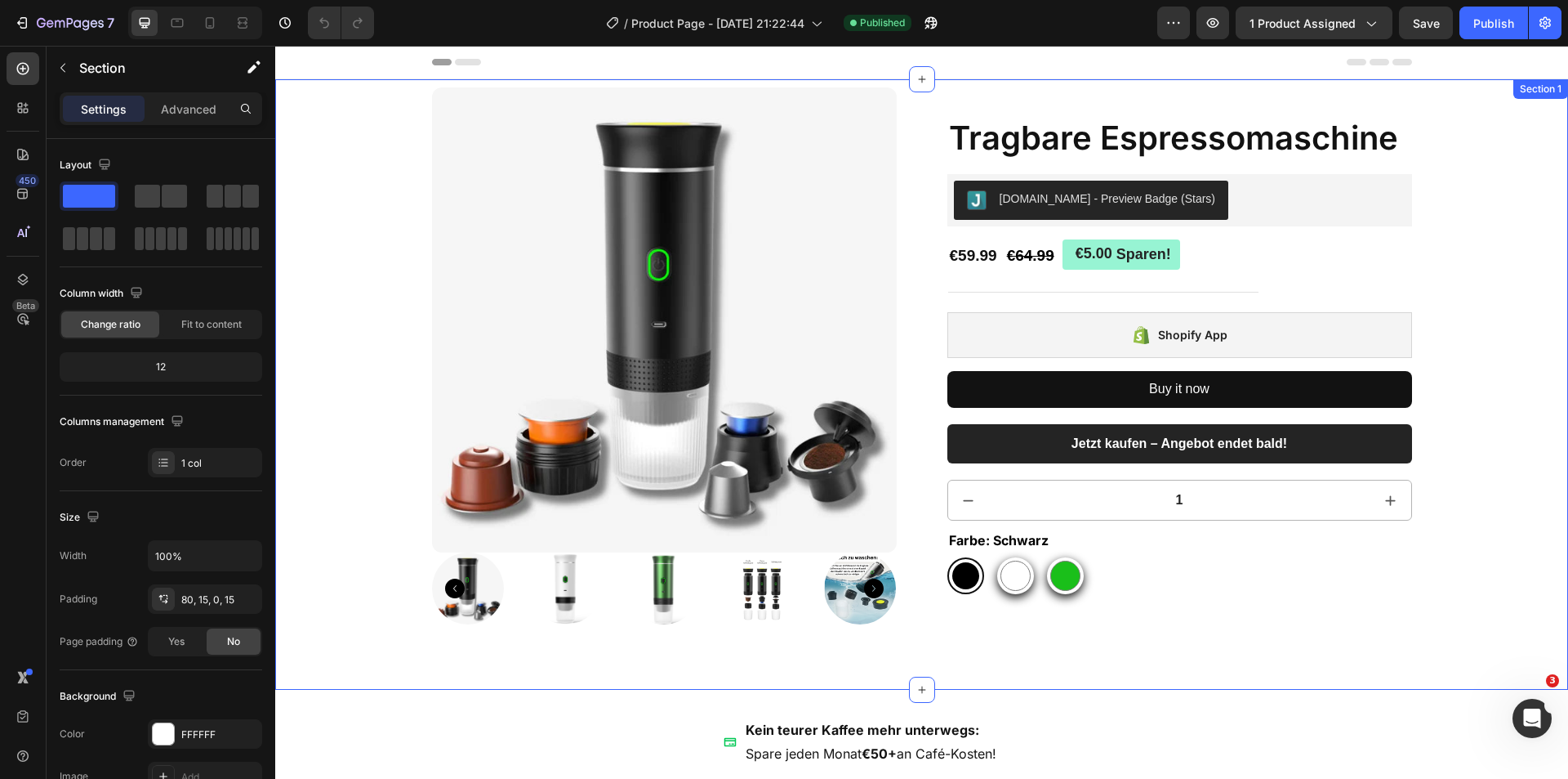
drag, startPoint x: 1525, startPoint y: 450, endPoint x: 1481, endPoint y: 172, distance: 281.5
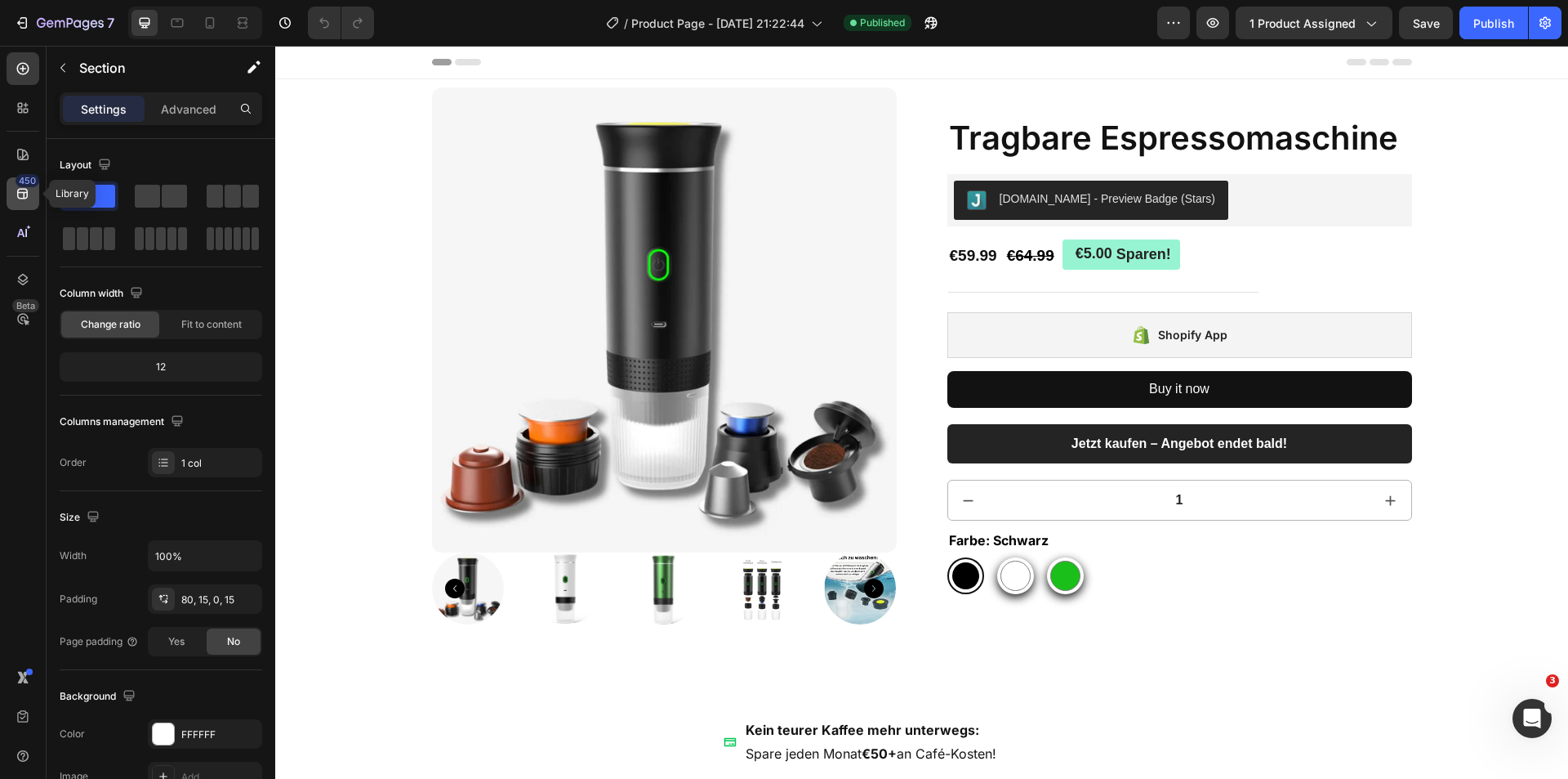
click at [25, 189] on icon at bounding box center [22, 194] width 11 height 11
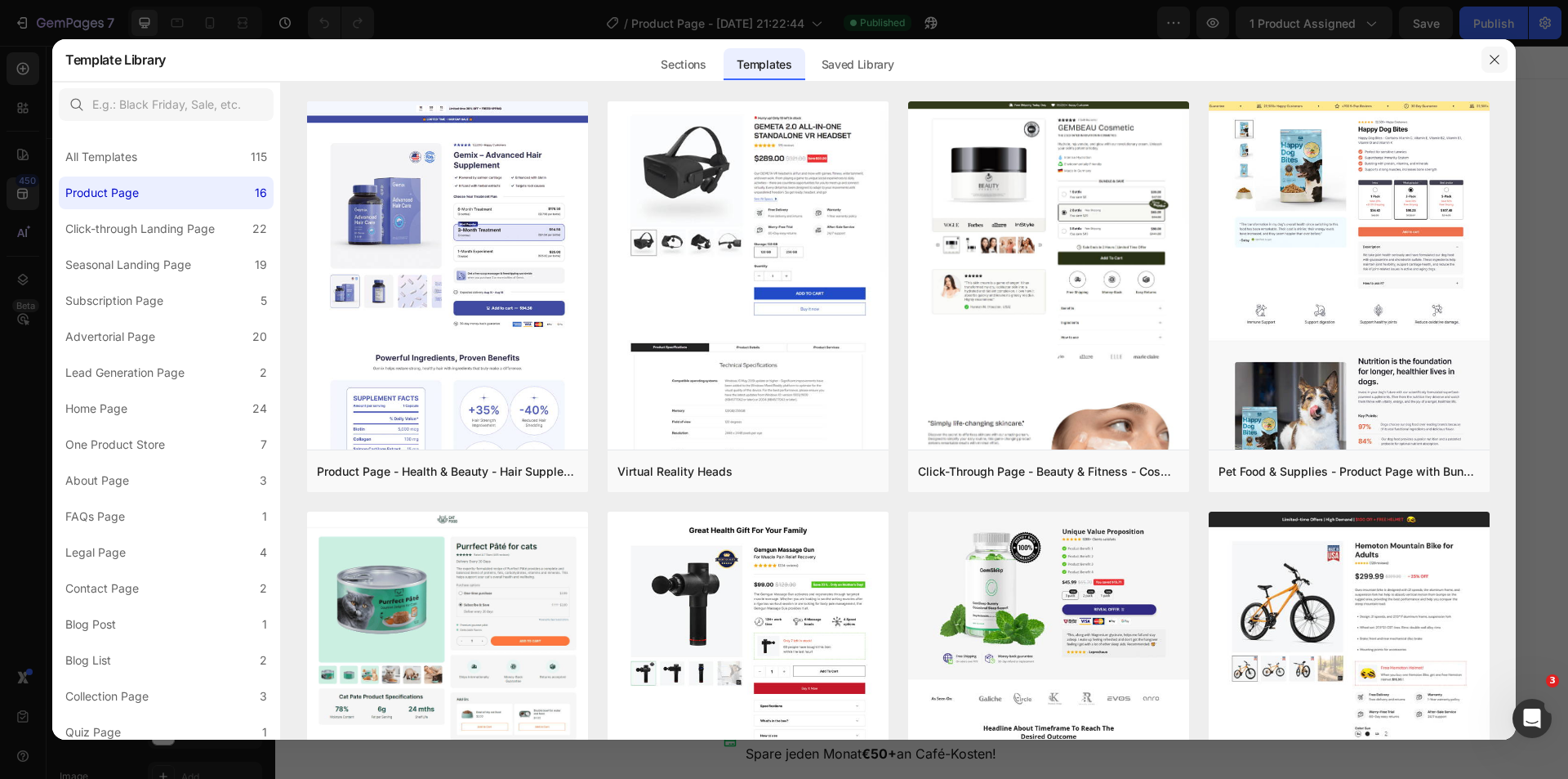
click at [1498, 66] on icon "button" at bounding box center [1494, 60] width 14 height 14
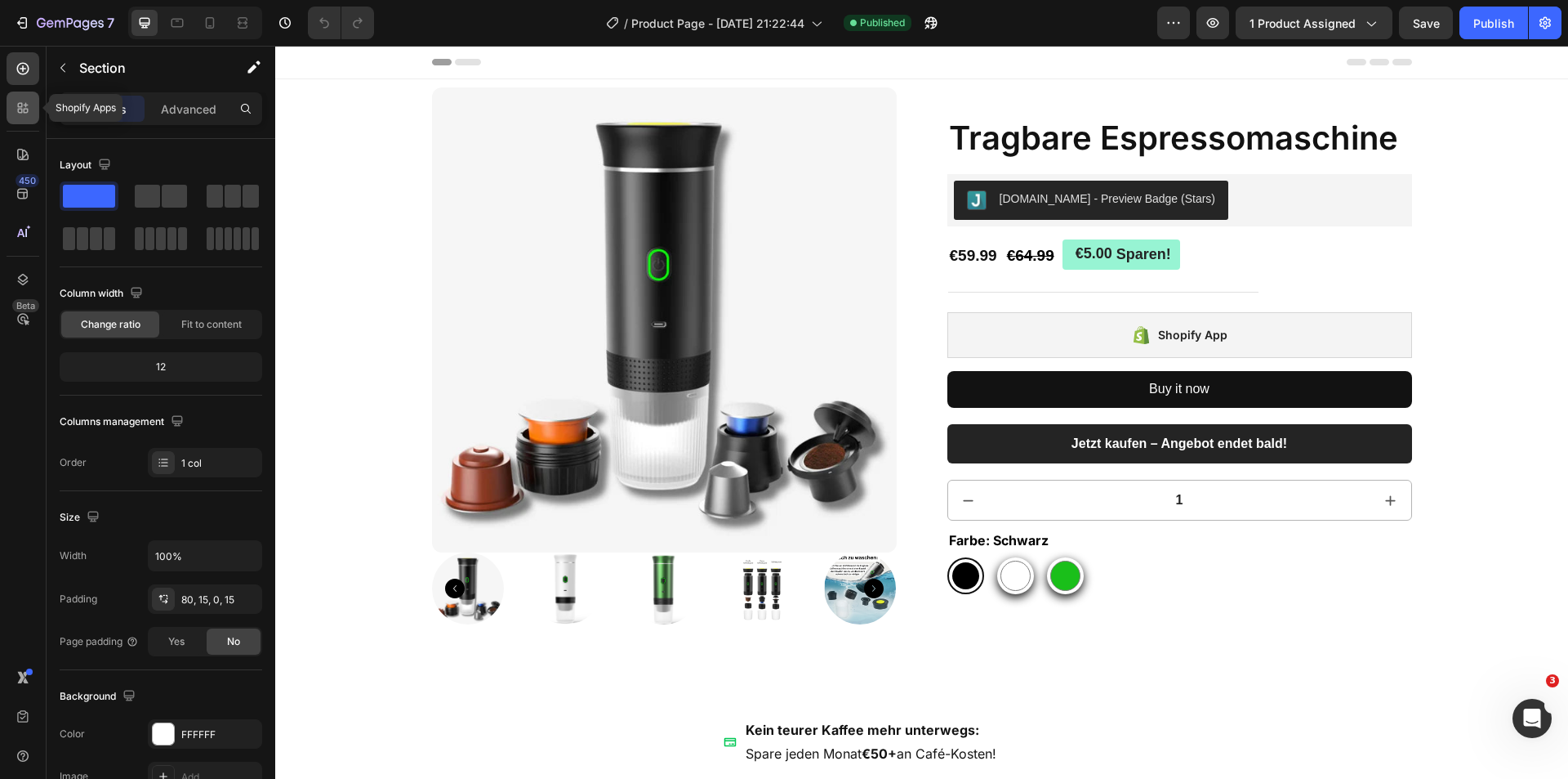
click at [24, 107] on icon at bounding box center [22, 107] width 16 height 16
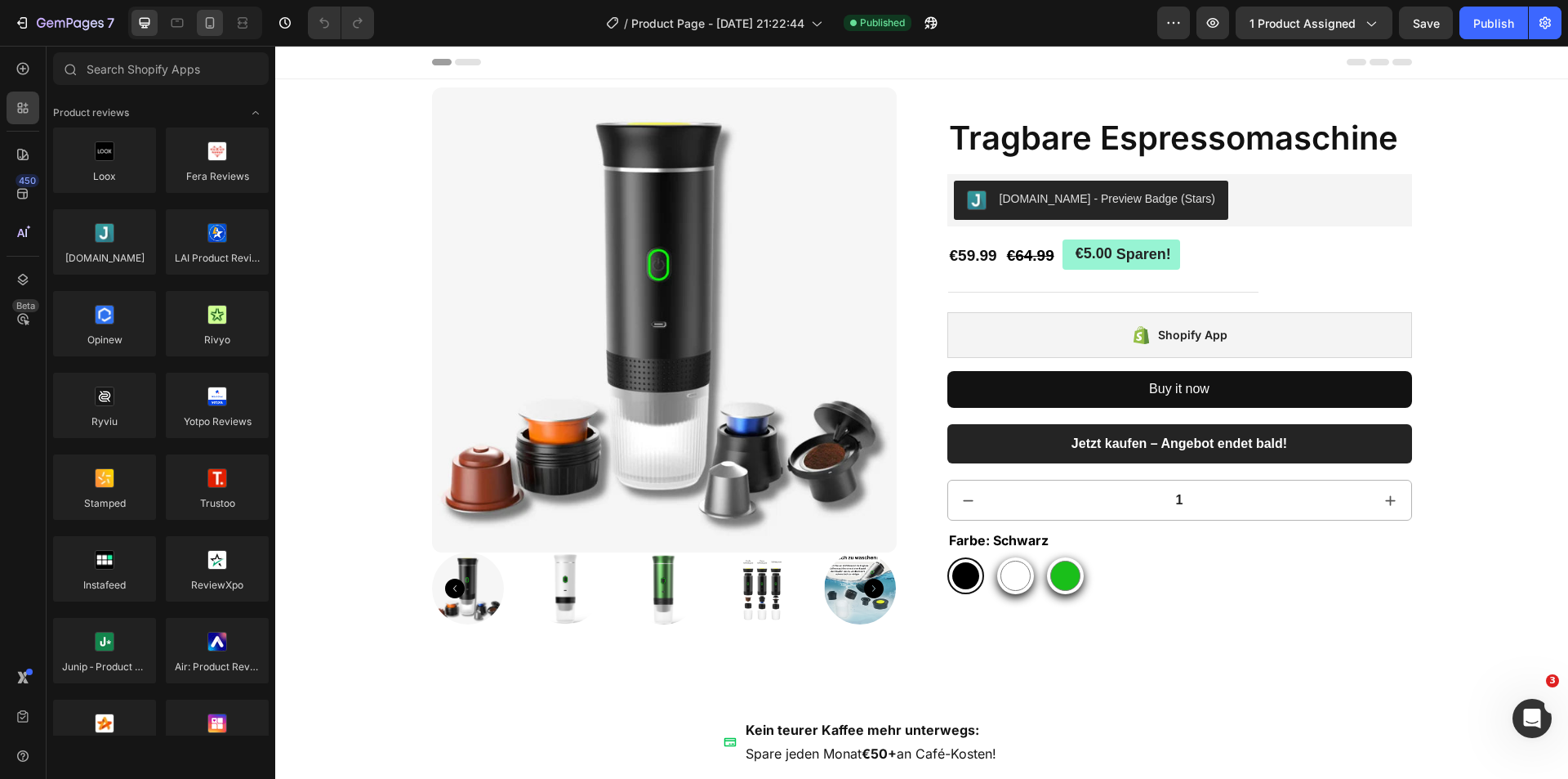
click at [211, 29] on icon at bounding box center [210, 23] width 9 height 12
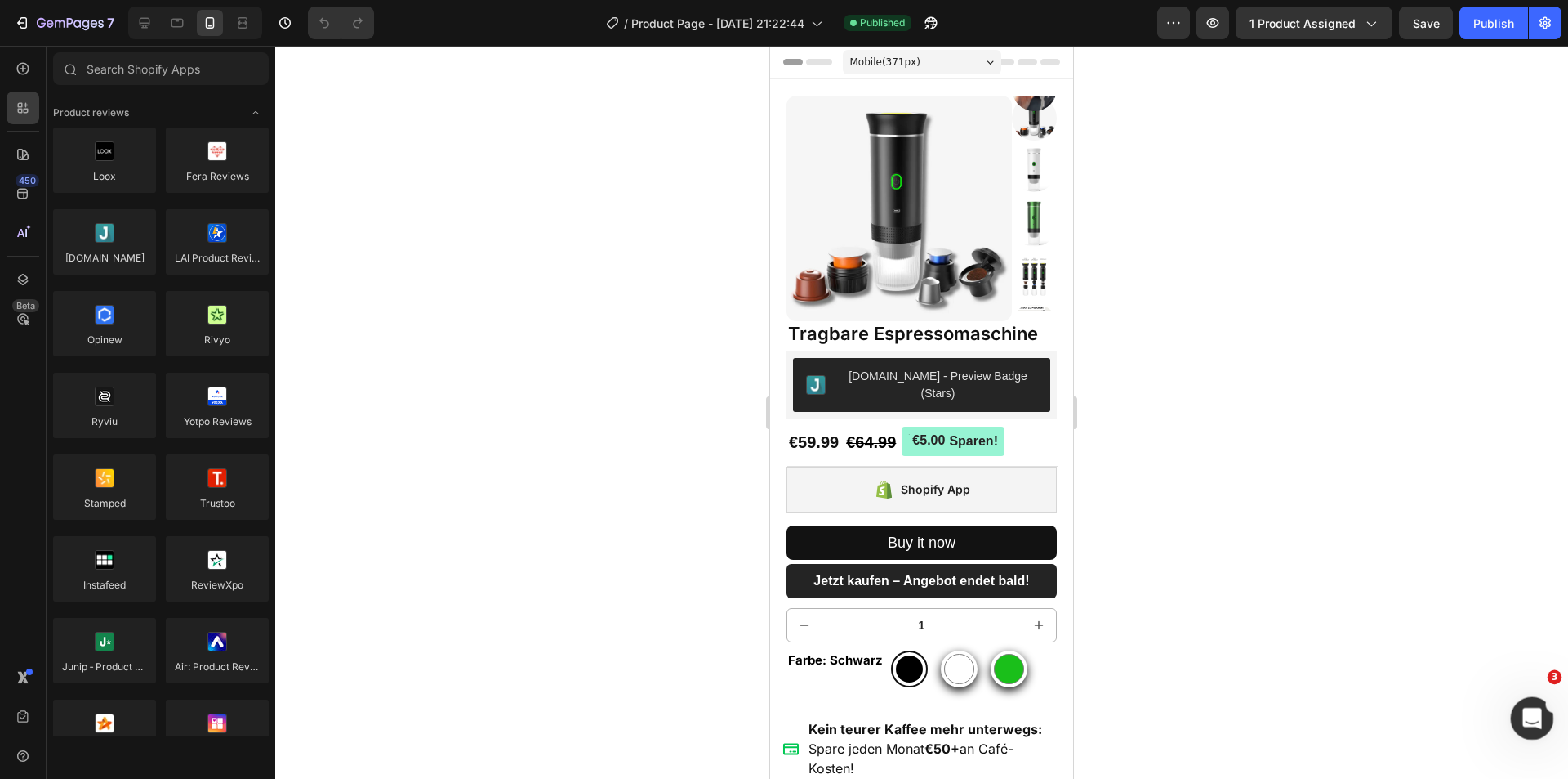
click at [1546, 714] on div "Intercom-Nachrichtendienst öffnen" at bounding box center [1530, 716] width 54 height 54
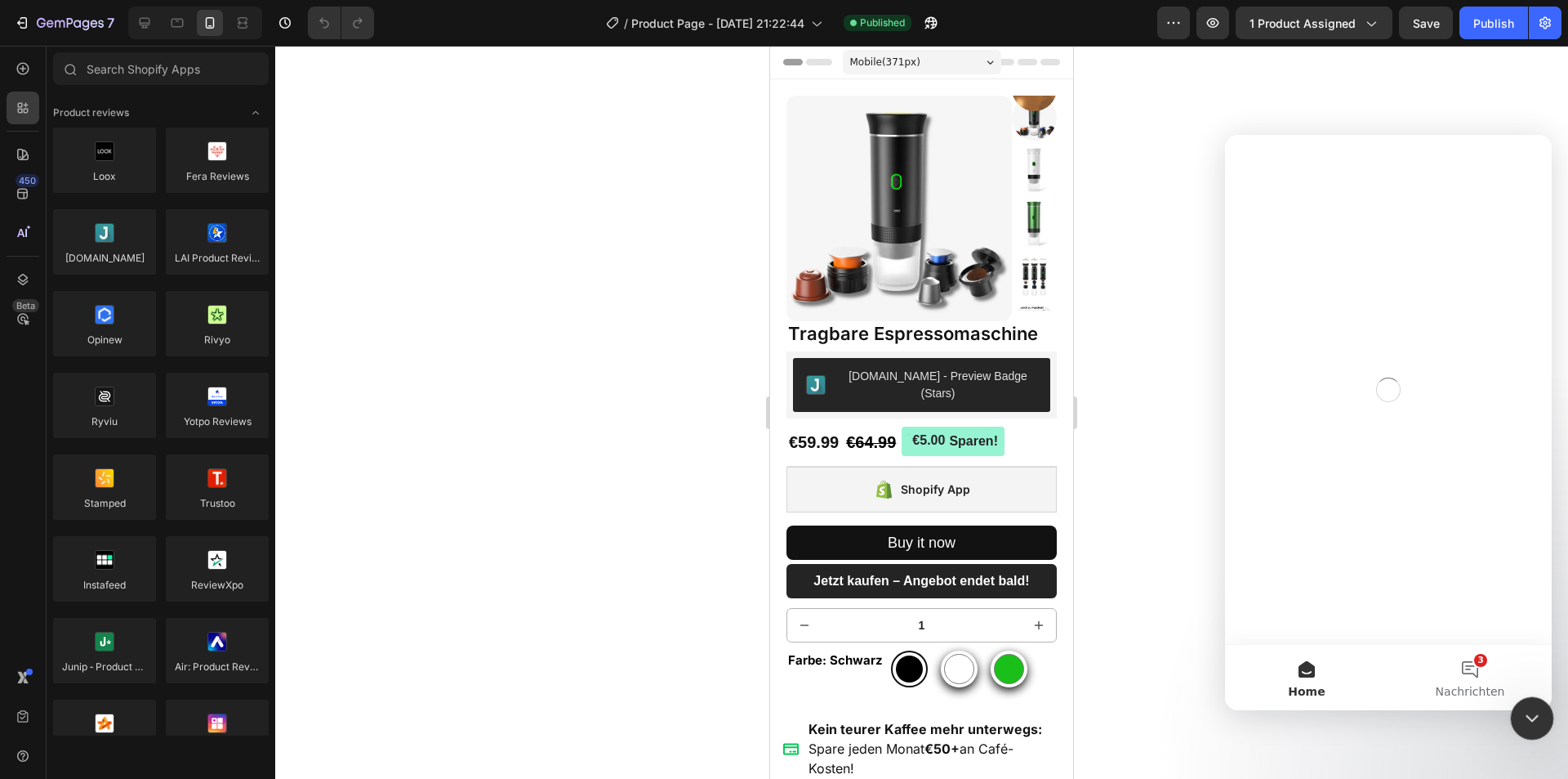
click at [1543, 715] on div "Intercom-Nachrichtendienst schließen" at bounding box center [1529, 715] width 40 height 40
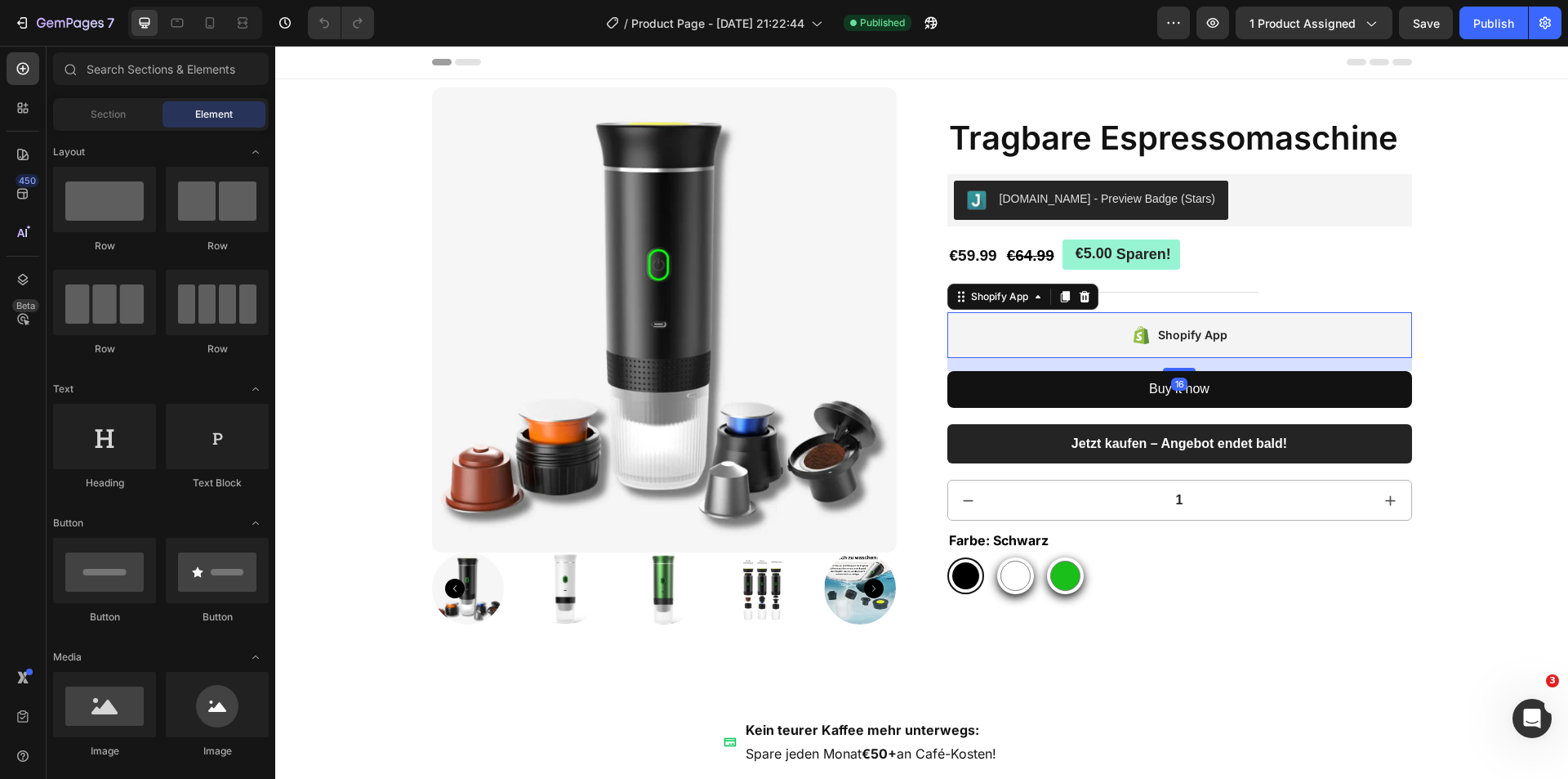
click at [1259, 323] on div "Shopify App" at bounding box center [1179, 335] width 464 height 45
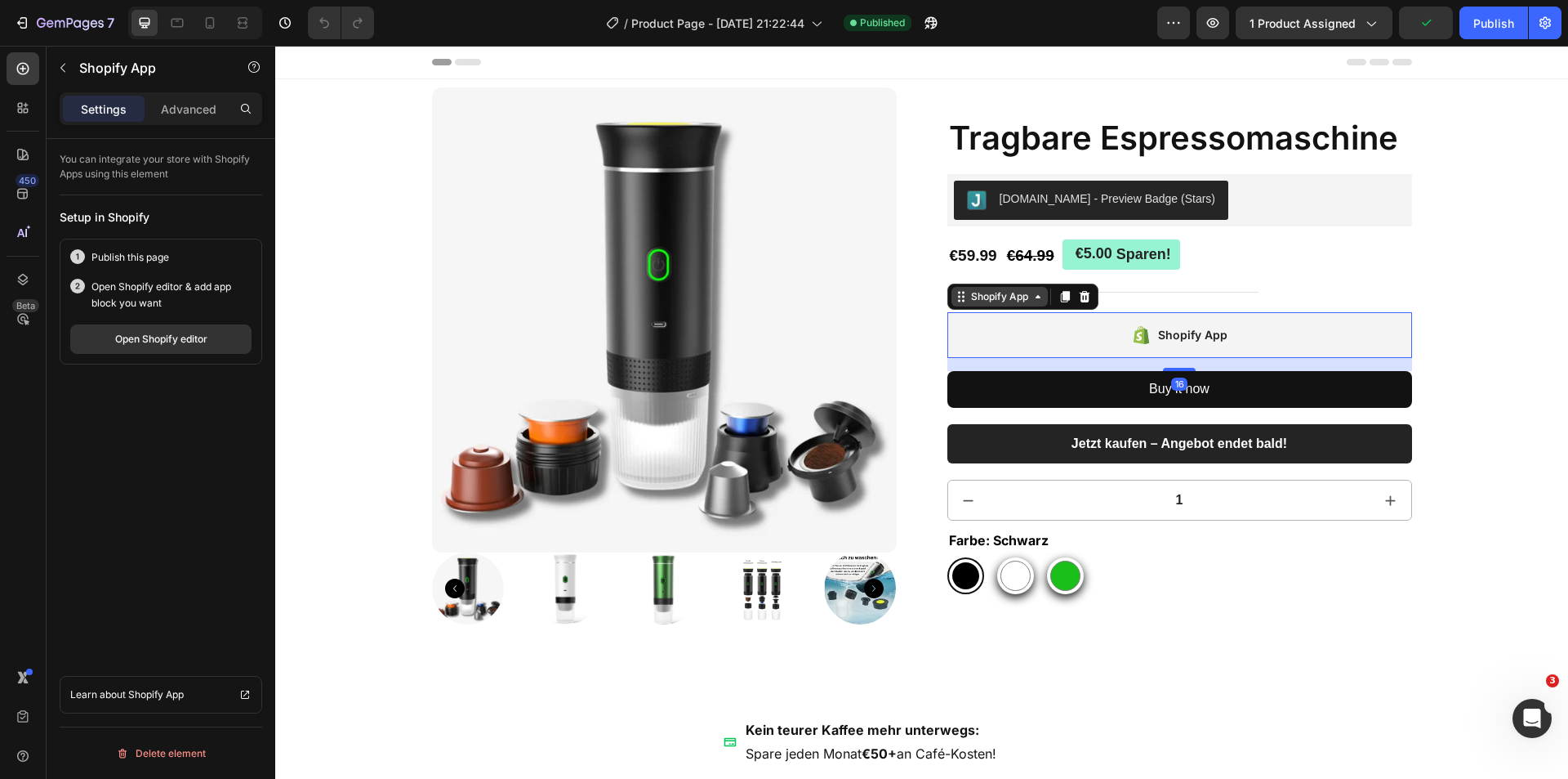
click at [1022, 298] on div "Shopify App" at bounding box center [1000, 296] width 64 height 15
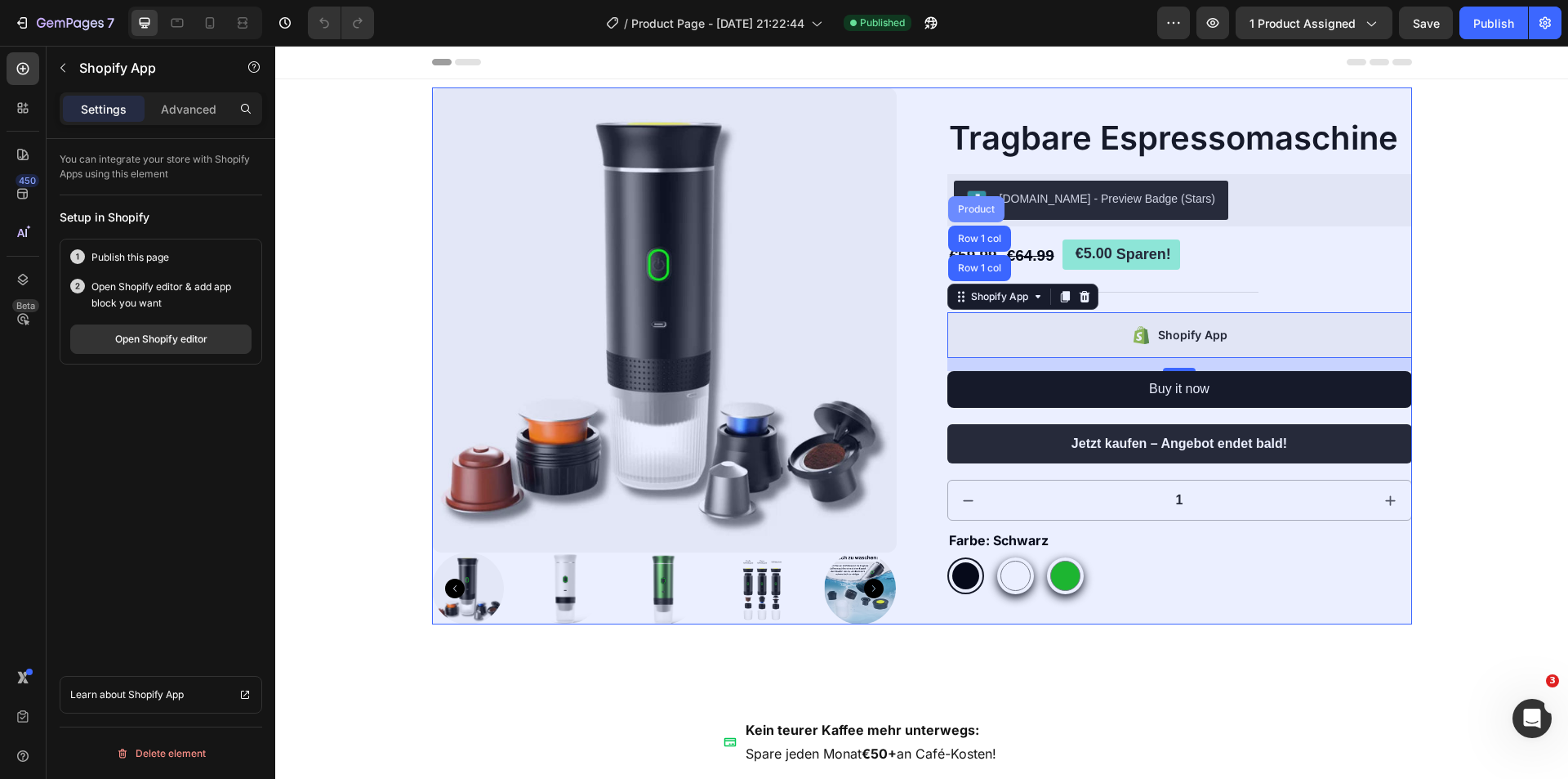
click at [975, 203] on div "Product" at bounding box center [976, 209] width 56 height 26
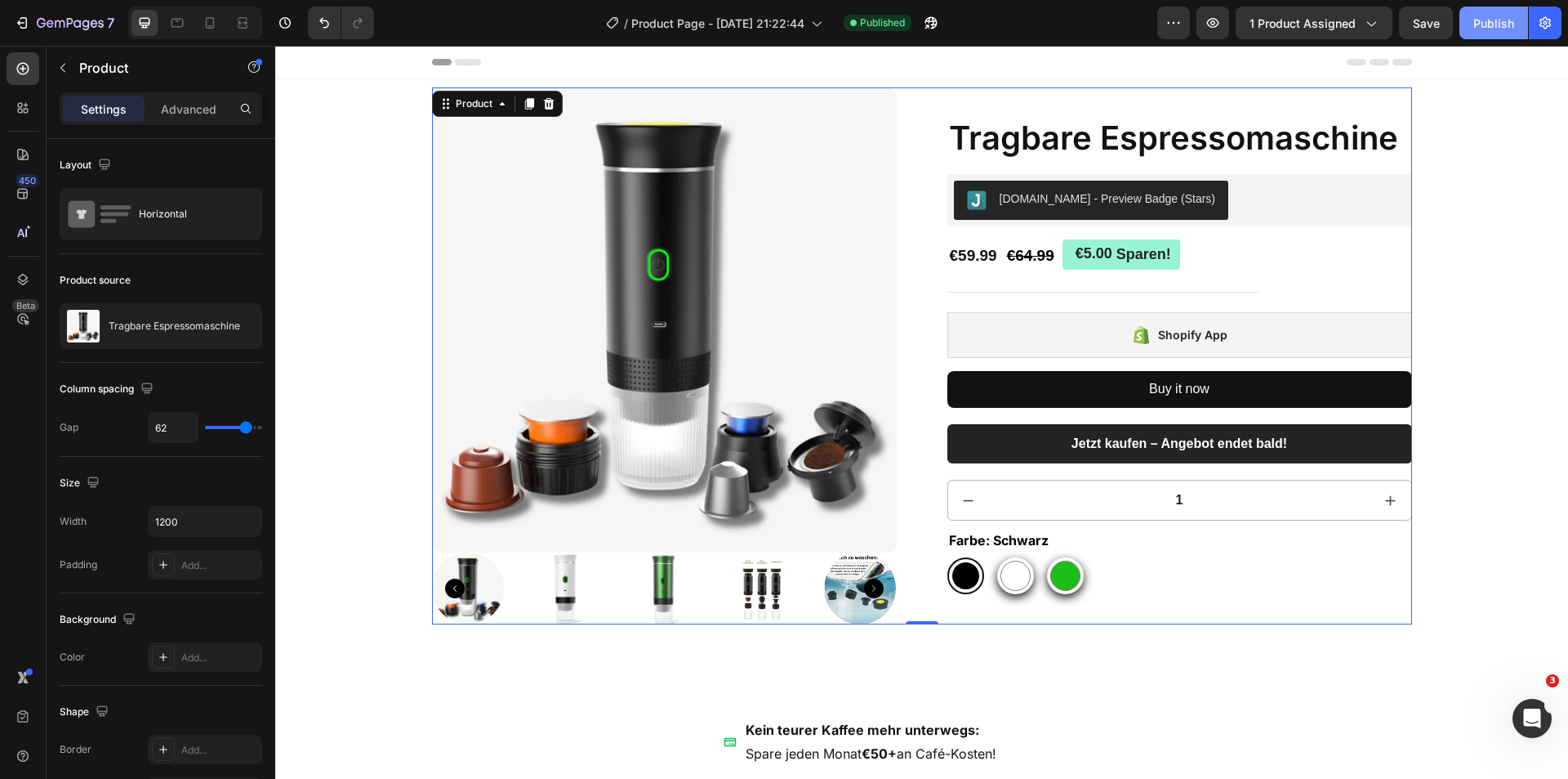
click at [1485, 28] on div "Publish" at bounding box center [1494, 23] width 41 height 17
click at [211, 25] on icon at bounding box center [210, 26] width 4 height 2
type input "0"
type input "100%"
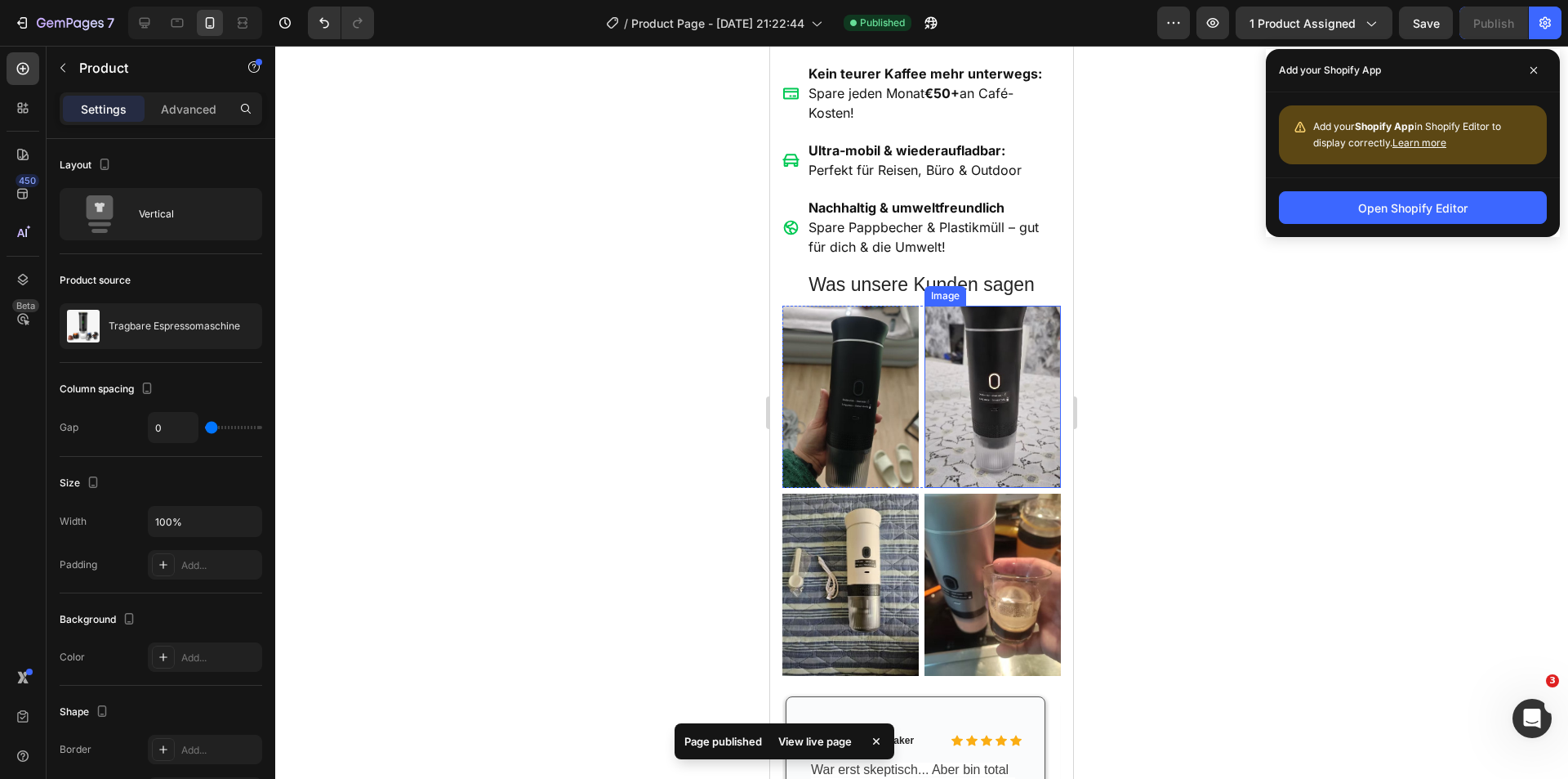
scroll to position [735, 0]
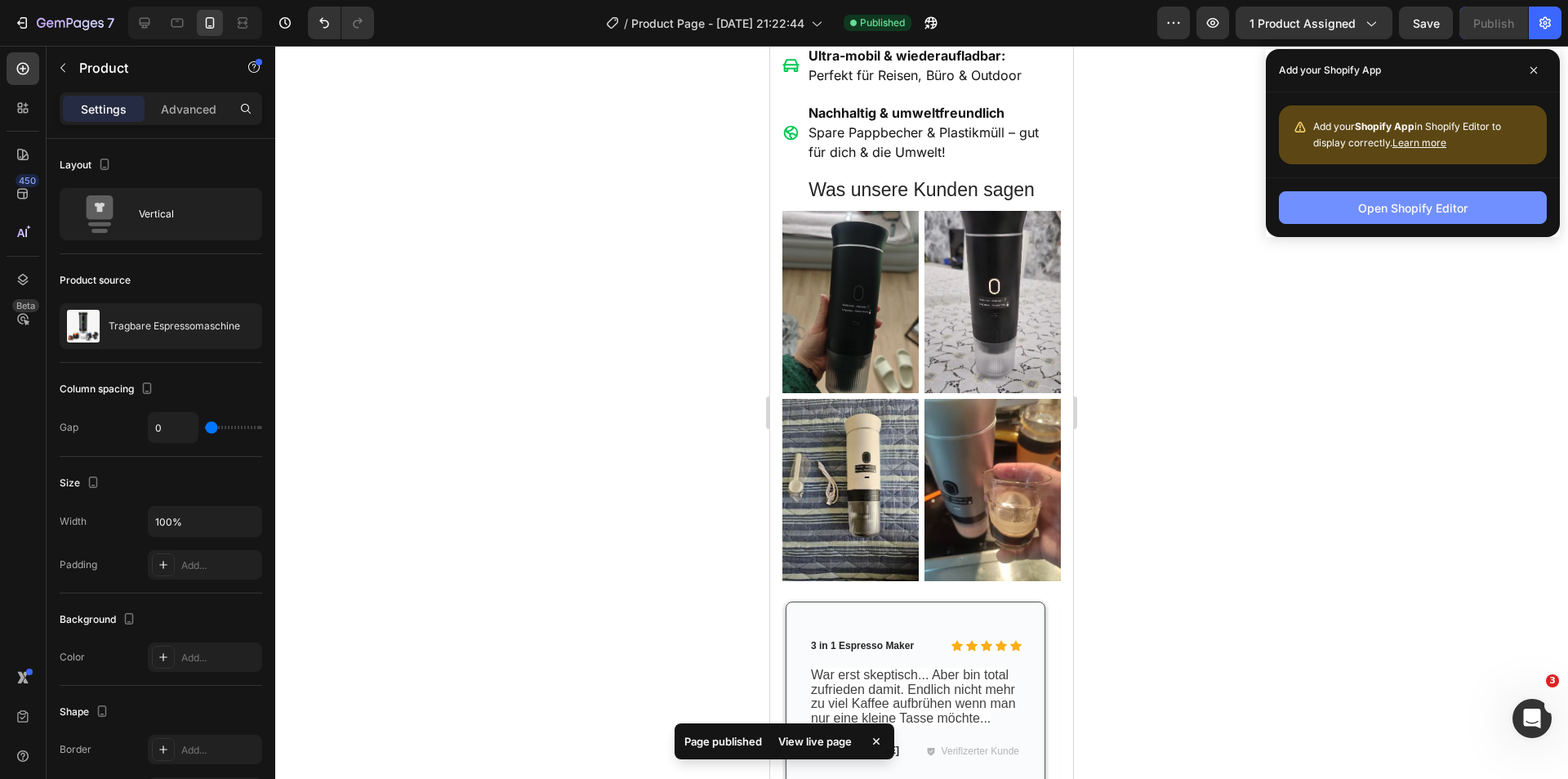
click at [1394, 199] on div "Open Shopify Editor" at bounding box center [1412, 208] width 109 height 17
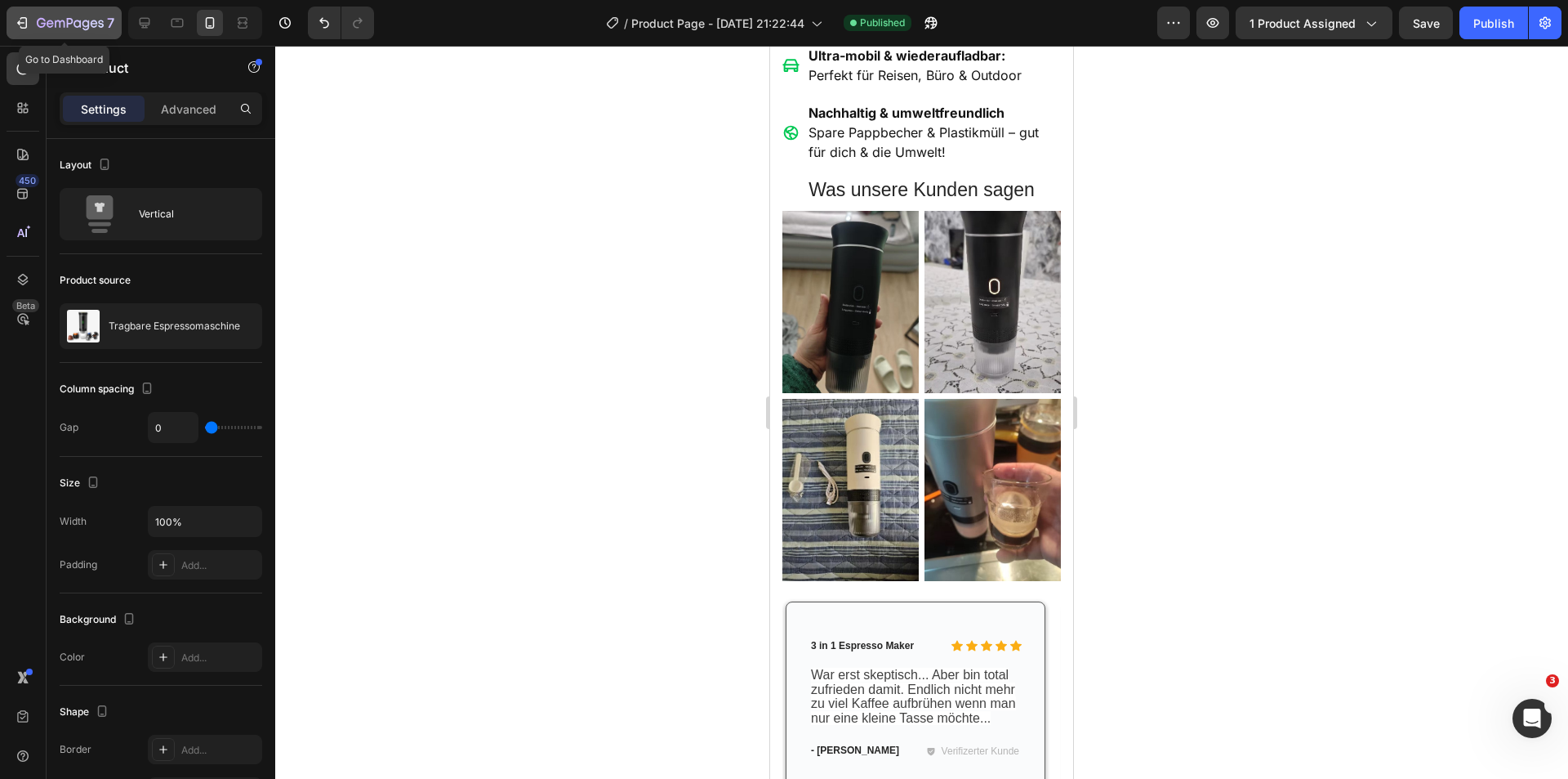
click at [24, 25] on icon "button" at bounding box center [21, 22] width 16 height 16
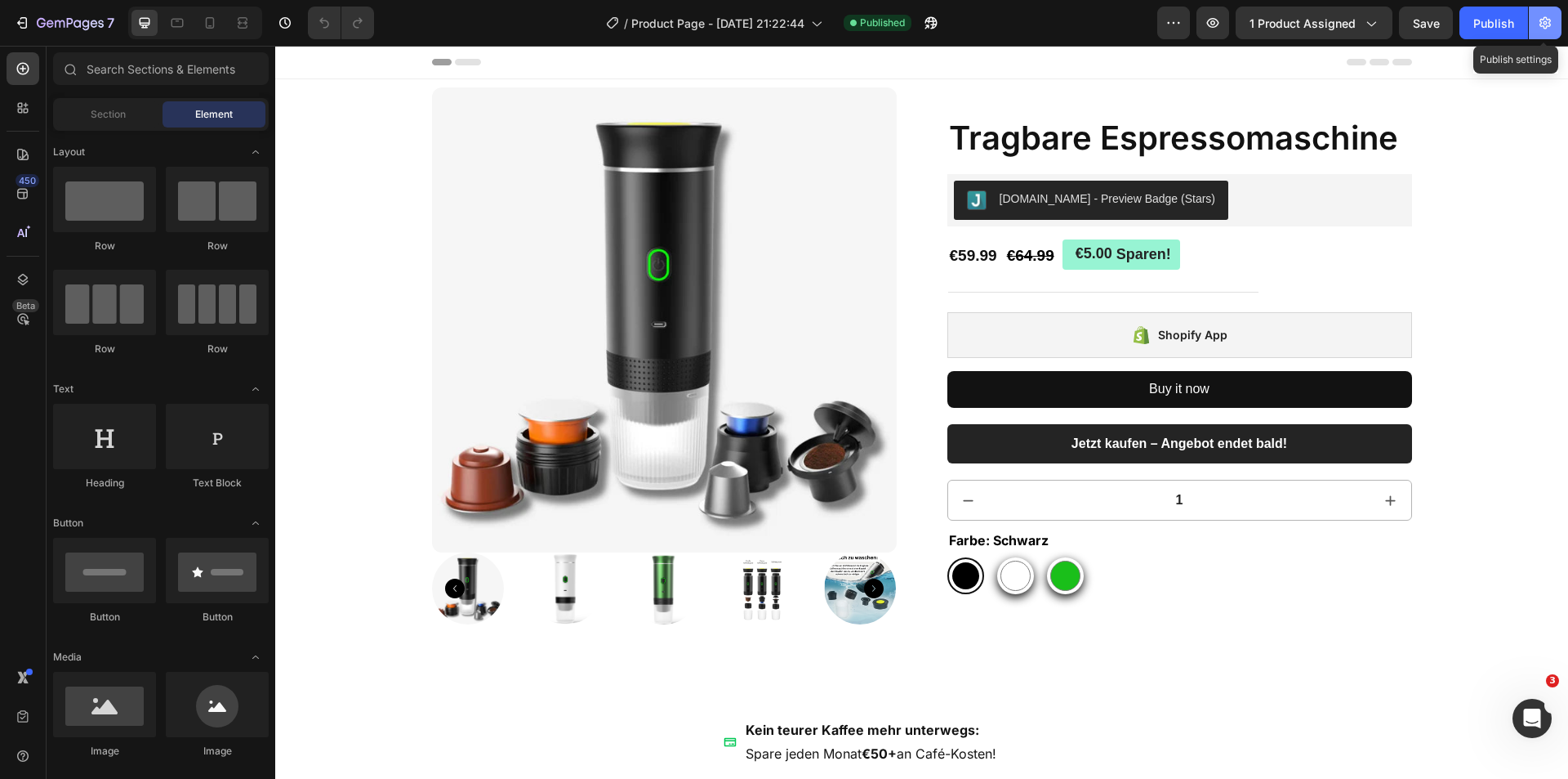
click at [1550, 29] on icon "button" at bounding box center [1545, 22] width 16 height 16
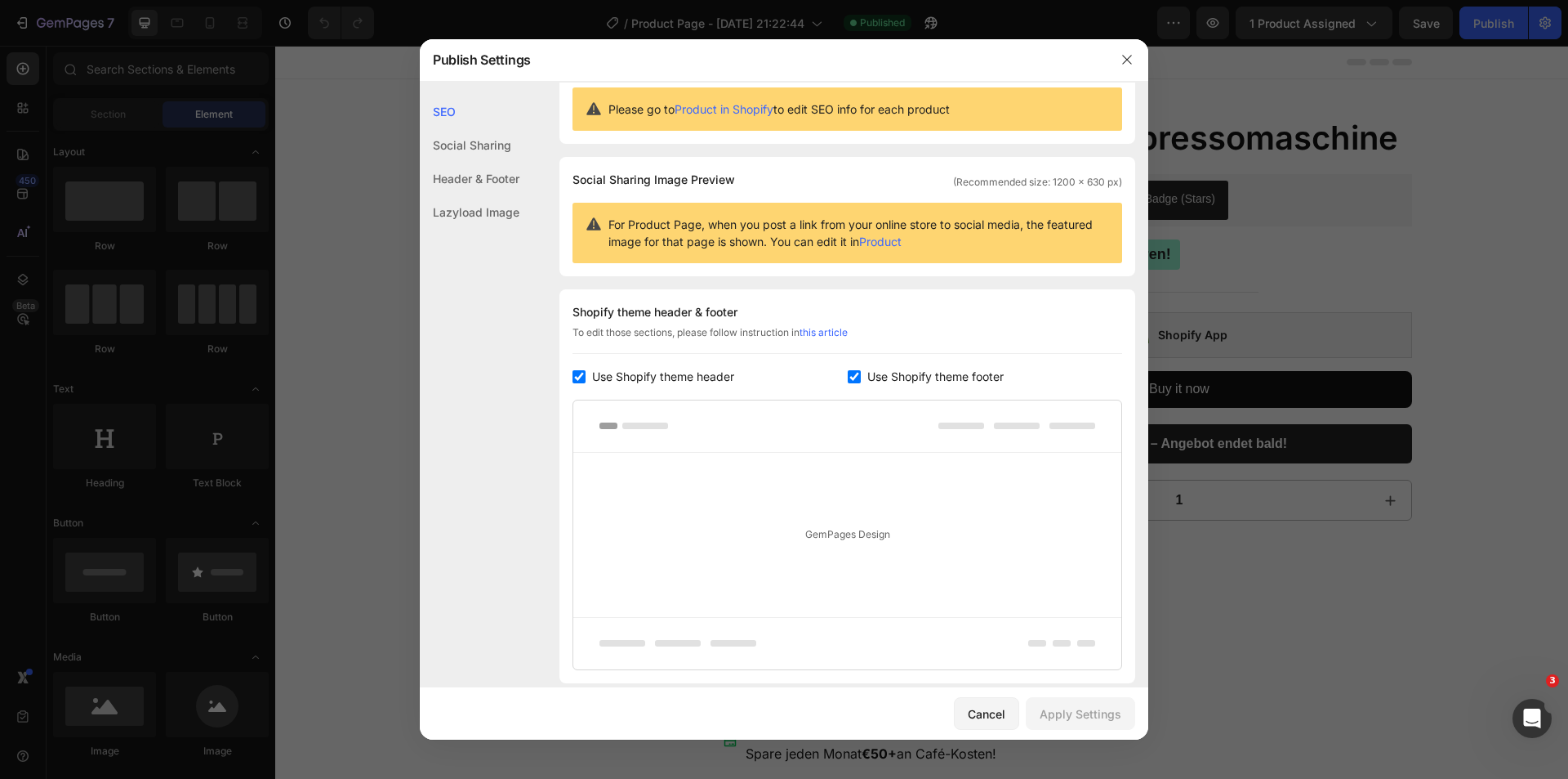
scroll to position [163, 0]
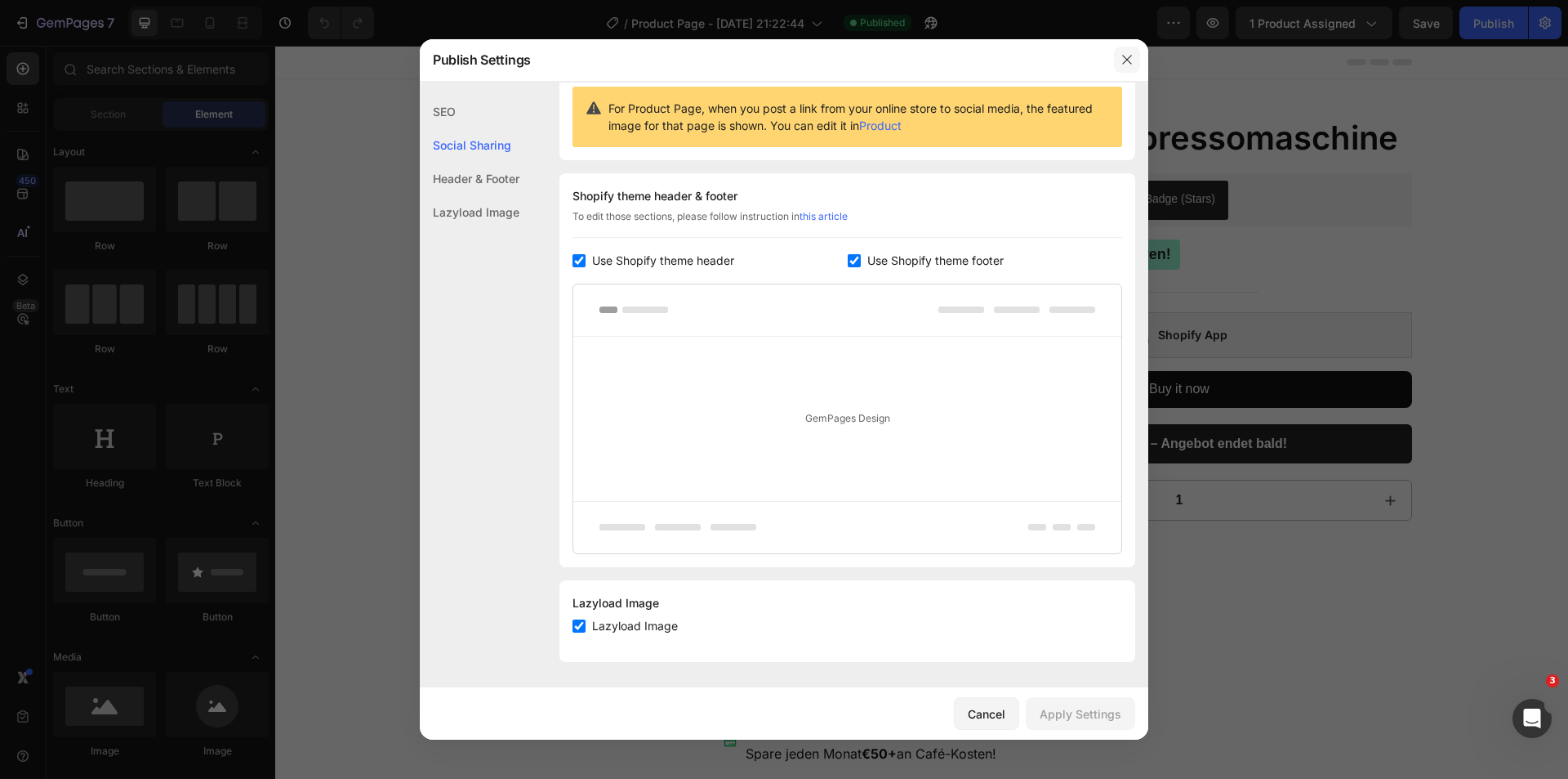
click at [1126, 60] on icon "button" at bounding box center [1126, 59] width 9 height 9
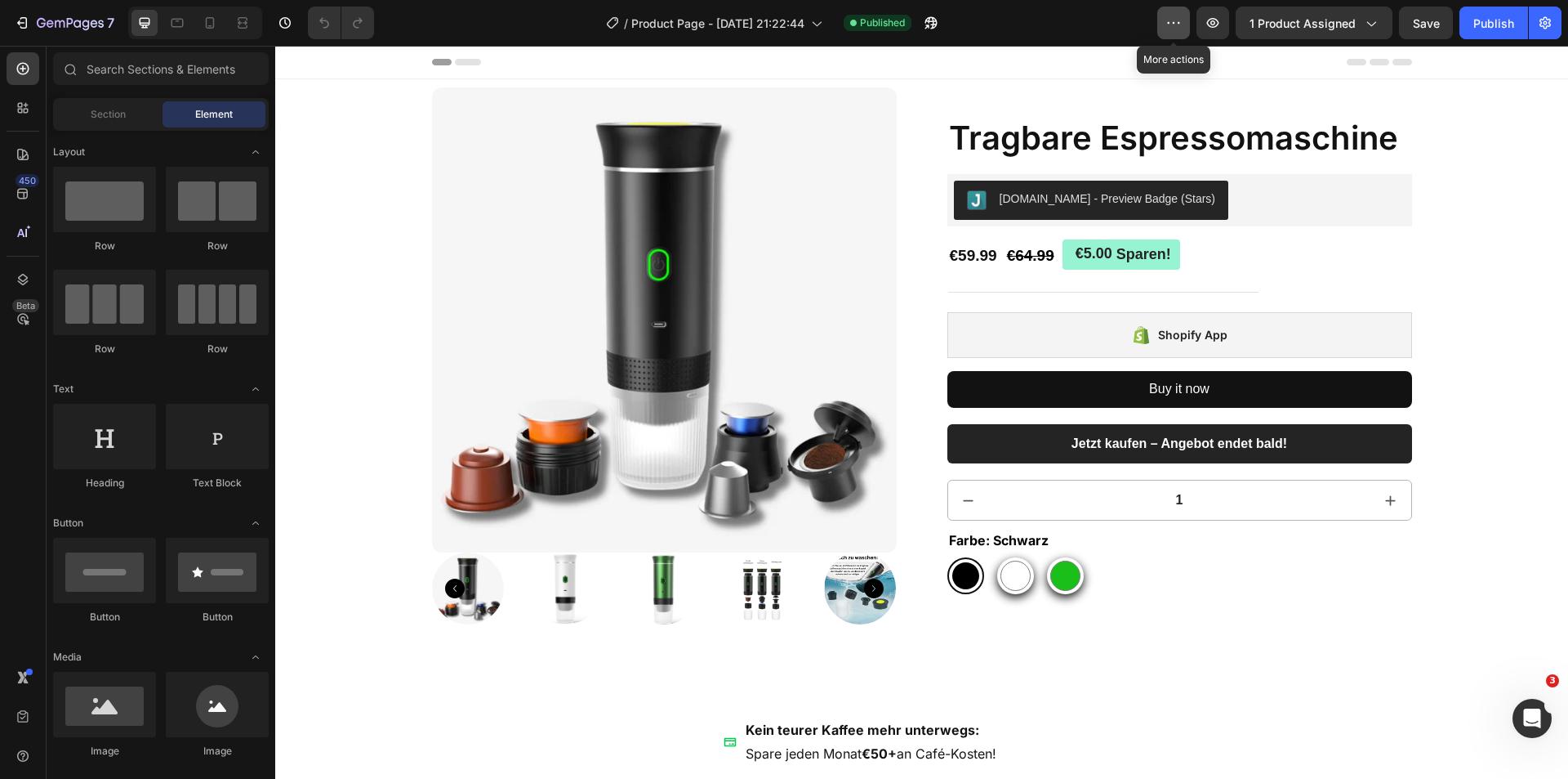
click at [1159, 18] on button "button" at bounding box center [1173, 23] width 33 height 33
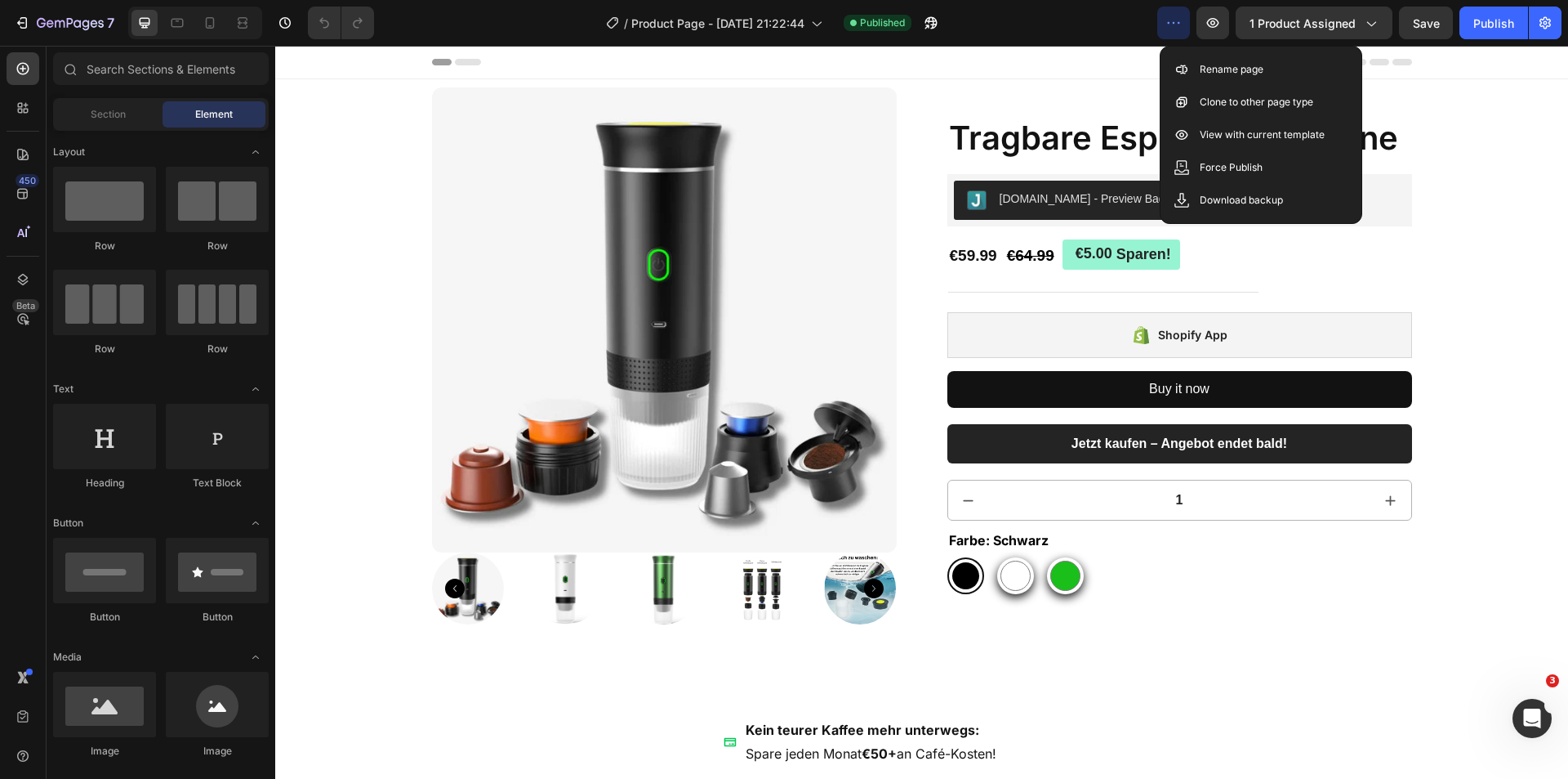
click at [1182, 18] on icon "button" at bounding box center [1173, 22] width 16 height 16
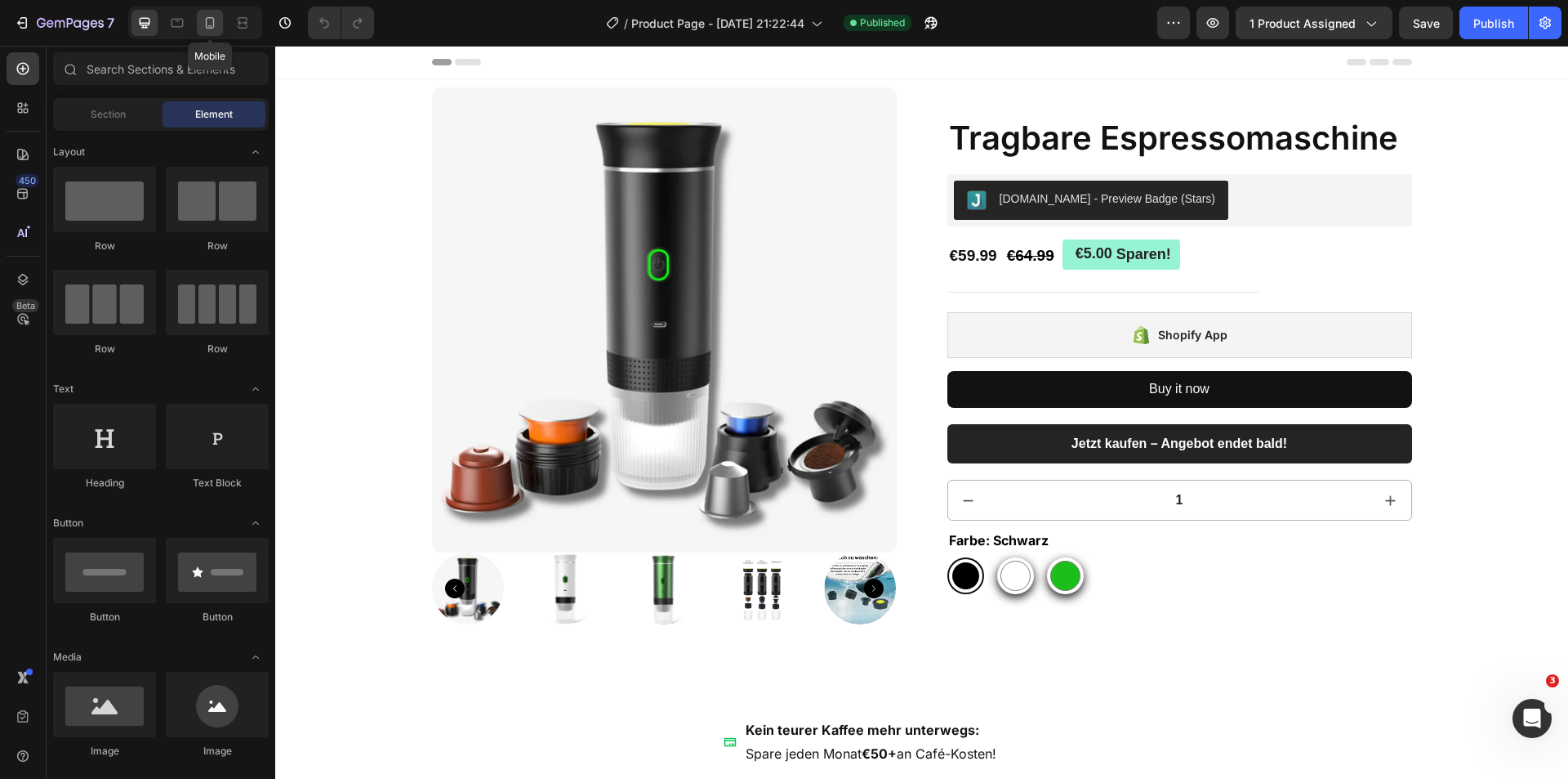
click at [214, 20] on icon at bounding box center [210, 23] width 9 height 12
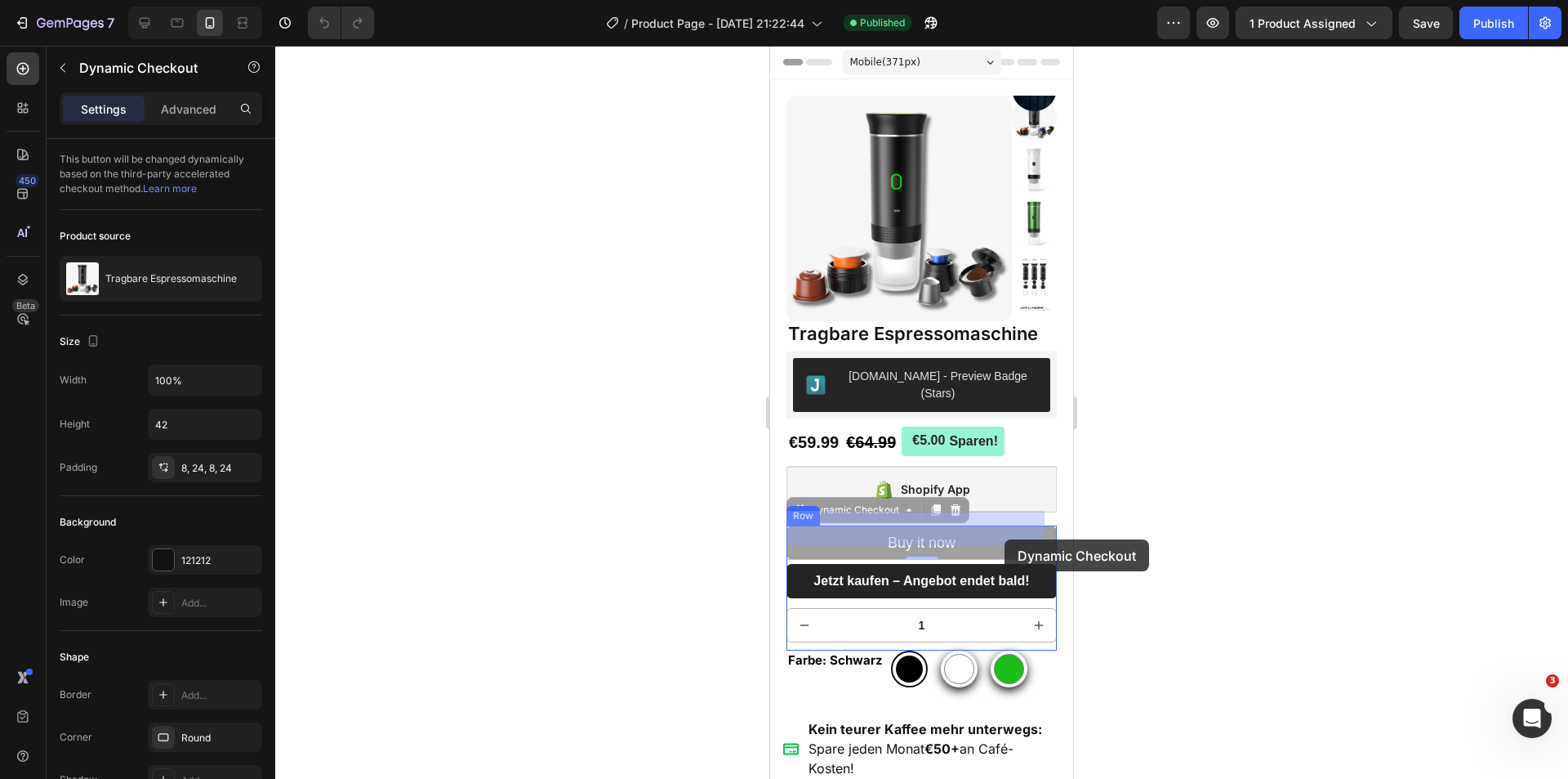
drag, startPoint x: 1004, startPoint y: 524, endPoint x: 1005, endPoint y: 539, distance: 15.0
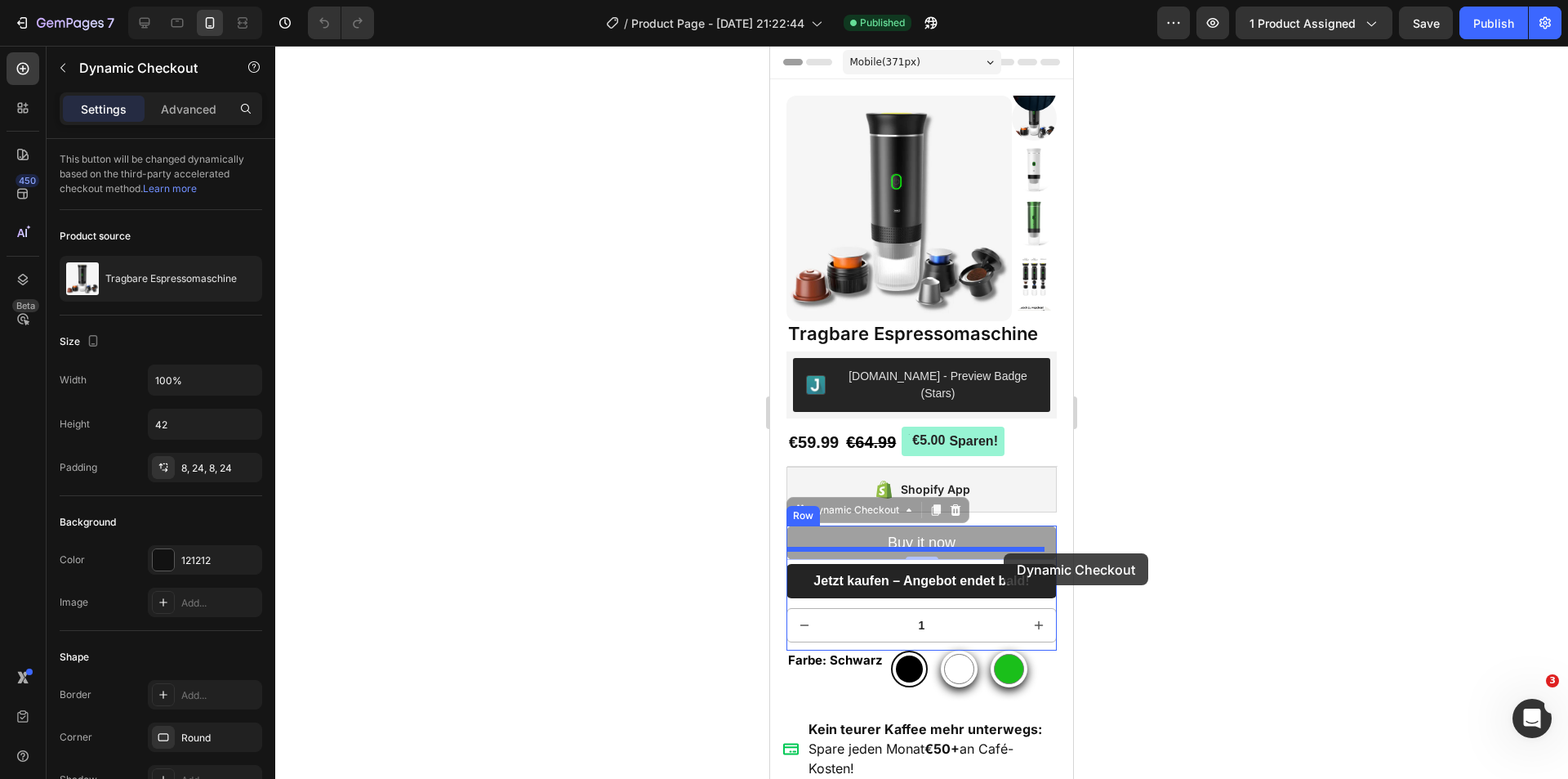
drag, startPoint x: 1001, startPoint y: 529, endPoint x: 1004, endPoint y: 554, distance: 25.2
drag, startPoint x: 952, startPoint y: 525, endPoint x: 970, endPoint y: 553, distance: 33.3
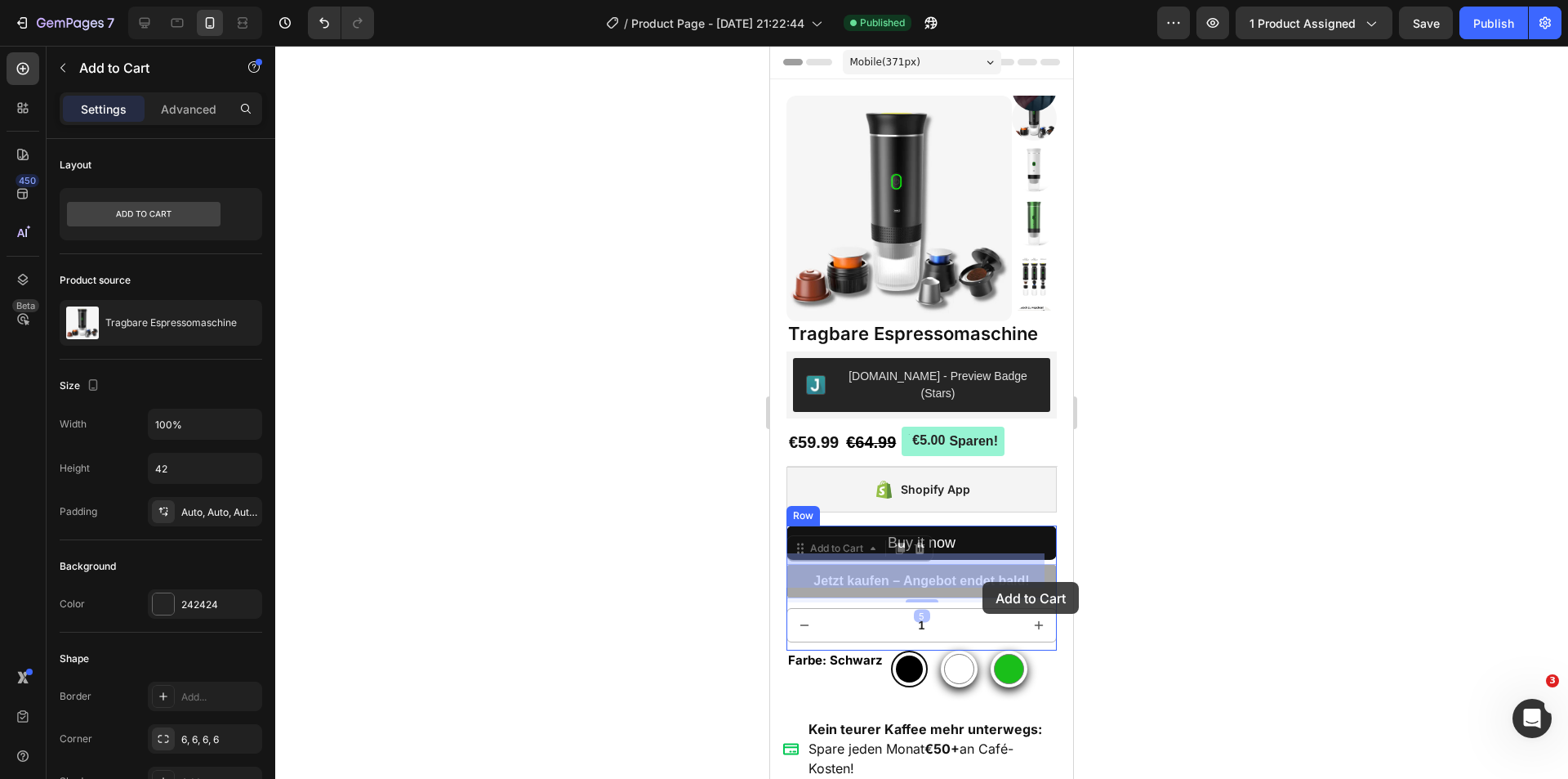
drag, startPoint x: 981, startPoint y: 564, endPoint x: 983, endPoint y: 582, distance: 18.1
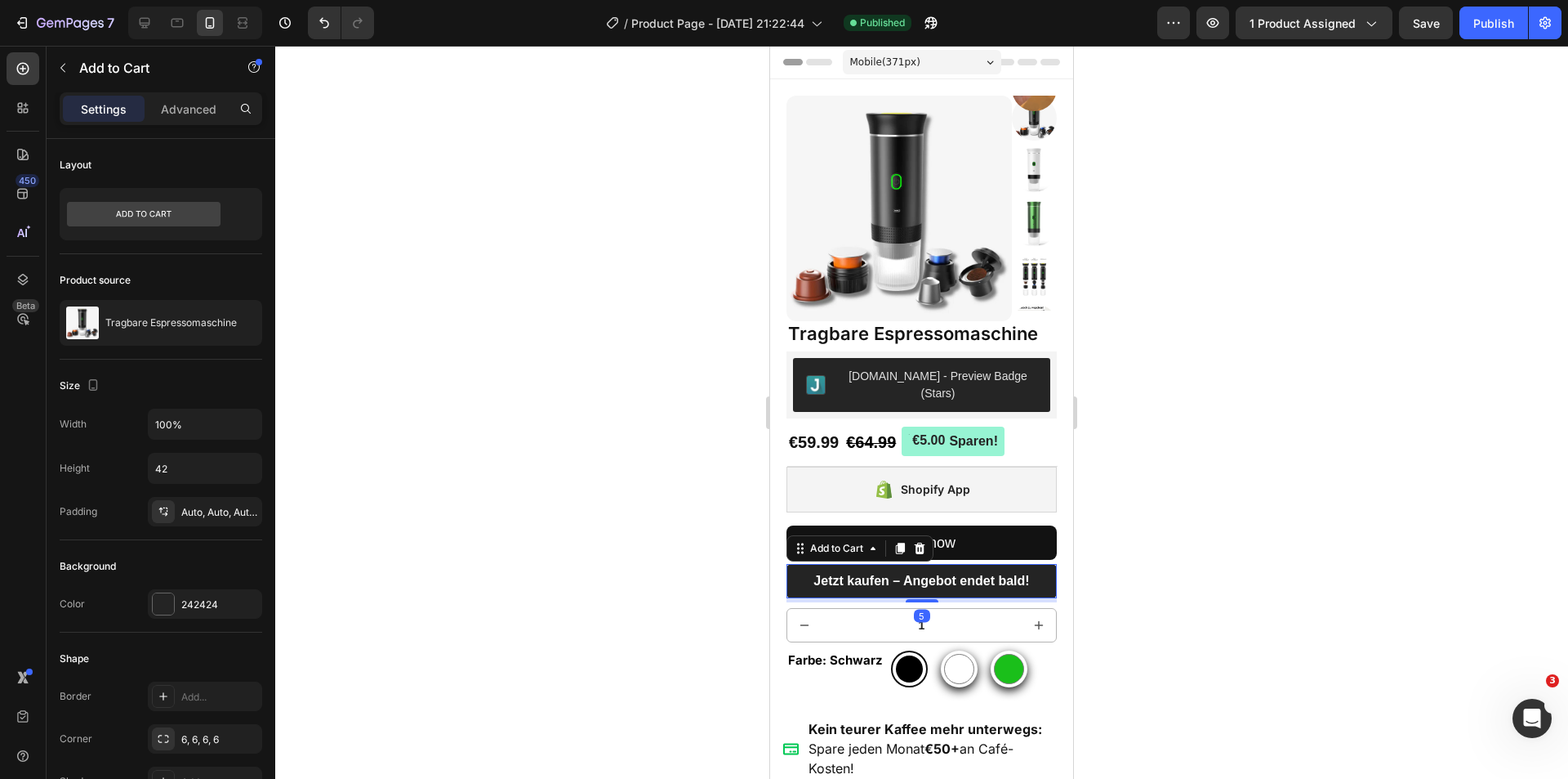
click at [1191, 555] on div at bounding box center [922, 411] width 1293 height 733
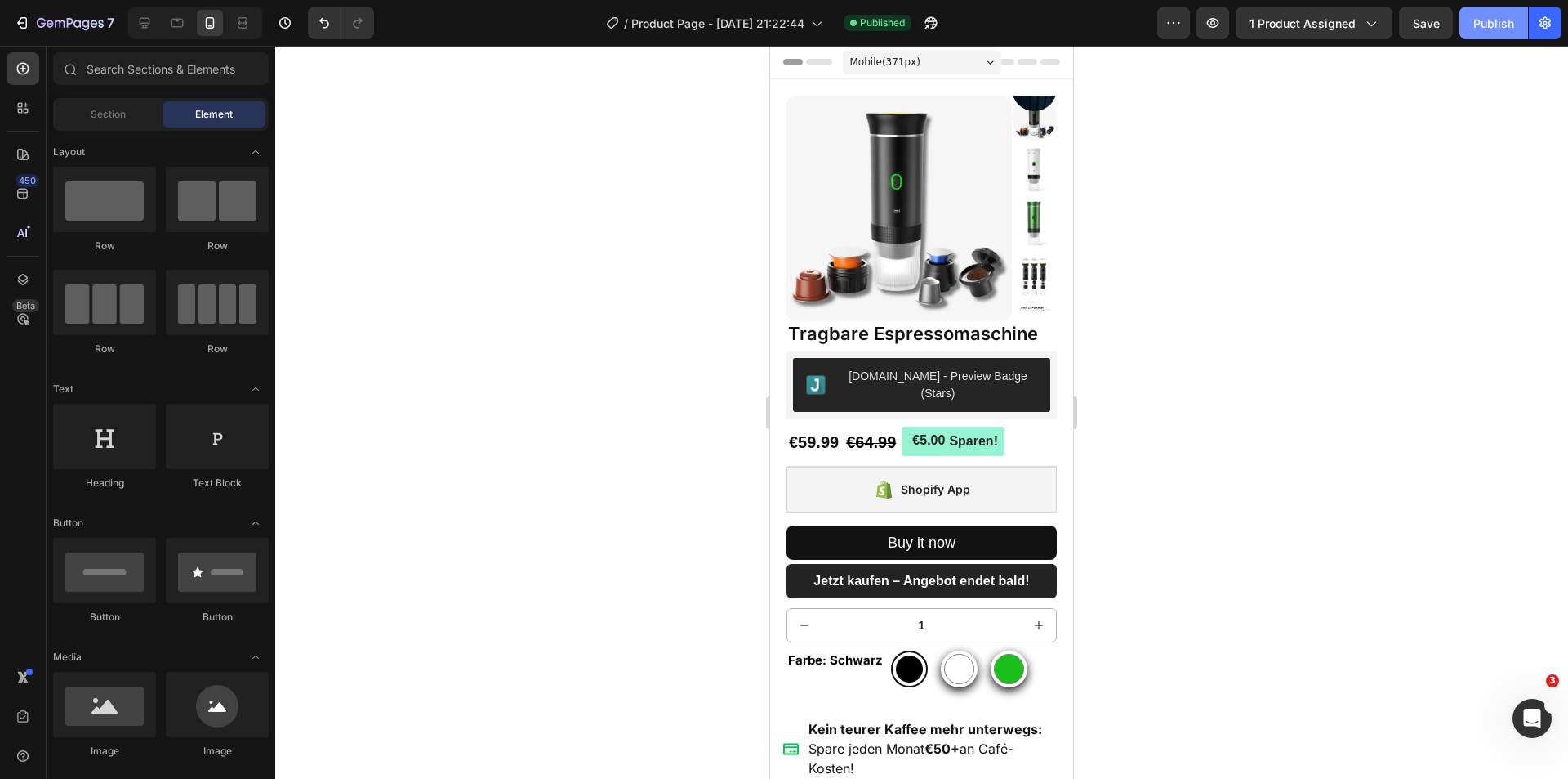
click at [1506, 21] on div "Publish" at bounding box center [1494, 23] width 41 height 17
click at [18, 202] on div "450" at bounding box center [23, 194] width 33 height 33
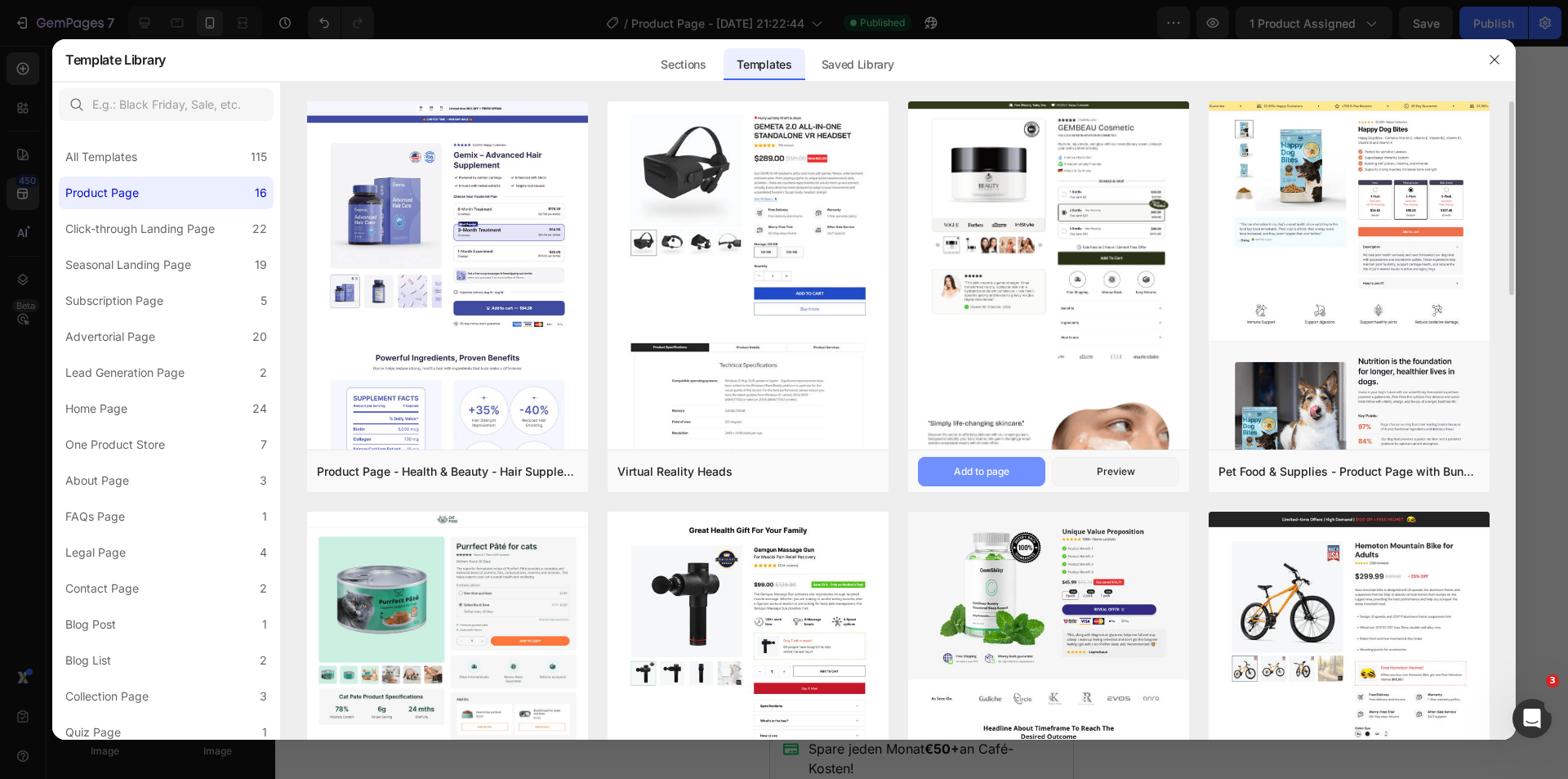
click at [1015, 480] on button "Add to page" at bounding box center [982, 471] width 128 height 29
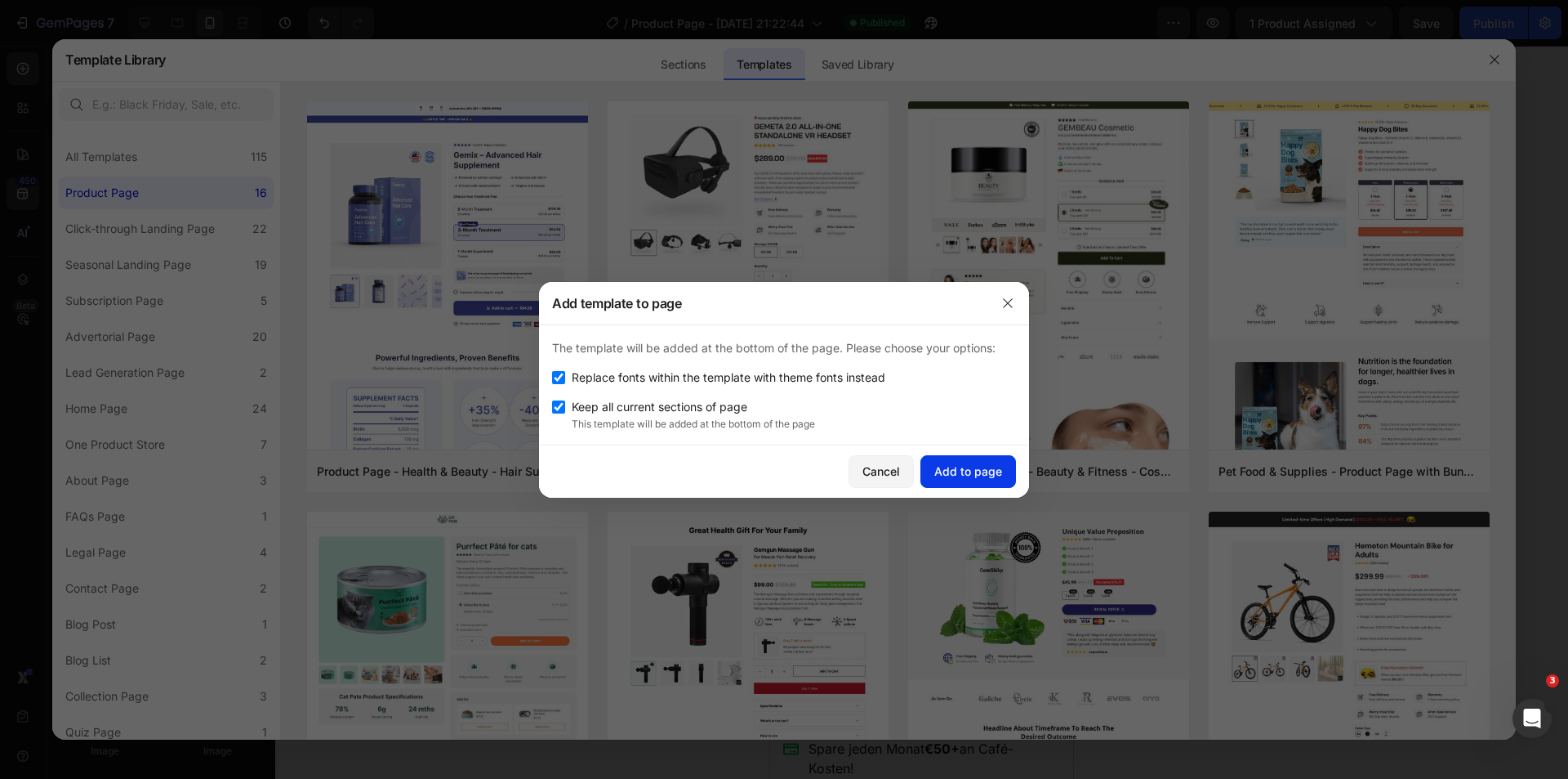
click at [980, 467] on div "Add to page" at bounding box center [968, 471] width 68 height 17
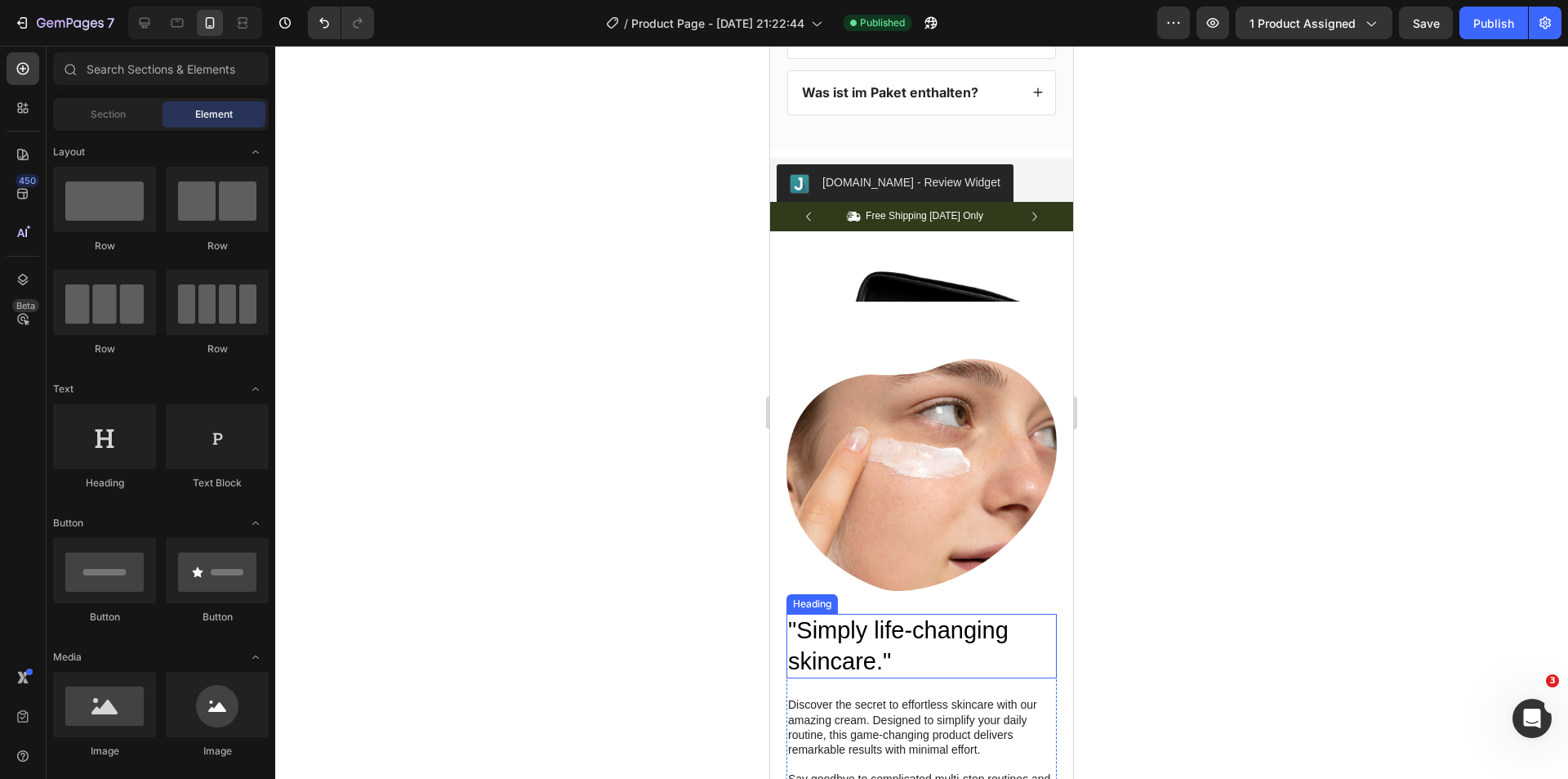
scroll to position [1956, 0]
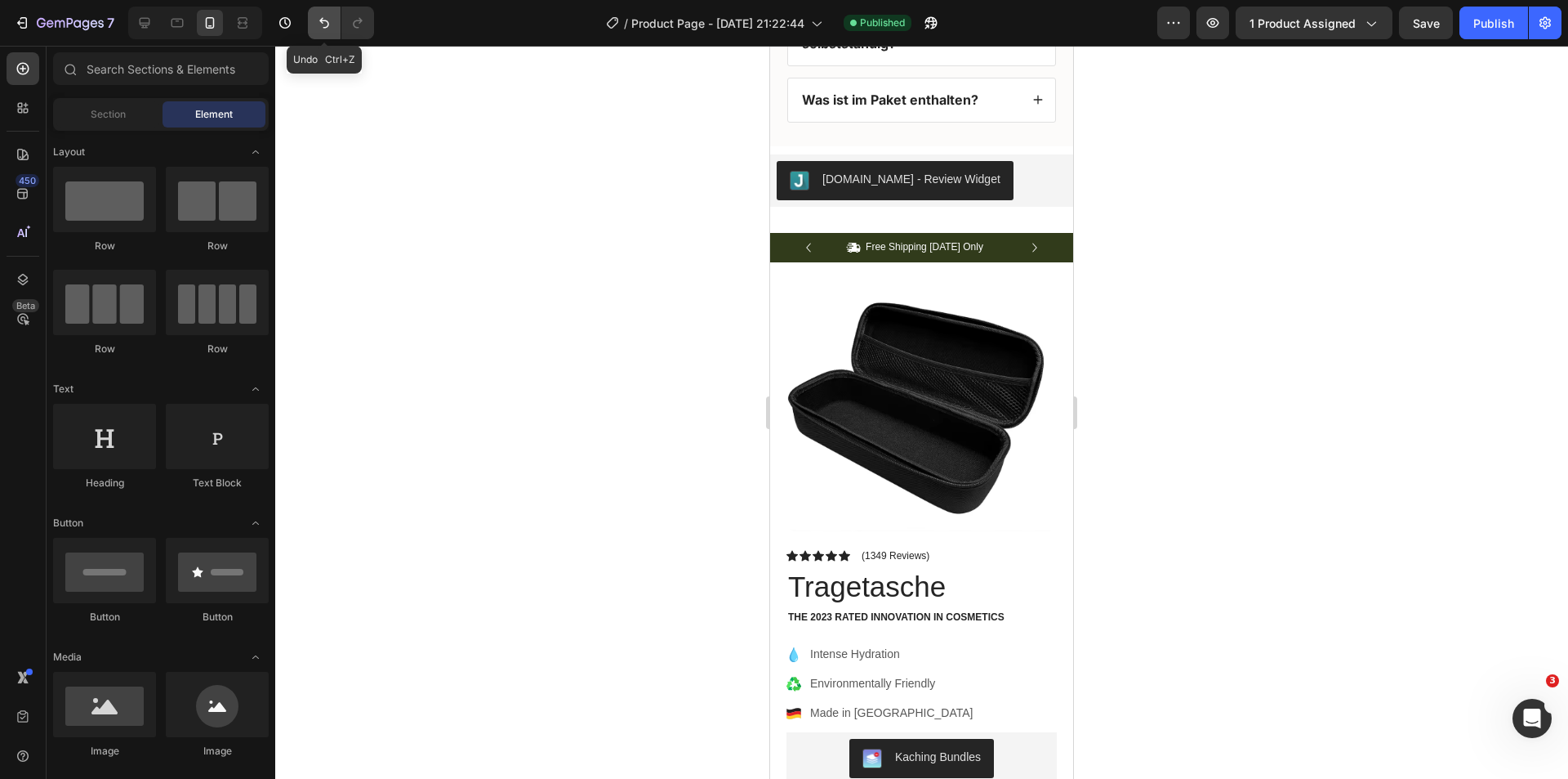
click at [321, 21] on icon "Undo/Redo" at bounding box center [324, 23] width 10 height 11
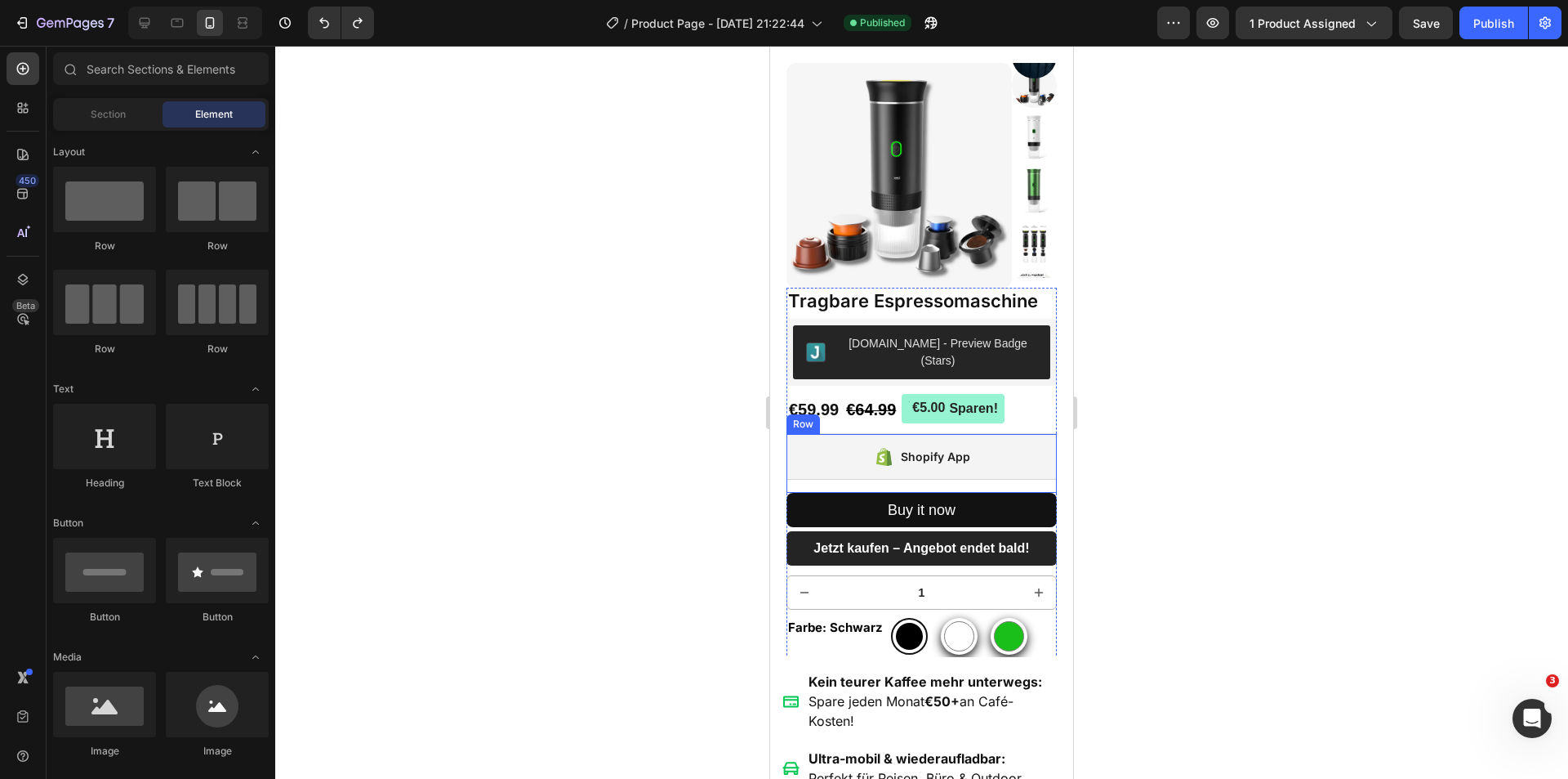
scroll to position [0, 0]
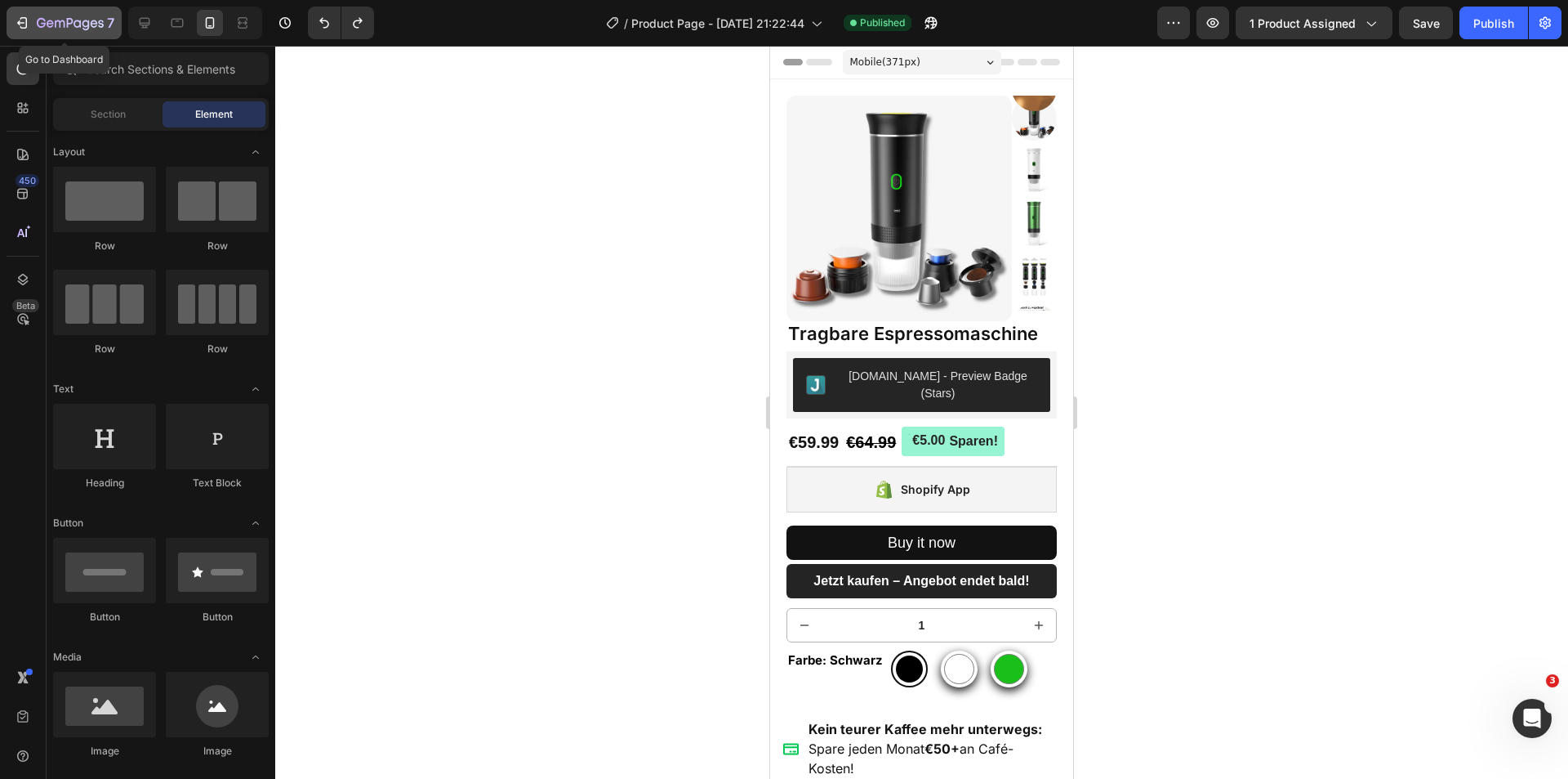
click at [15, 16] on icon "button" at bounding box center [21, 22] width 16 height 16
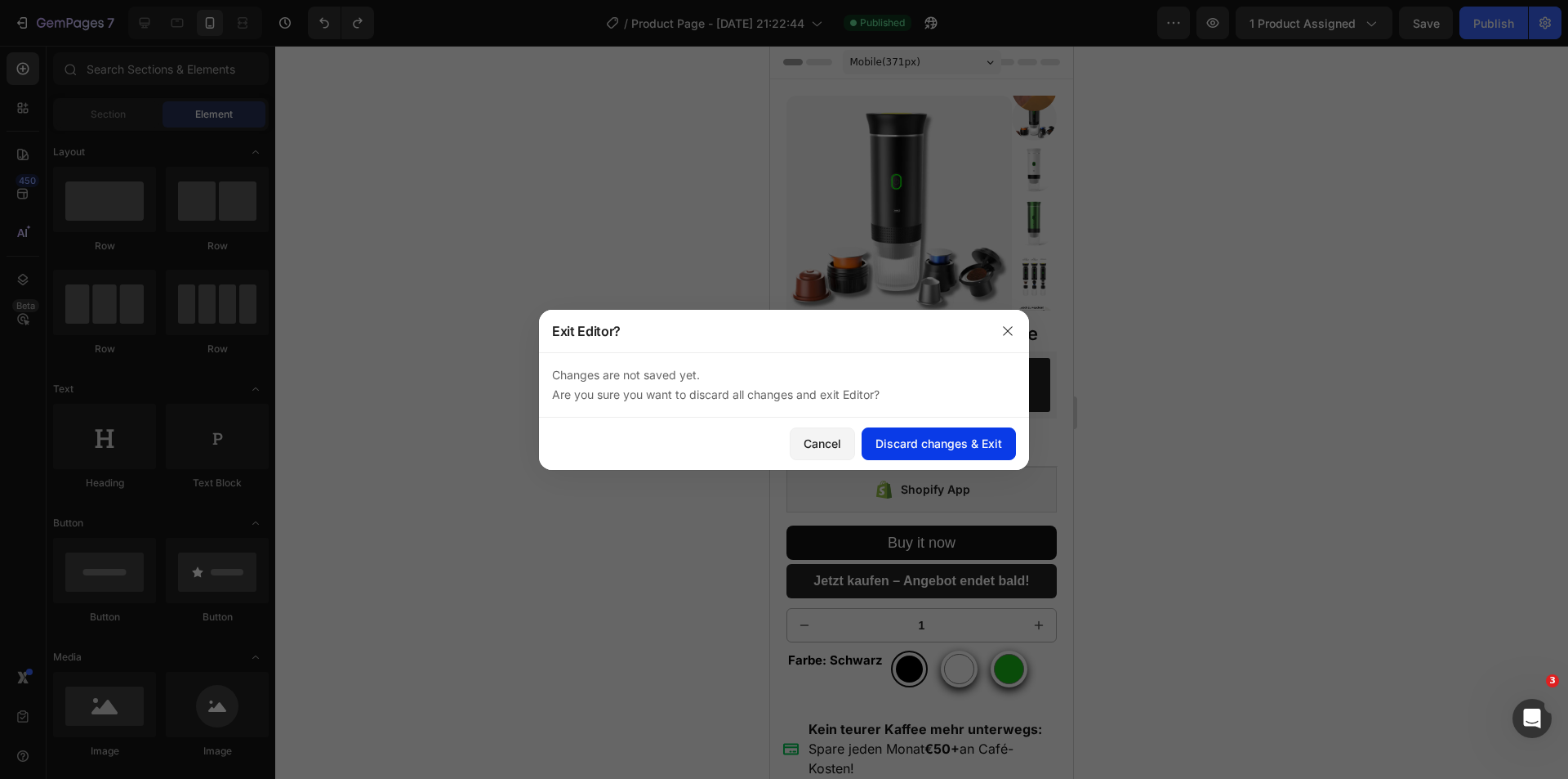
click at [967, 452] on button "Discard changes & Exit" at bounding box center [939, 444] width 155 height 33
